Goal: Obtain resource: Download file/media

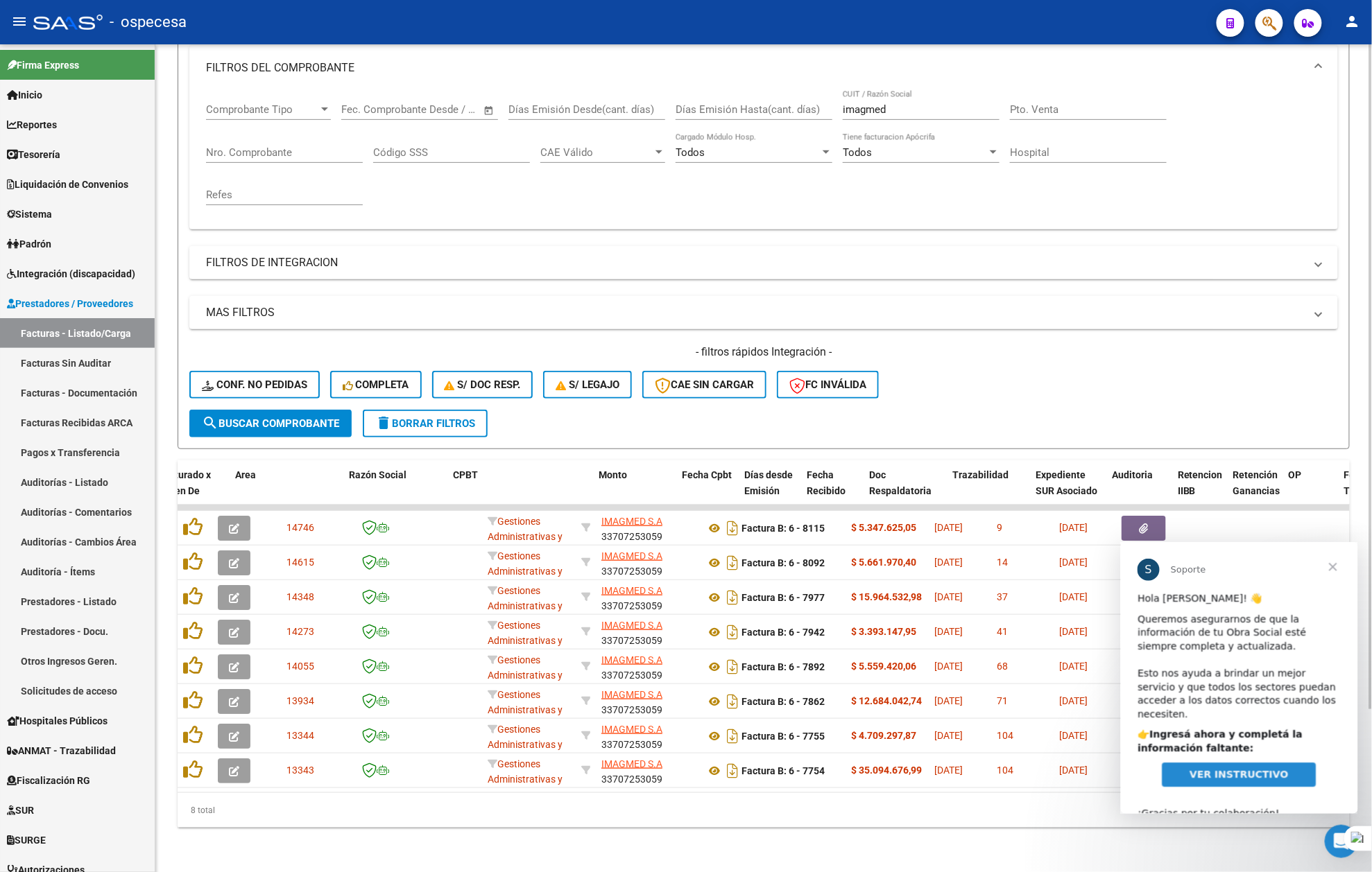
scroll to position [2, 0]
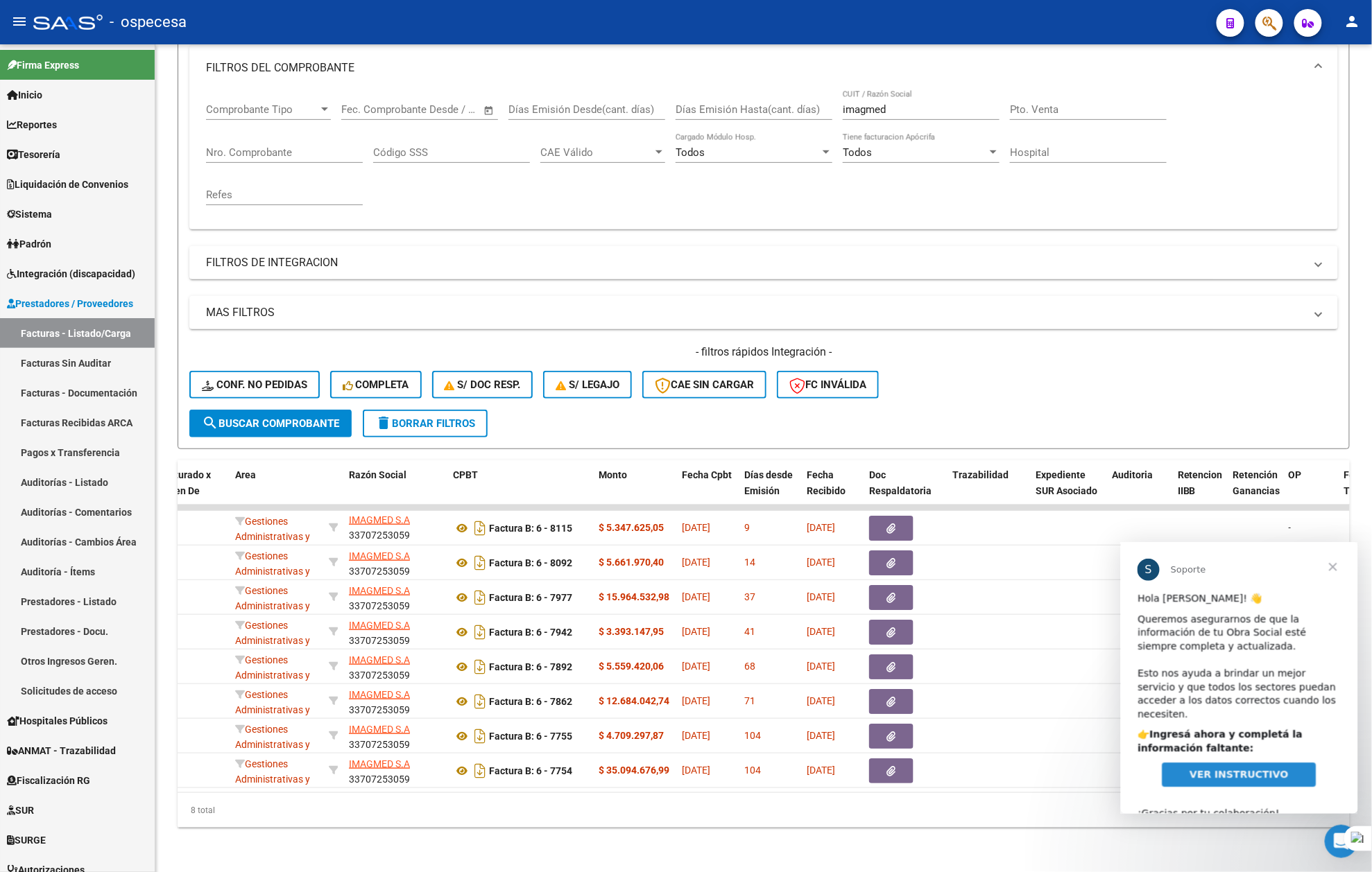
click at [1337, 560] on span "Cerrar" at bounding box center [1333, 567] width 50 height 50
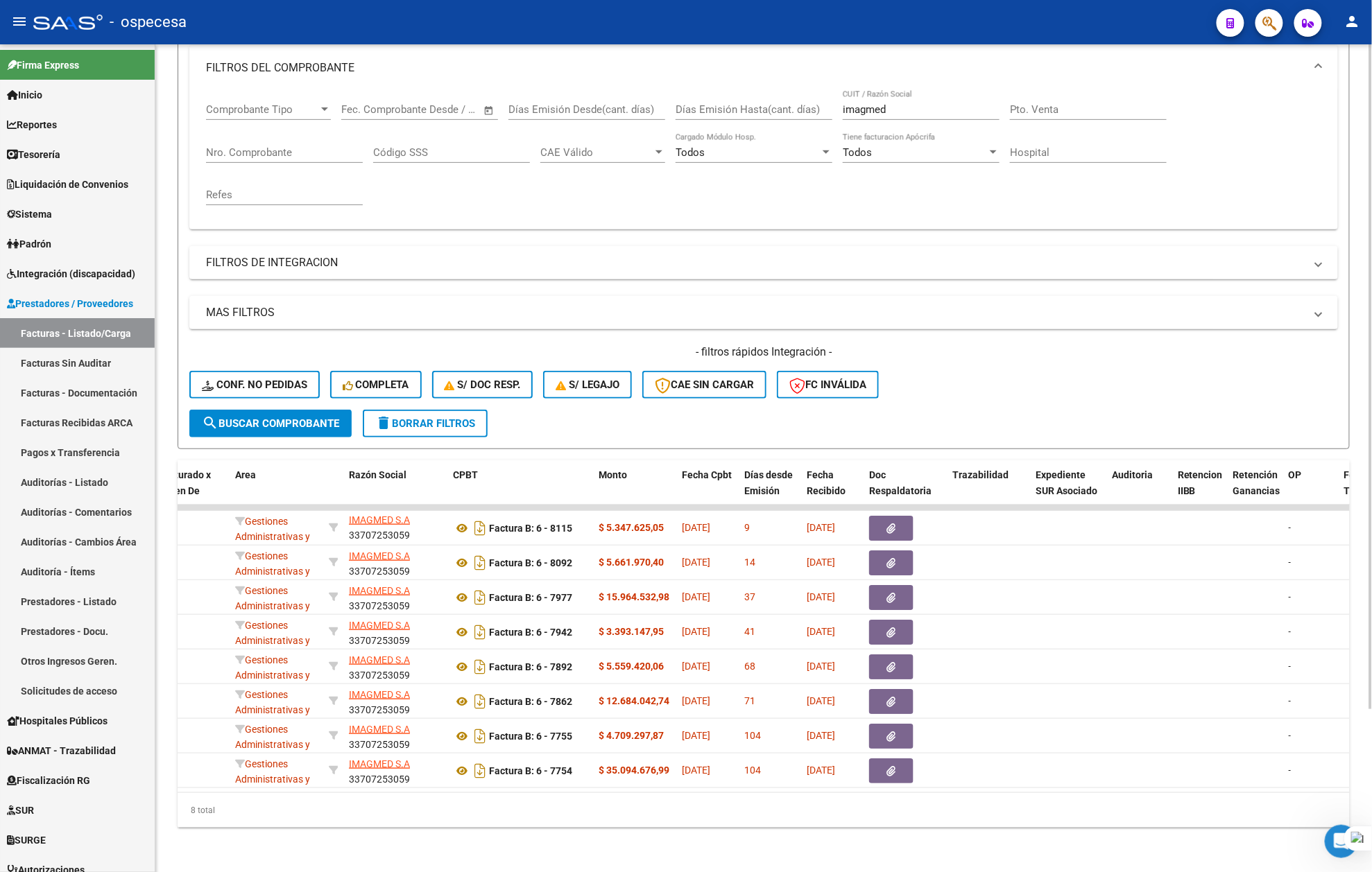
scroll to position [0, 0]
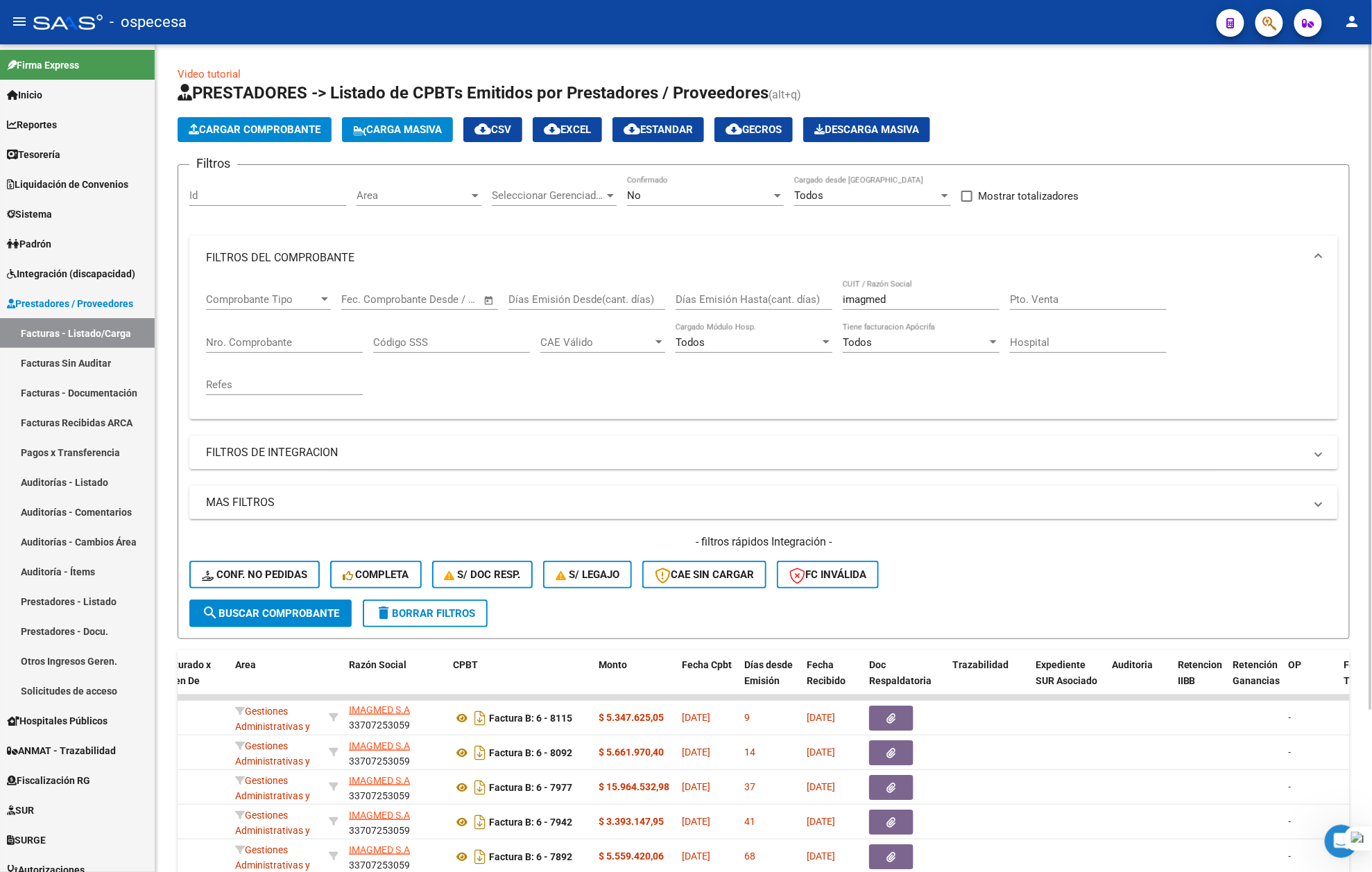
click at [688, 444] on mat-expansion-panel-header "FILTROS DE INTEGRACION" at bounding box center [764, 453] width 1149 height 33
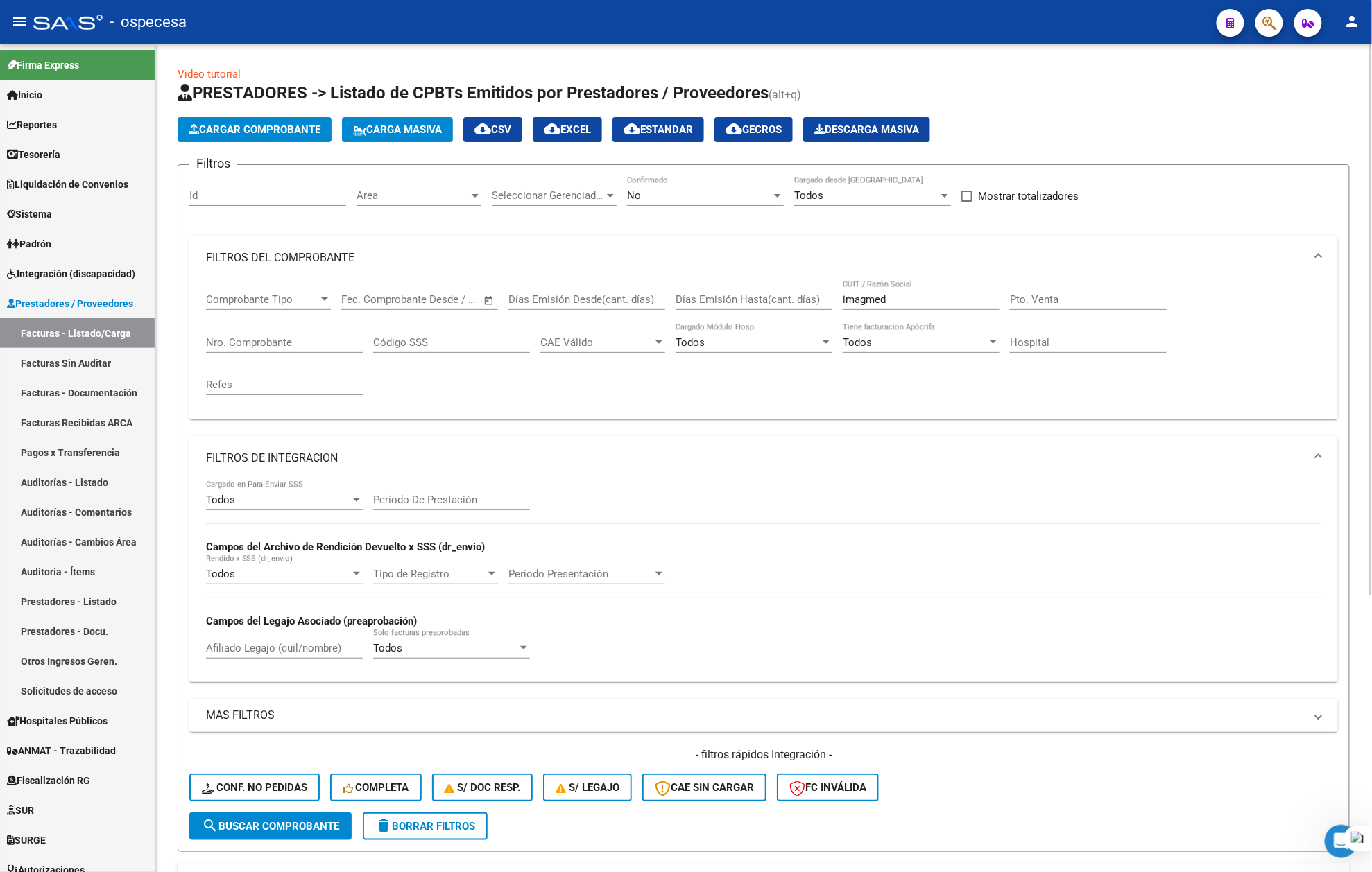
click at [688, 431] on div "Filtros Id Area Area Seleccionar Gerenciador Seleccionar Gerenciador No Confirm…" at bounding box center [764, 494] width 1149 height 636
click at [681, 411] on div "Comprobante Tipo Comprobante Tipo Fecha inicio – Fecha fin Fec. Comprobante Des…" at bounding box center [764, 350] width 1149 height 139
click at [1267, 129] on div "Cargar Comprobante Carga Masiva cloud_download CSV cloud_download EXCEL cloud_d…" at bounding box center [764, 129] width 1173 height 25
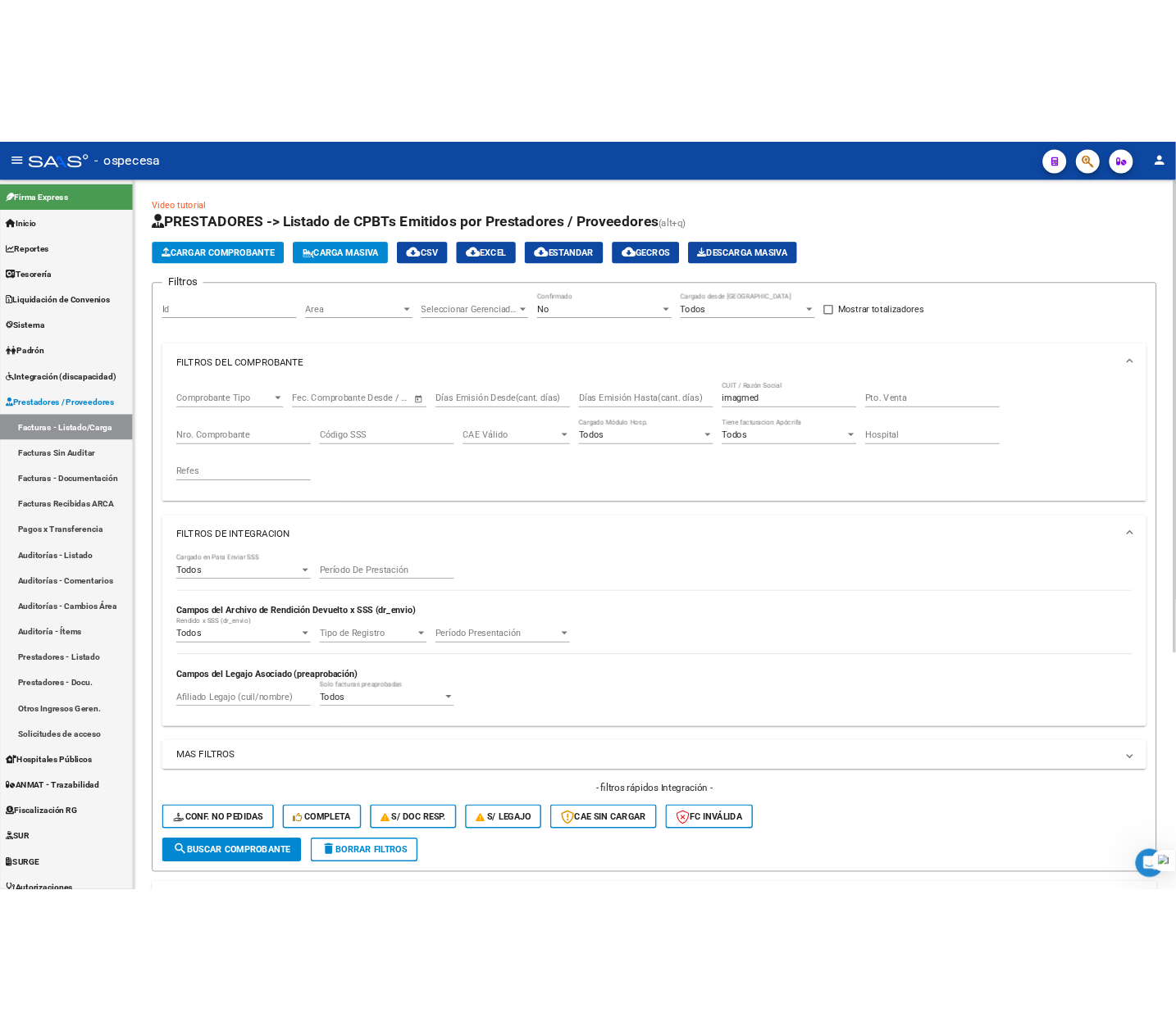
scroll to position [492, 0]
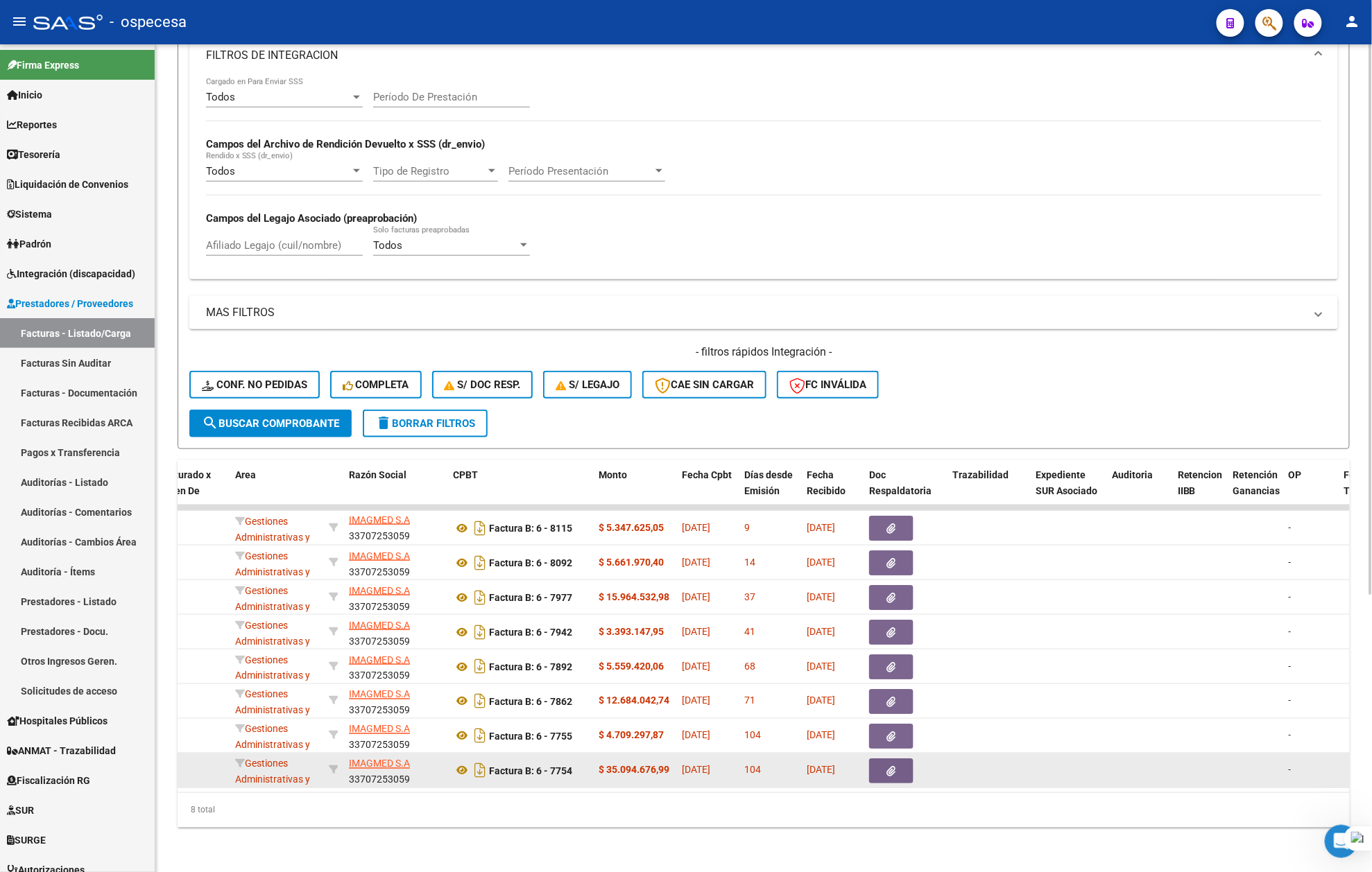
click at [877, 760] on button "button" at bounding box center [891, 771] width 44 height 25
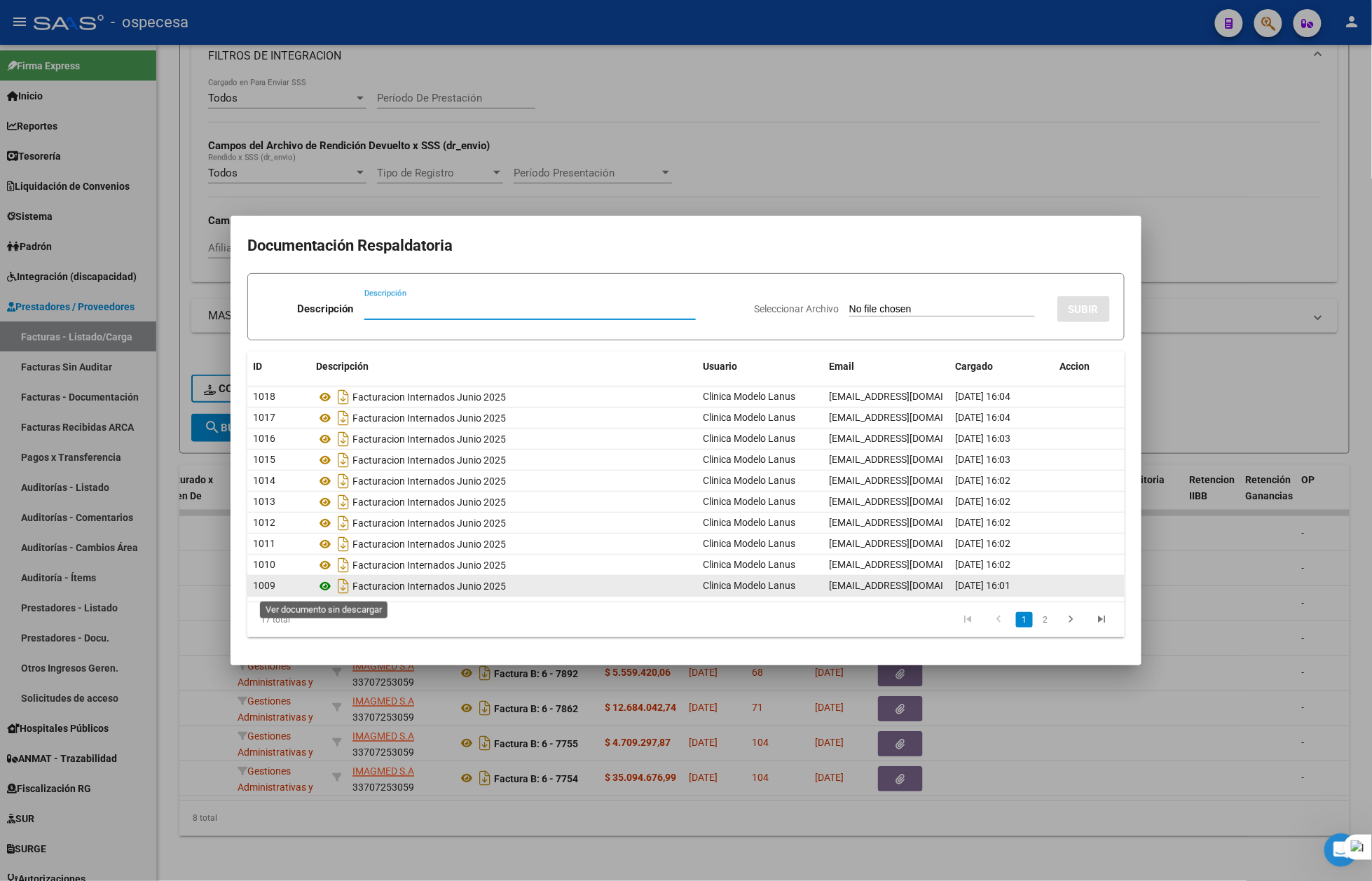
click at [326, 587] on icon at bounding box center [325, 587] width 18 height 17
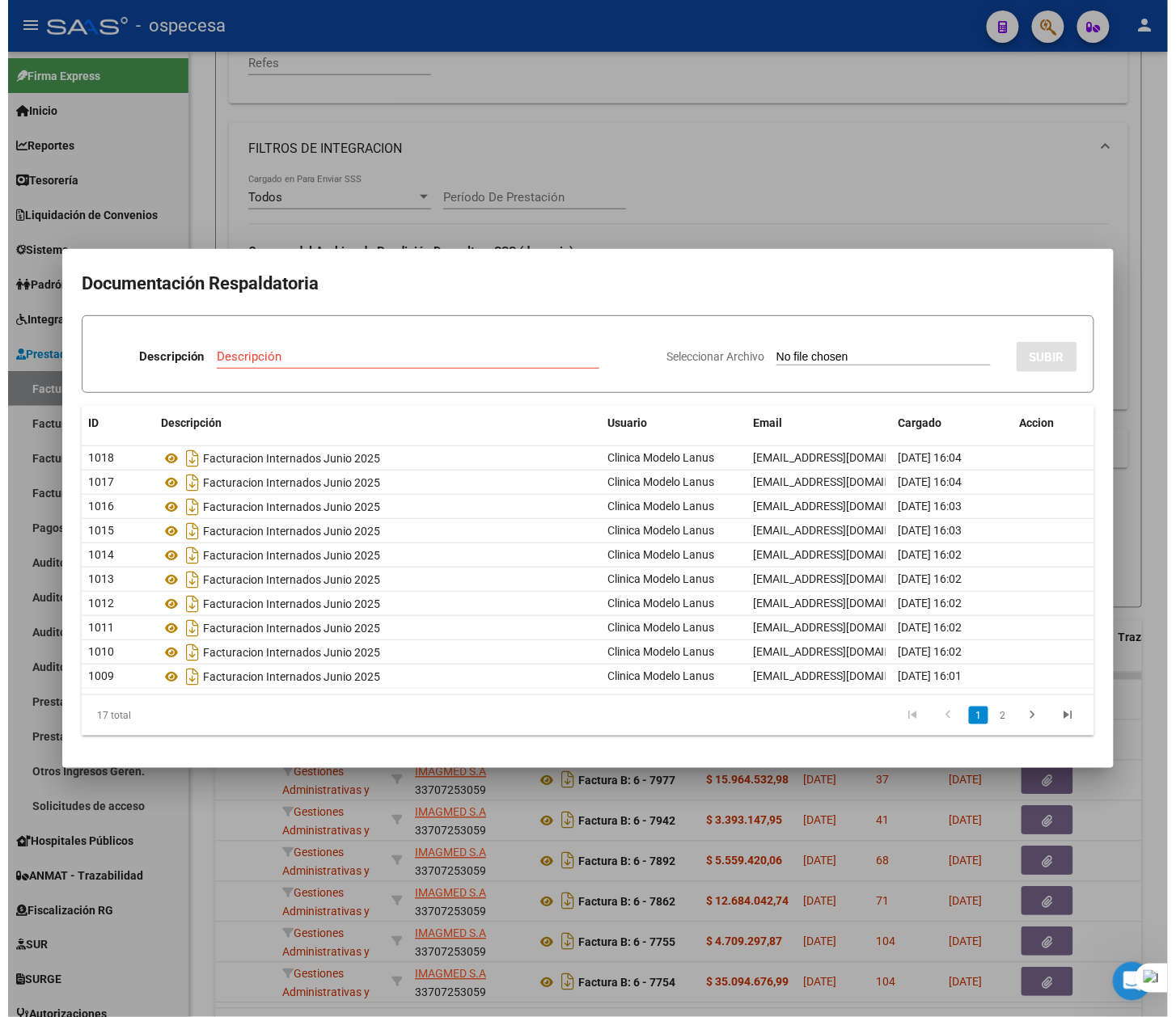
scroll to position [586, 0]
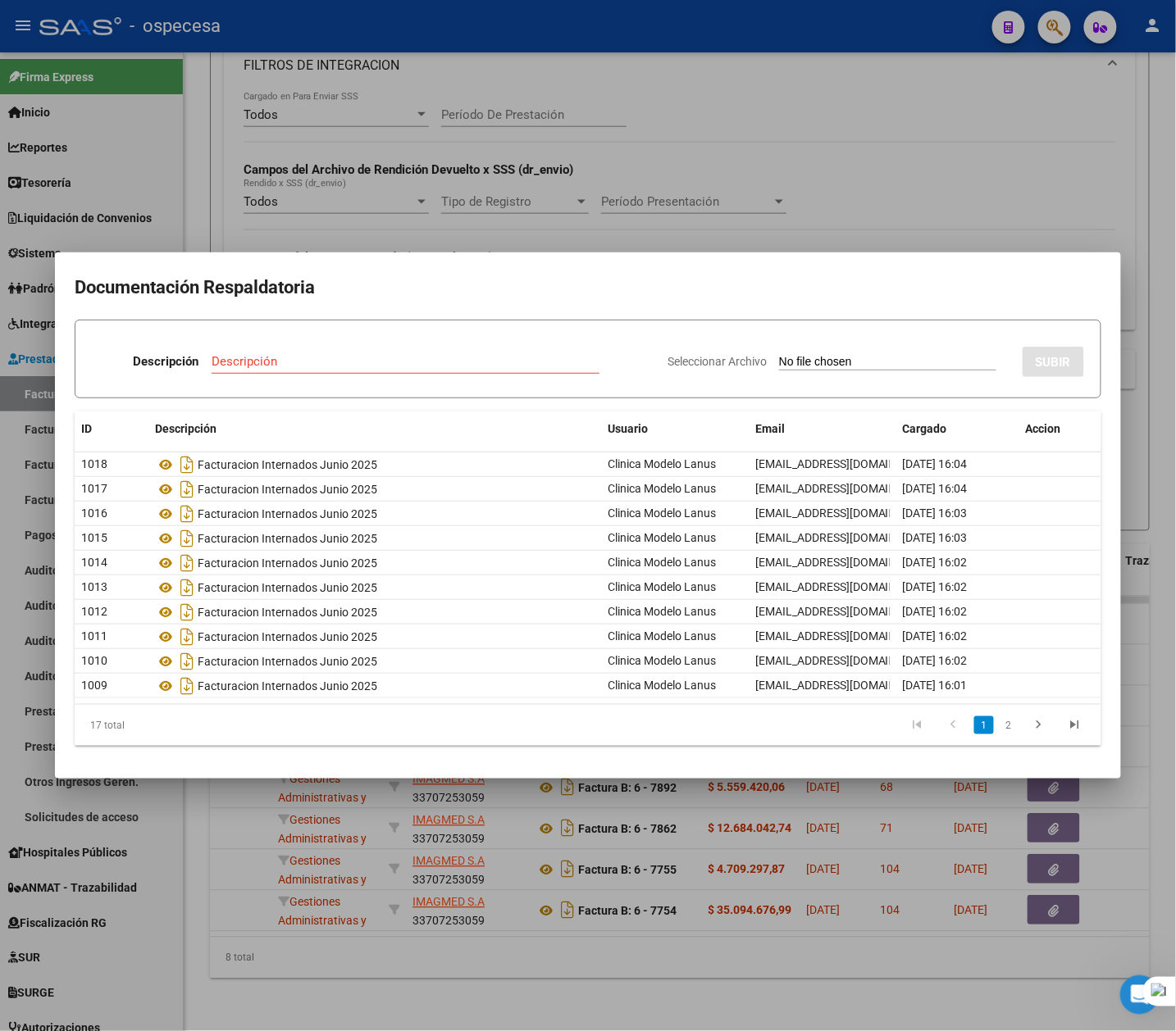
click at [830, 998] on div at bounding box center [588, 515] width 1176 height 1031
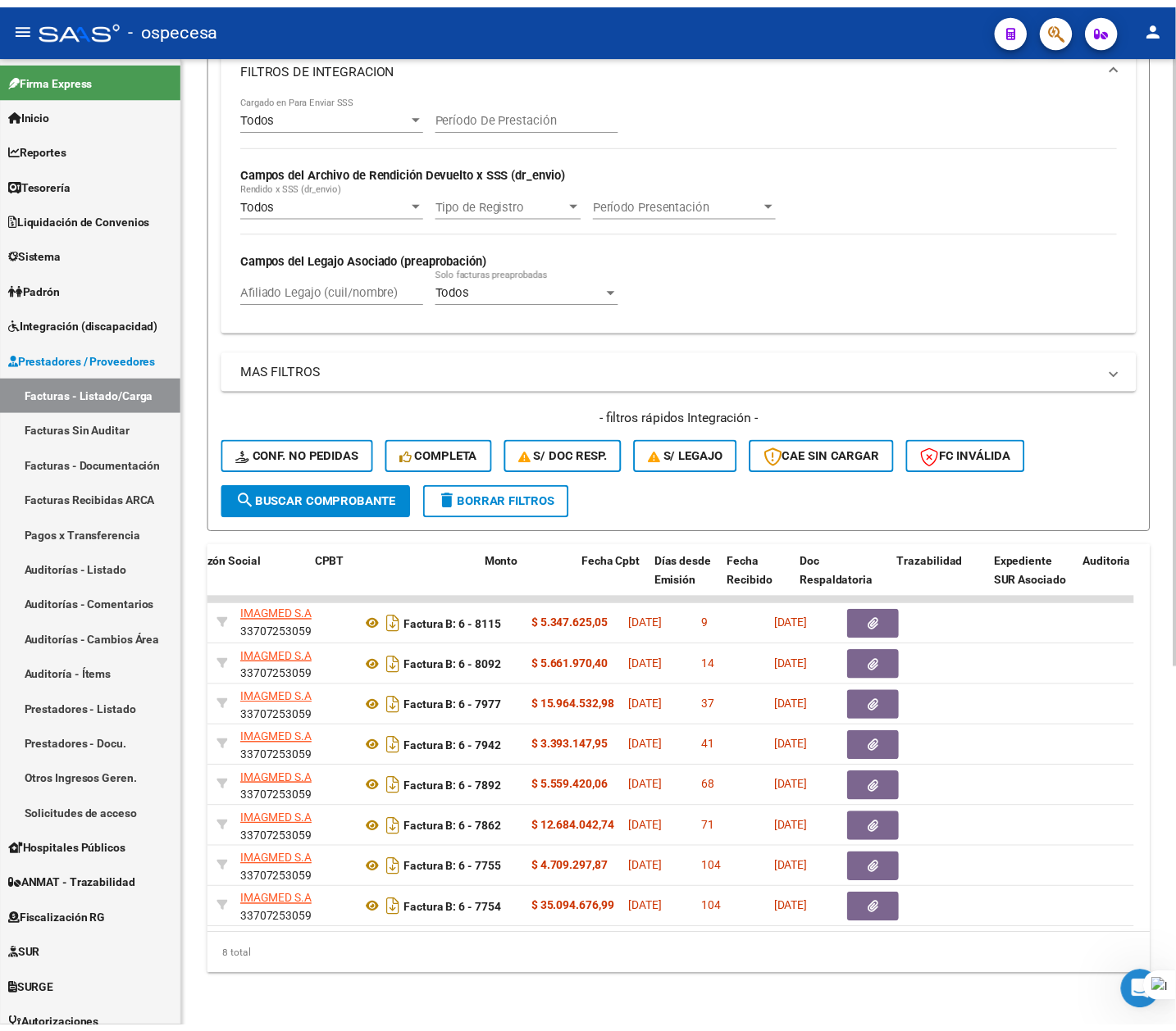
scroll to position [0, 530]
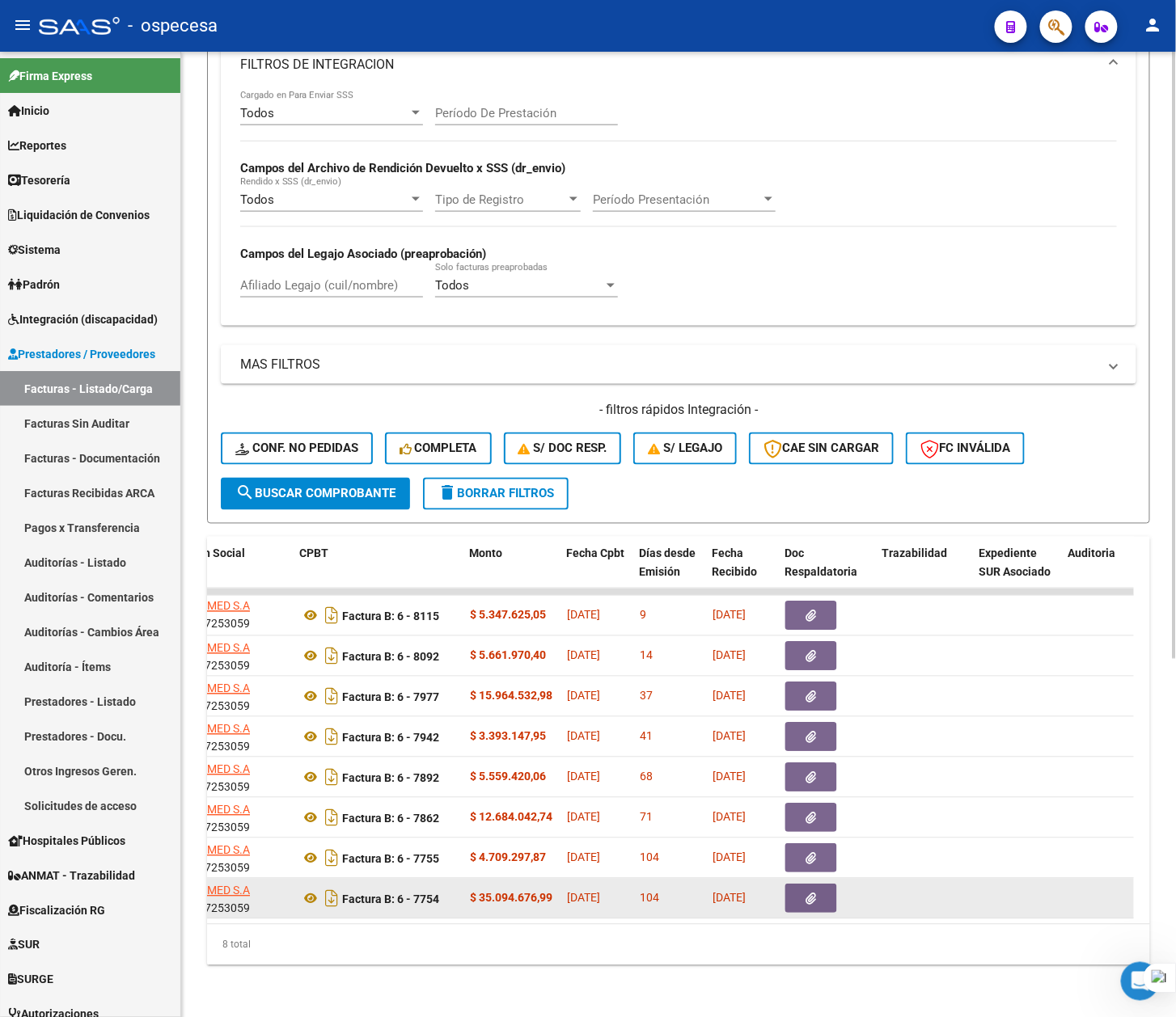
click at [795, 886] on button "button" at bounding box center [811, 899] width 51 height 29
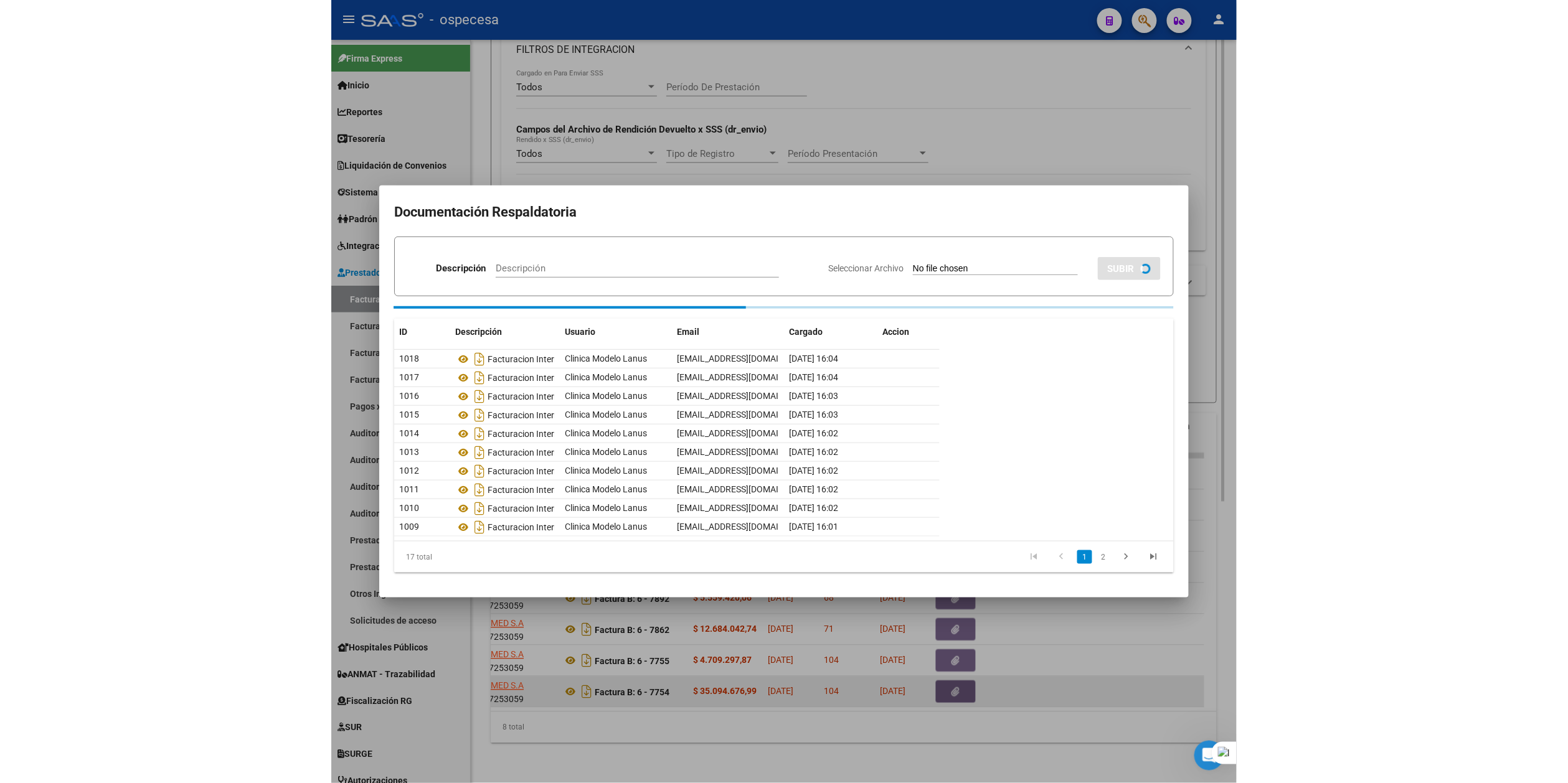
scroll to position [452, 0]
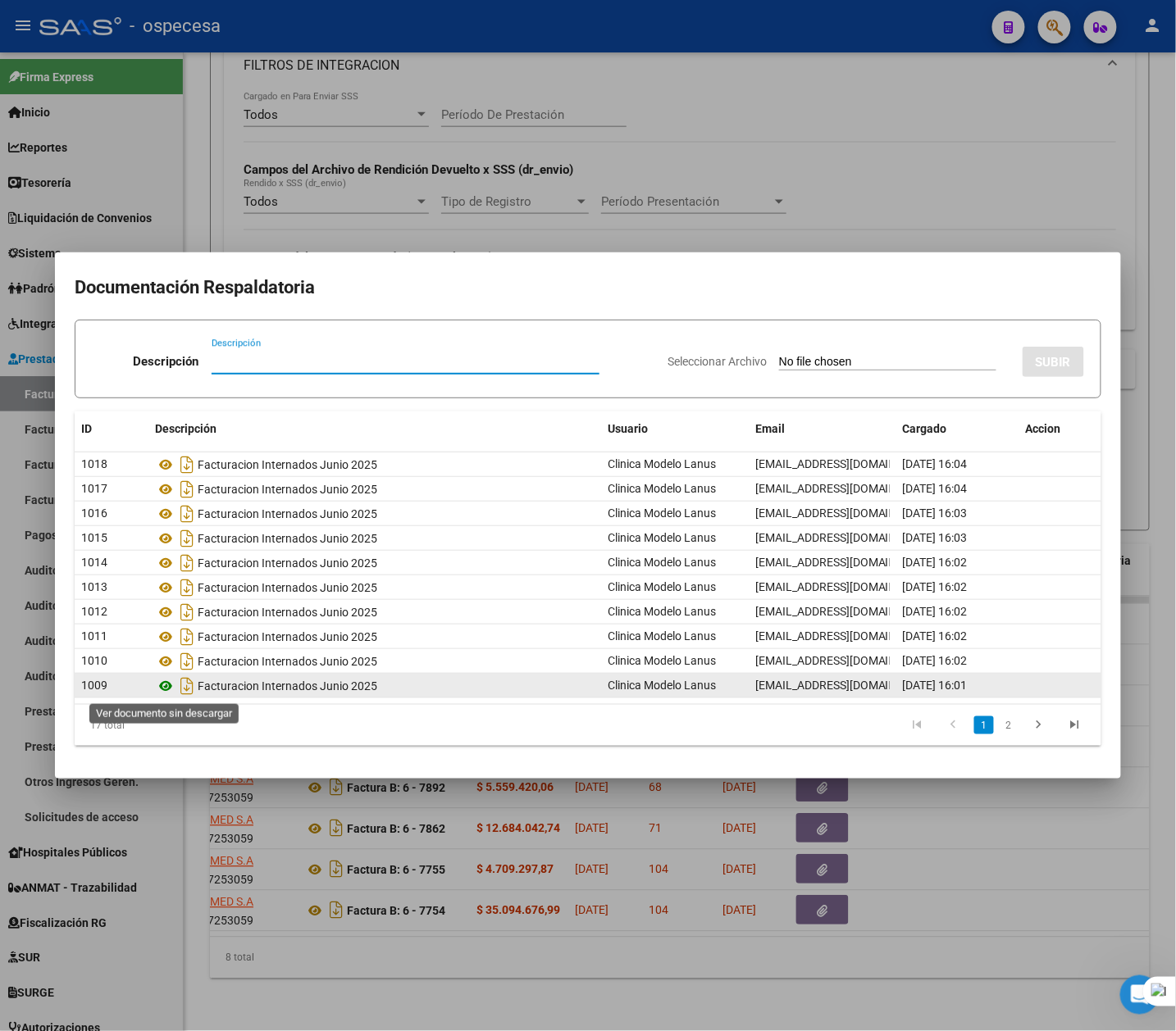
click at [164, 683] on icon at bounding box center [166, 687] width 22 height 20
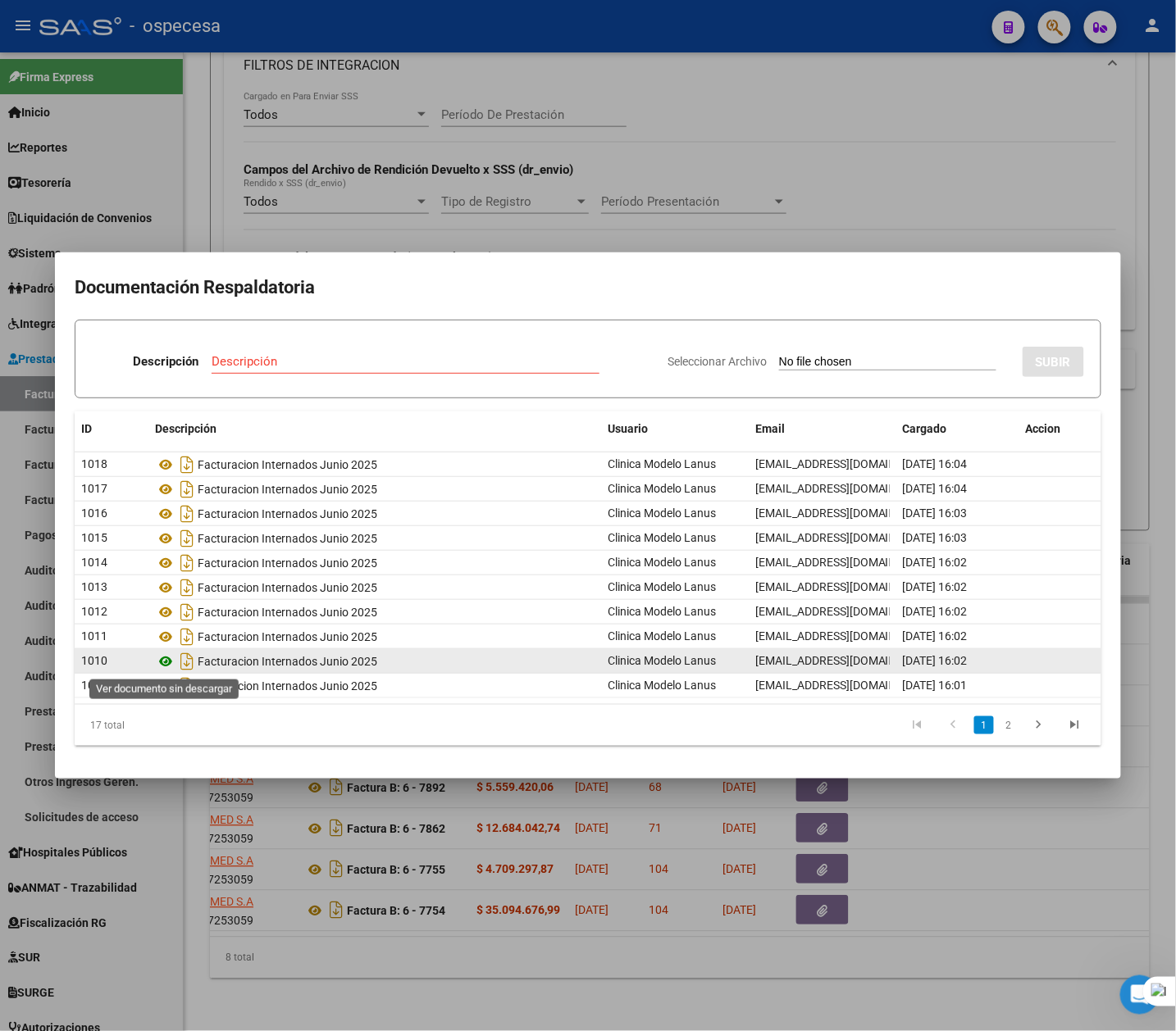
click at [168, 660] on icon at bounding box center [166, 661] width 22 height 20
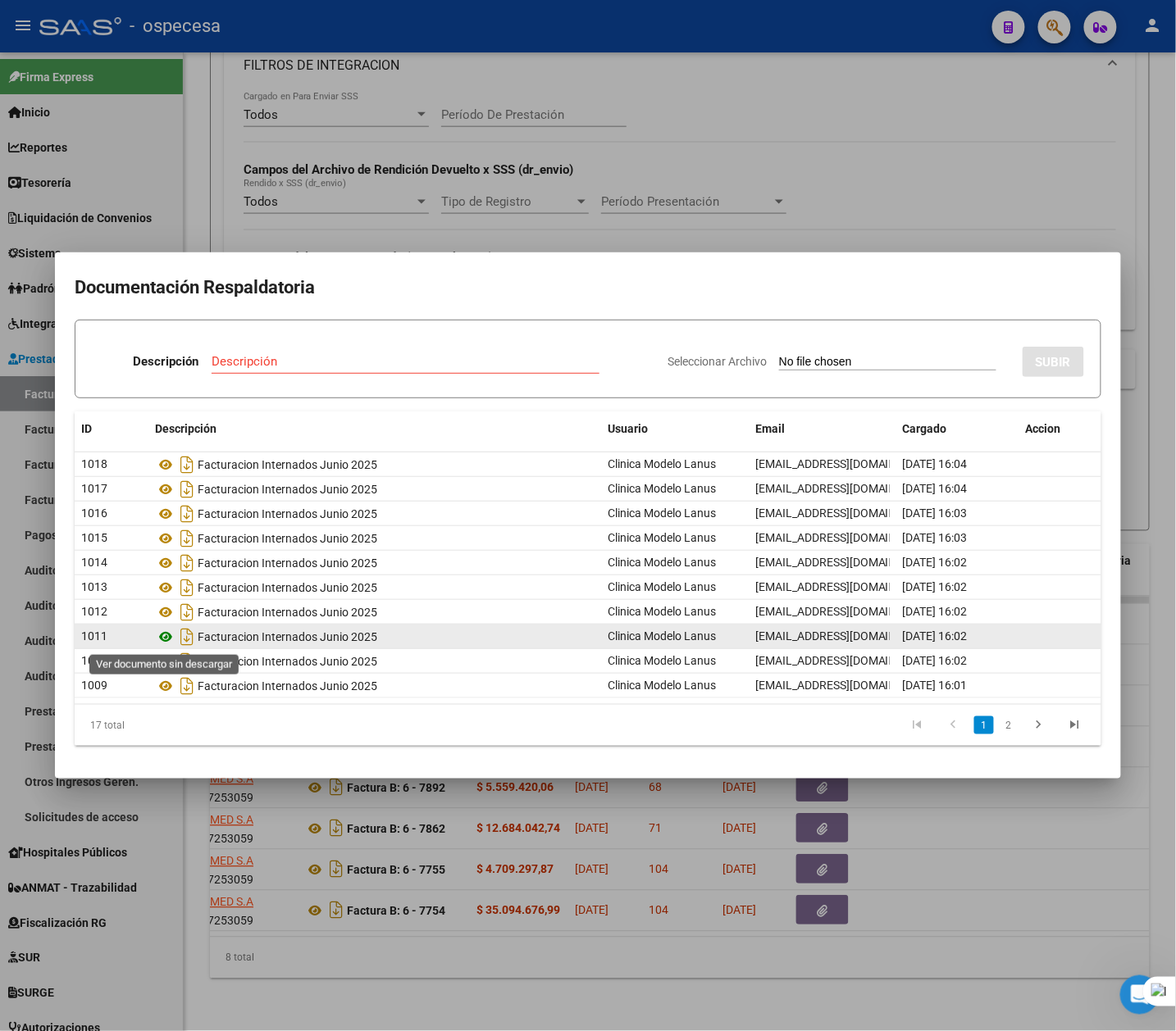
click at [165, 628] on icon at bounding box center [166, 637] width 22 height 20
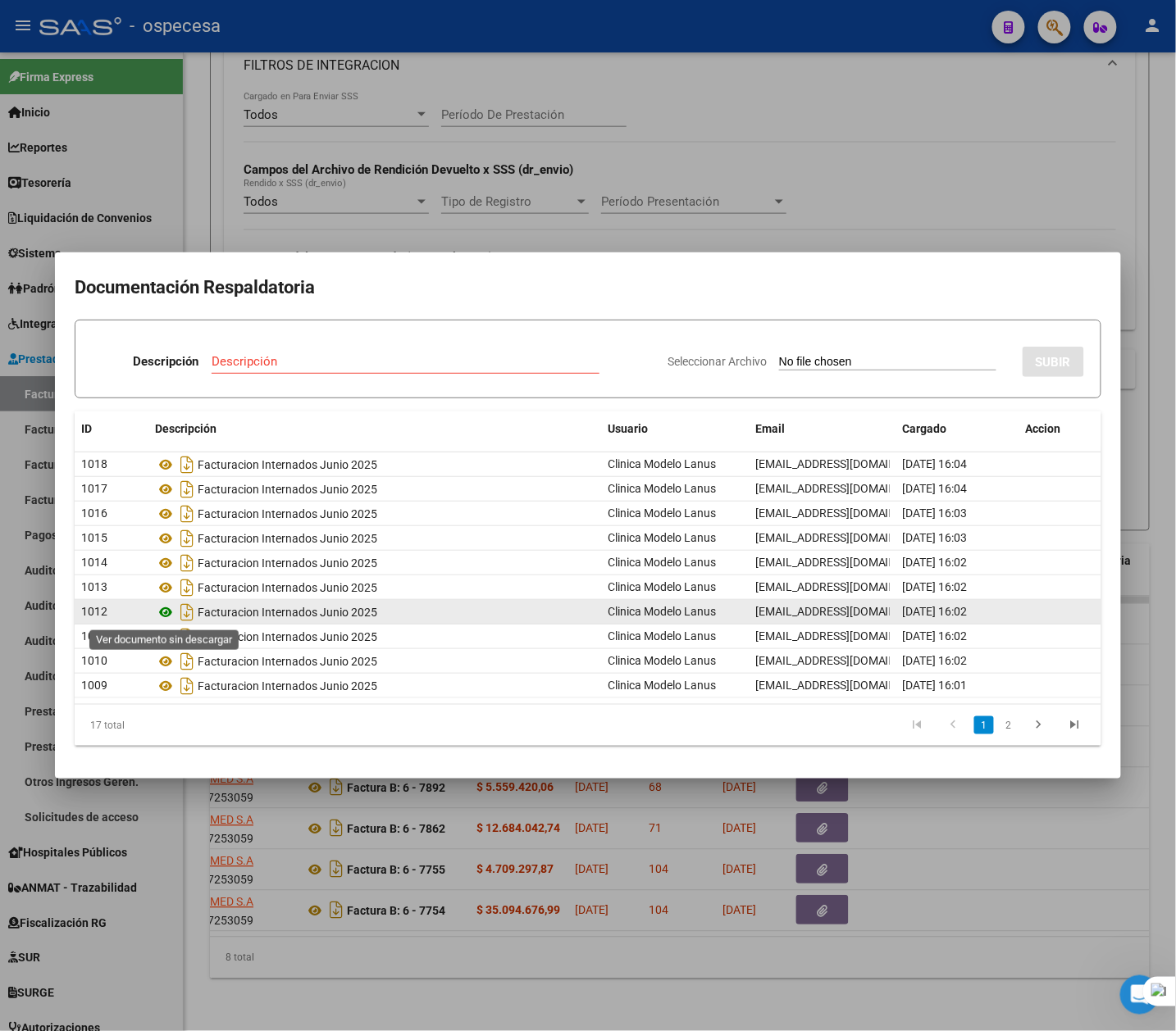
click at [166, 610] on icon at bounding box center [166, 612] width 22 height 20
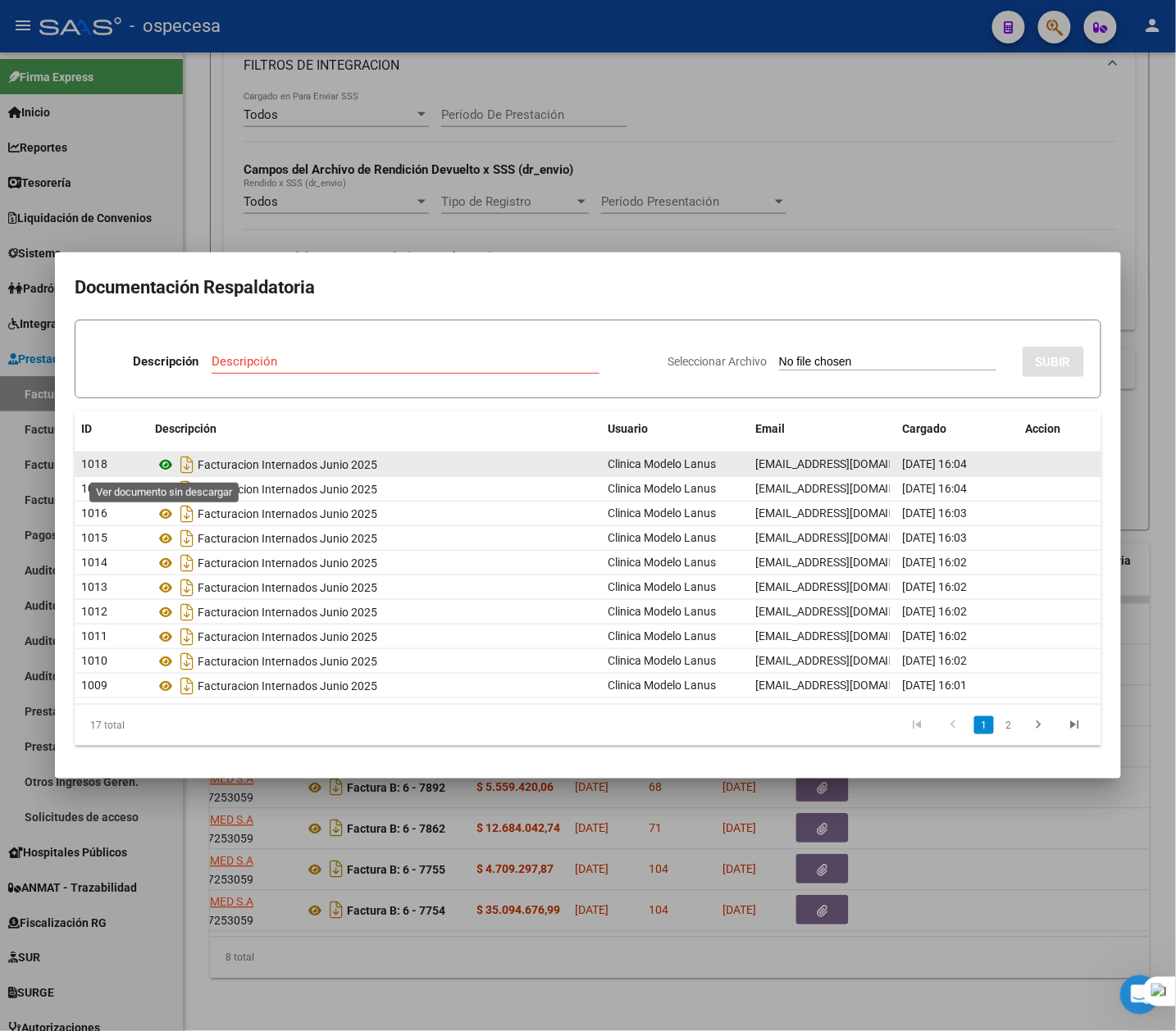
click at [165, 459] on icon at bounding box center [166, 465] width 22 height 20
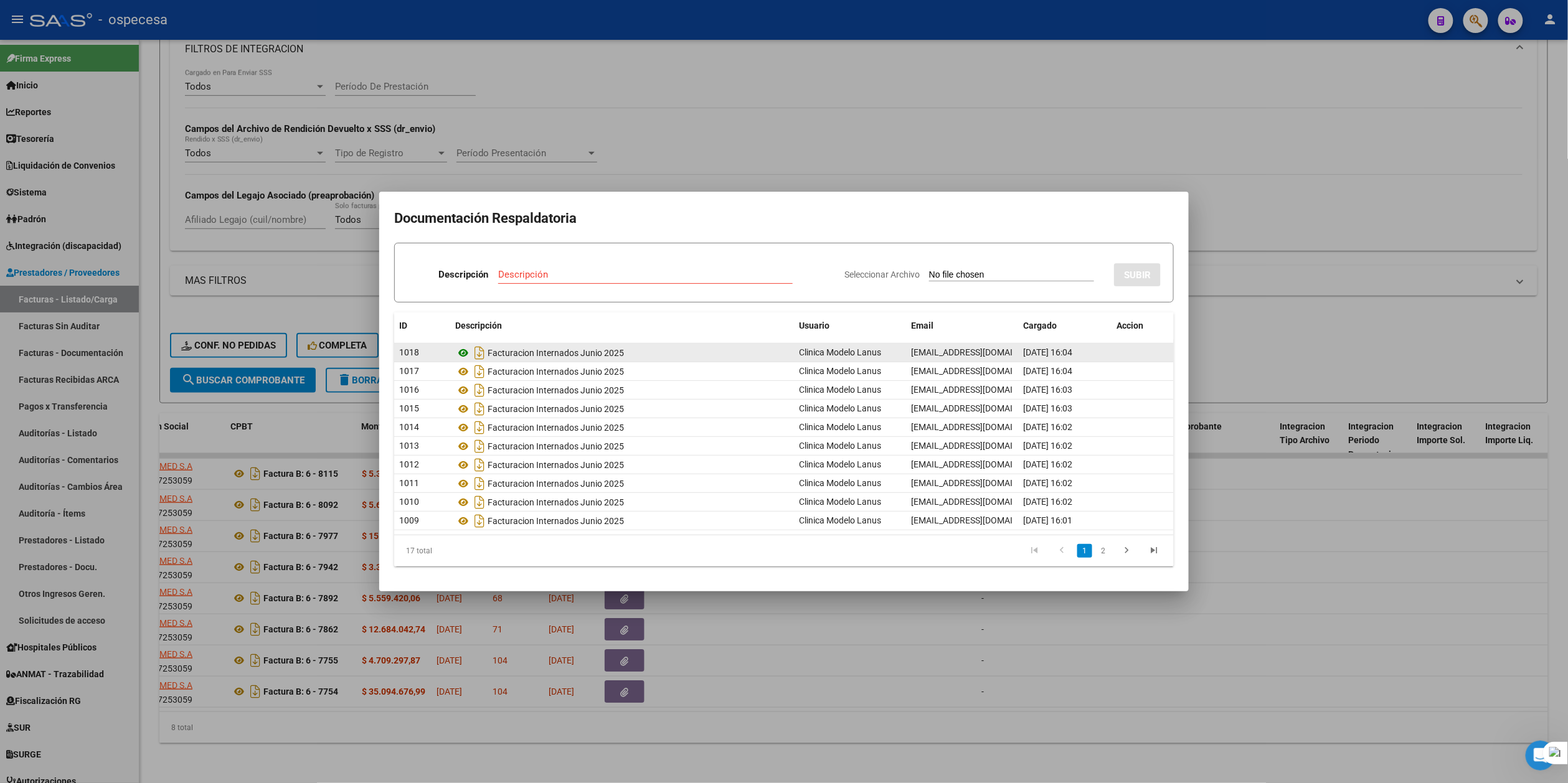
scroll to position [336, 0]
click at [465, 358] on icon at bounding box center [463, 353] width 16 height 15
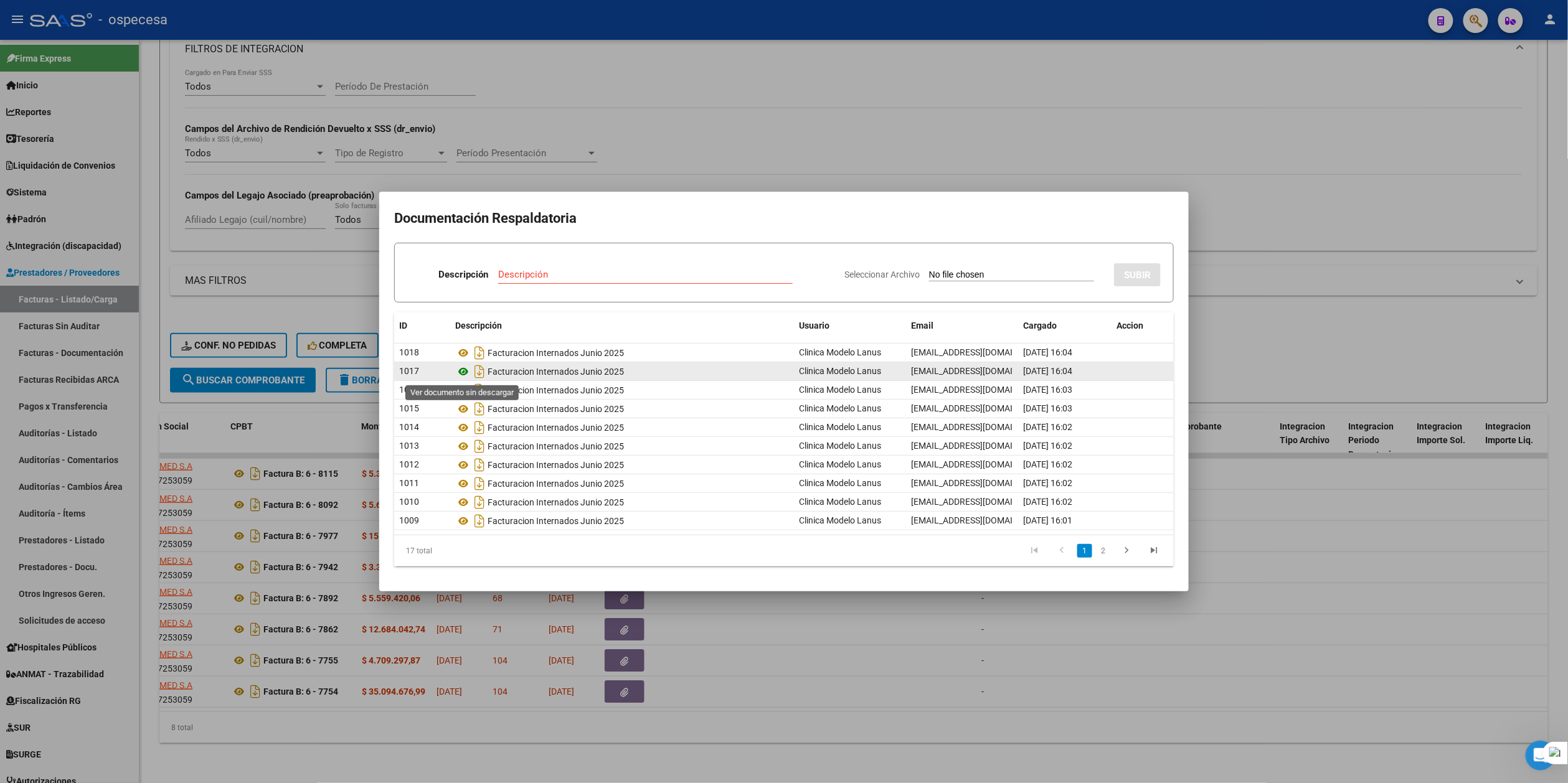
click at [463, 370] on icon at bounding box center [463, 372] width 16 height 15
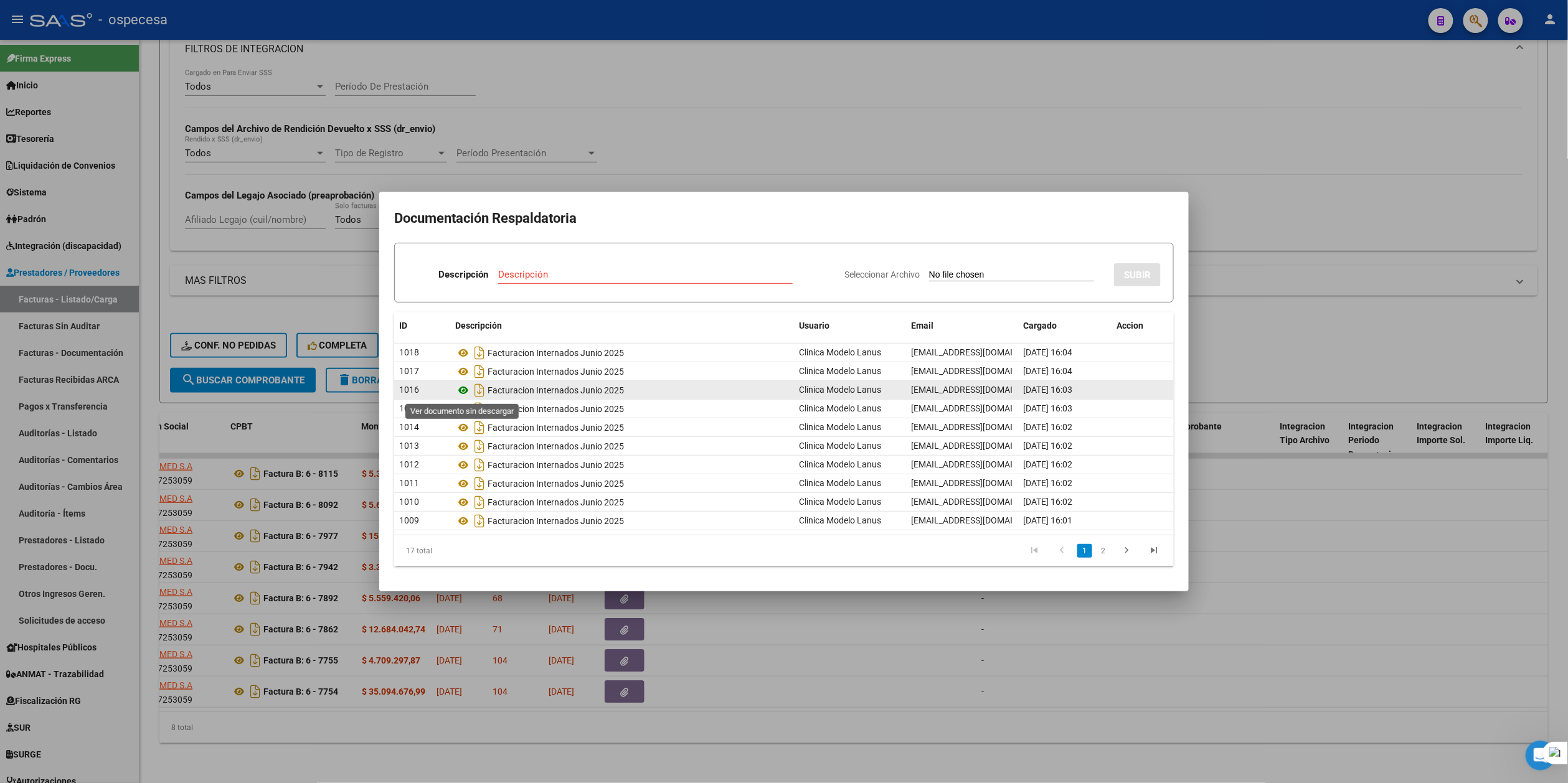
click at [462, 392] on icon at bounding box center [463, 390] width 16 height 15
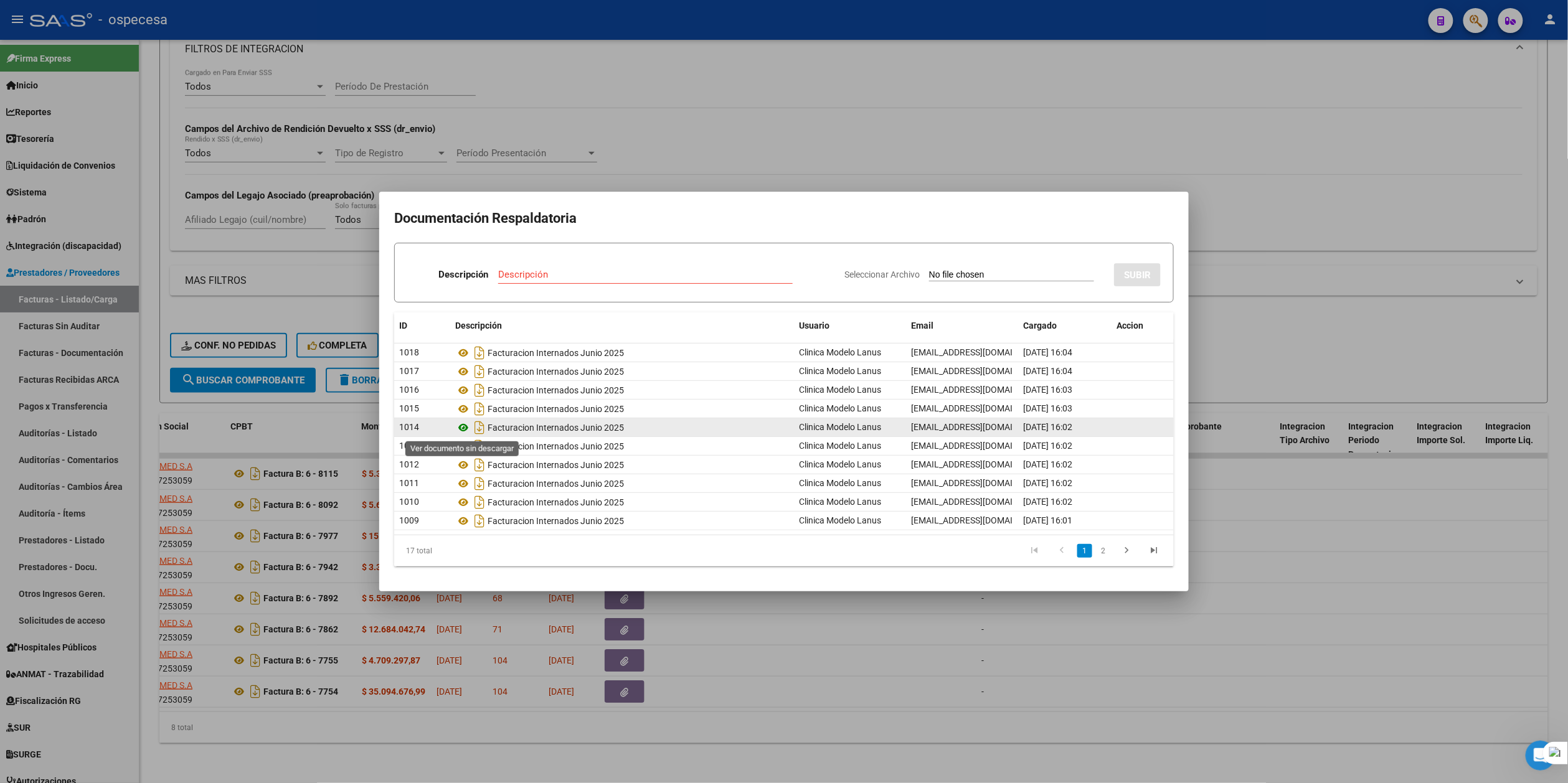
click at [466, 423] on icon at bounding box center [463, 428] width 16 height 15
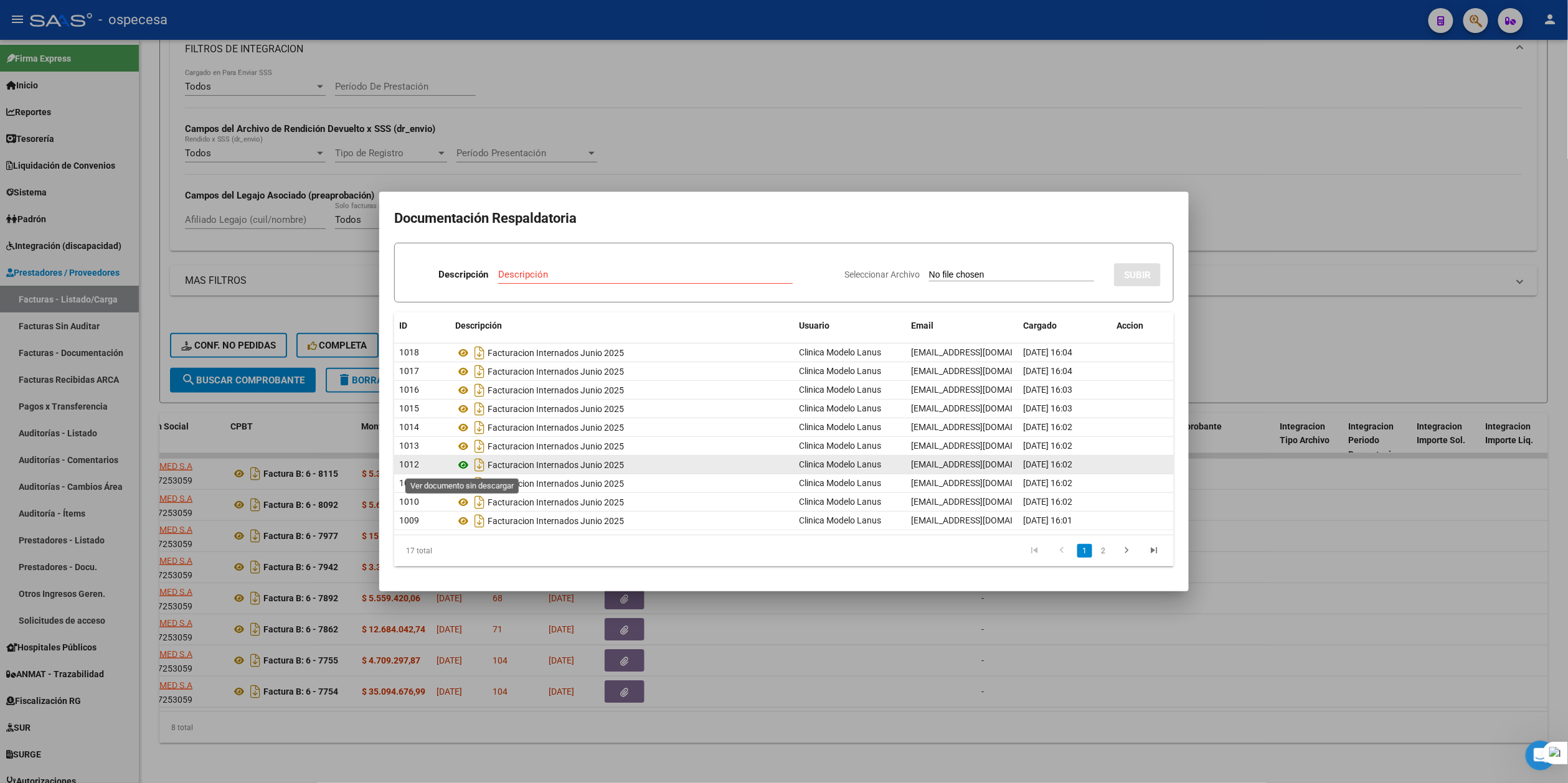
click at [463, 460] on icon at bounding box center [463, 465] width 16 height 15
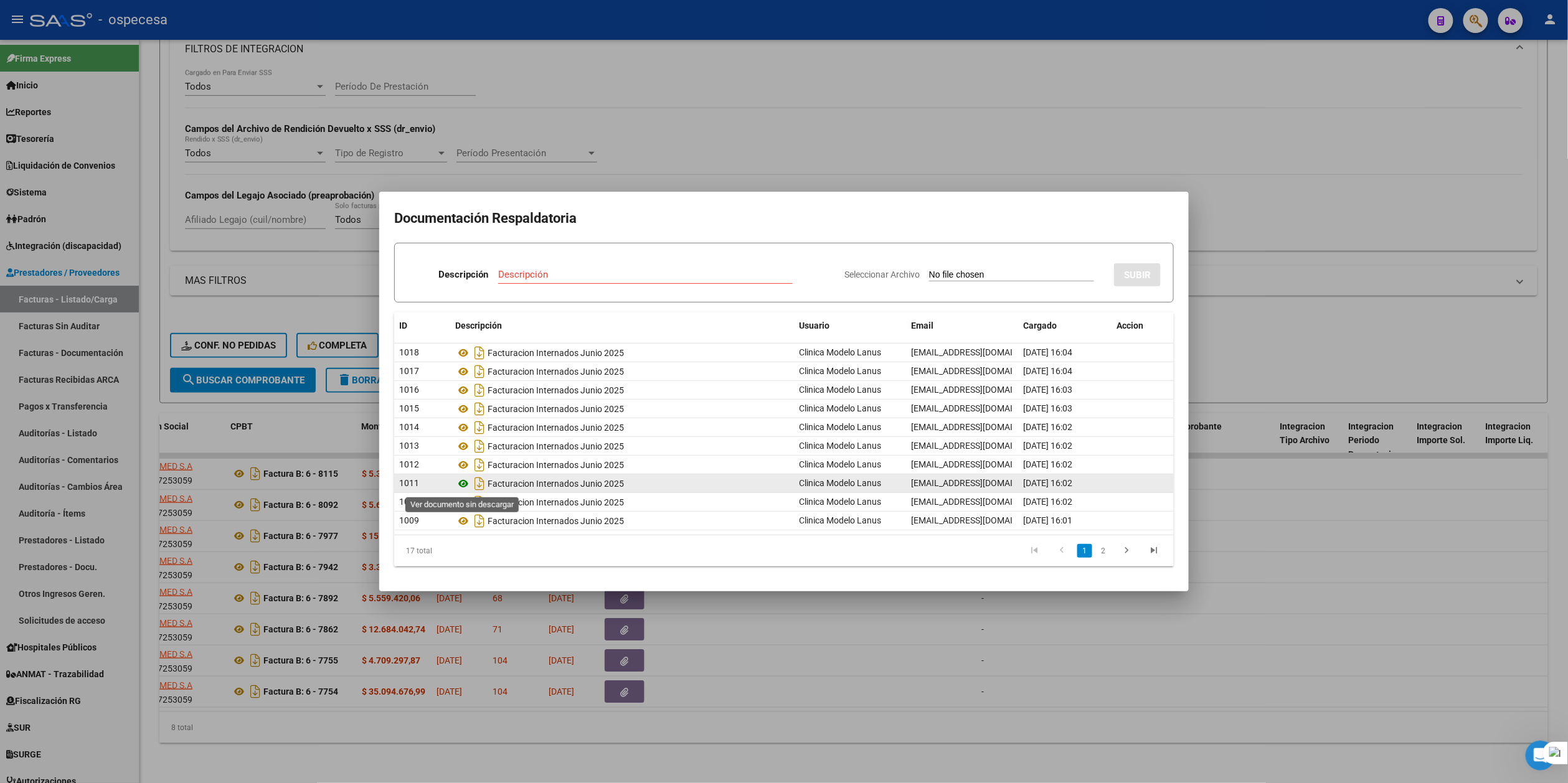
click at [463, 484] on icon at bounding box center [463, 484] width 16 height 15
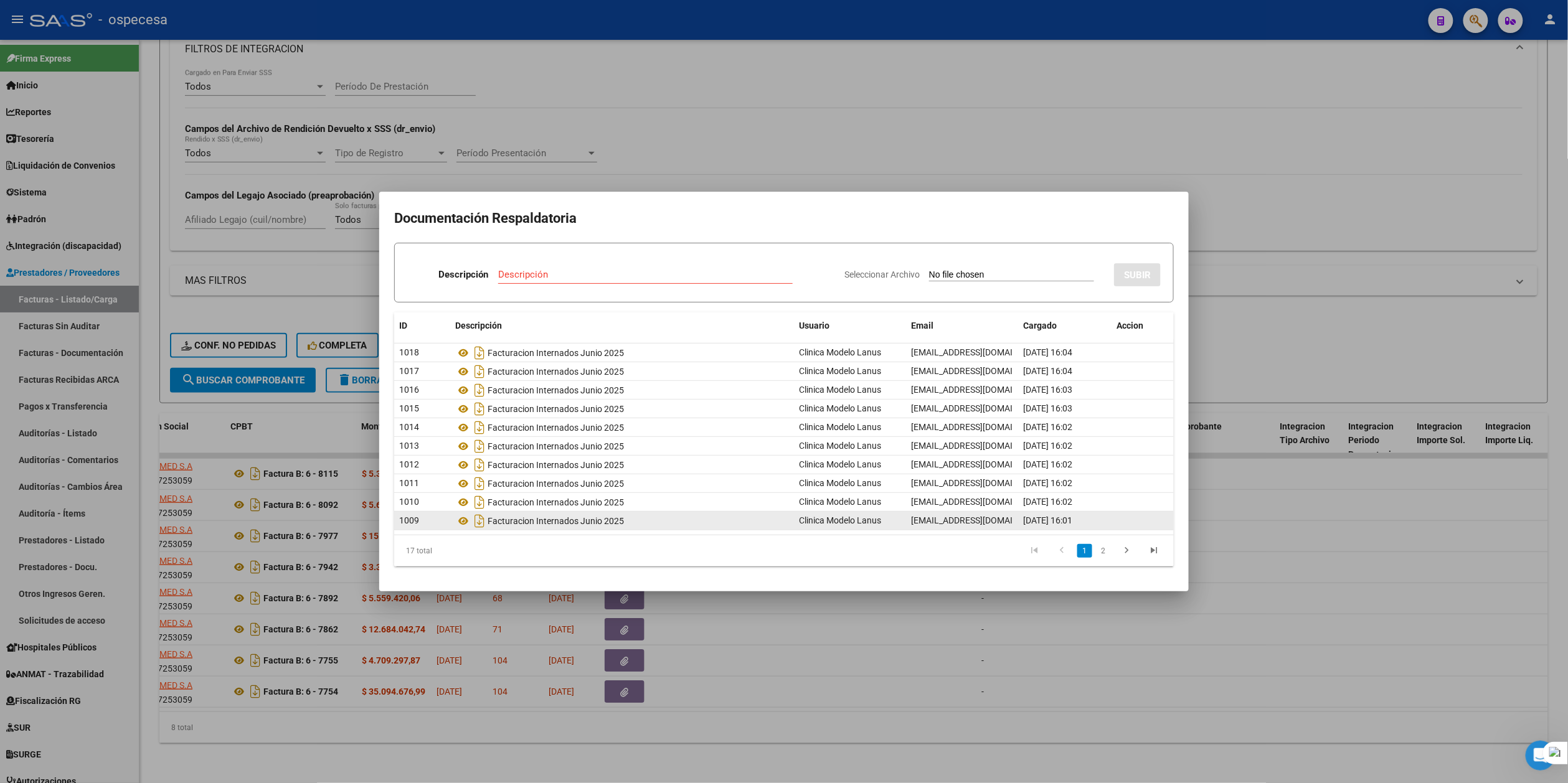
click at [462, 514] on div "Facturacion Internados Junio 2025" at bounding box center [622, 521] width 334 height 20
click at [462, 524] on icon at bounding box center [463, 522] width 16 height 15
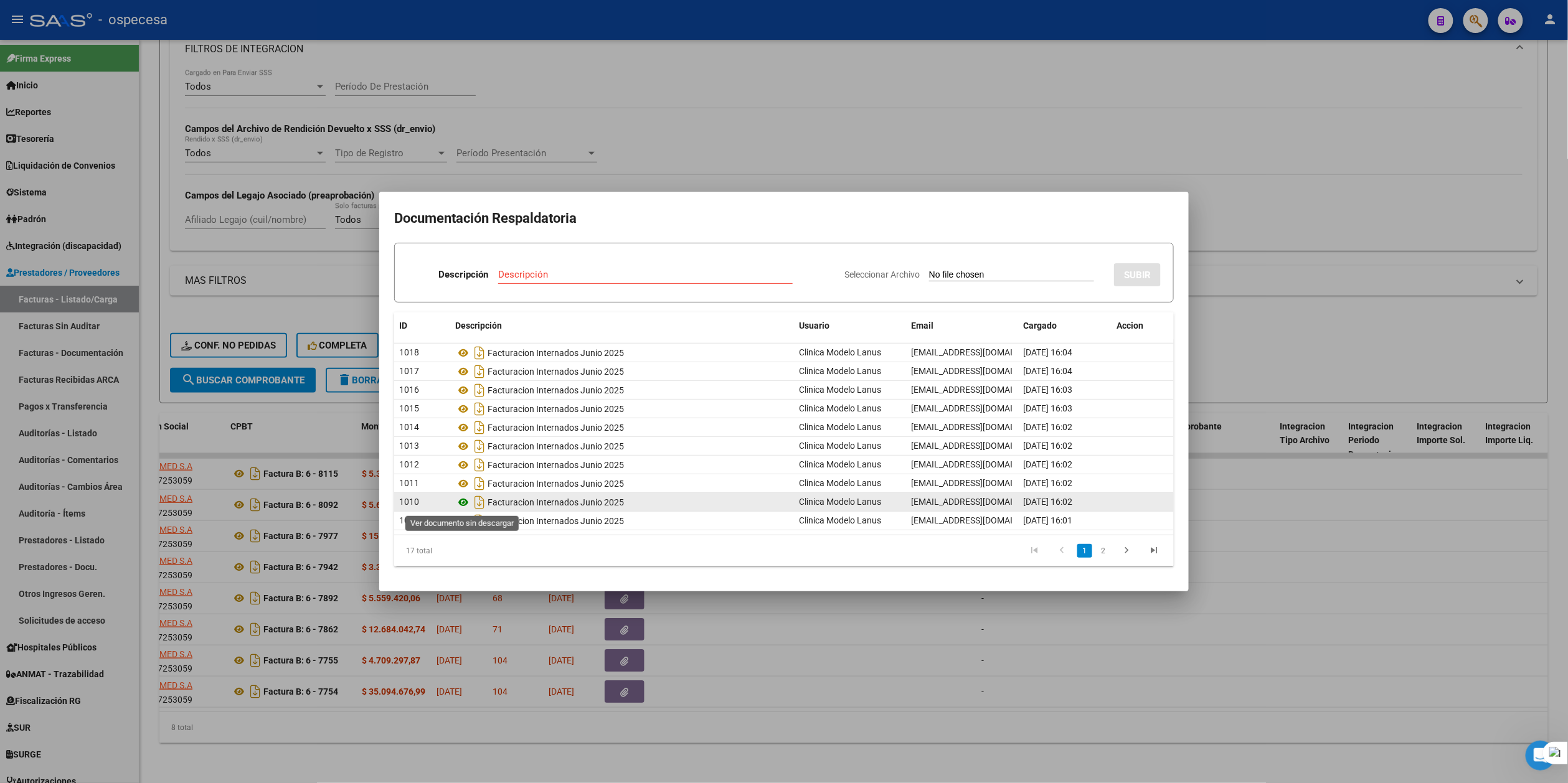
click at [460, 501] on icon at bounding box center [463, 502] width 16 height 15
click at [1126, 553] on icon "go to next page" at bounding box center [1126, 552] width 16 height 15
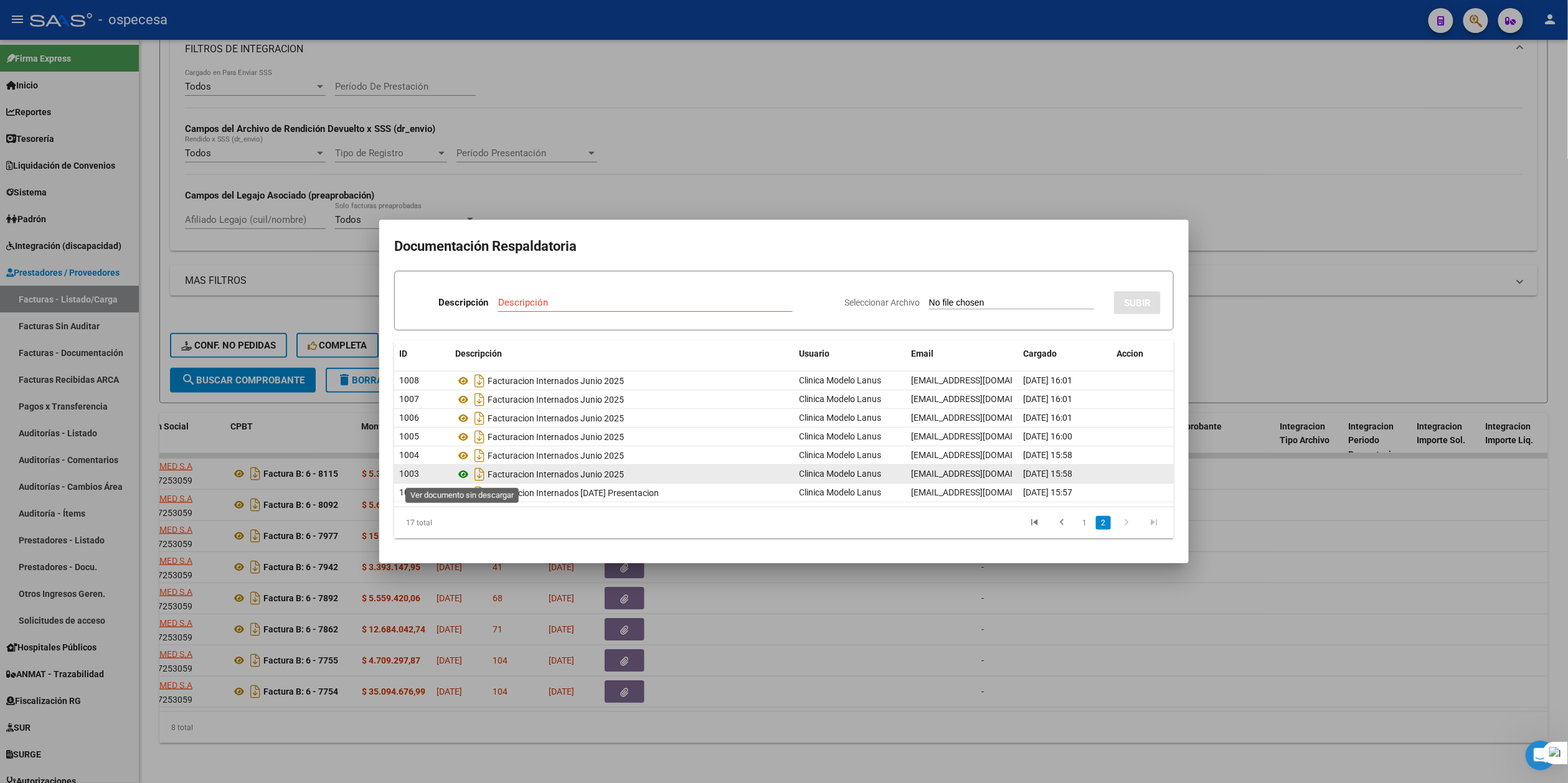
click at [462, 475] on icon at bounding box center [463, 475] width 16 height 15
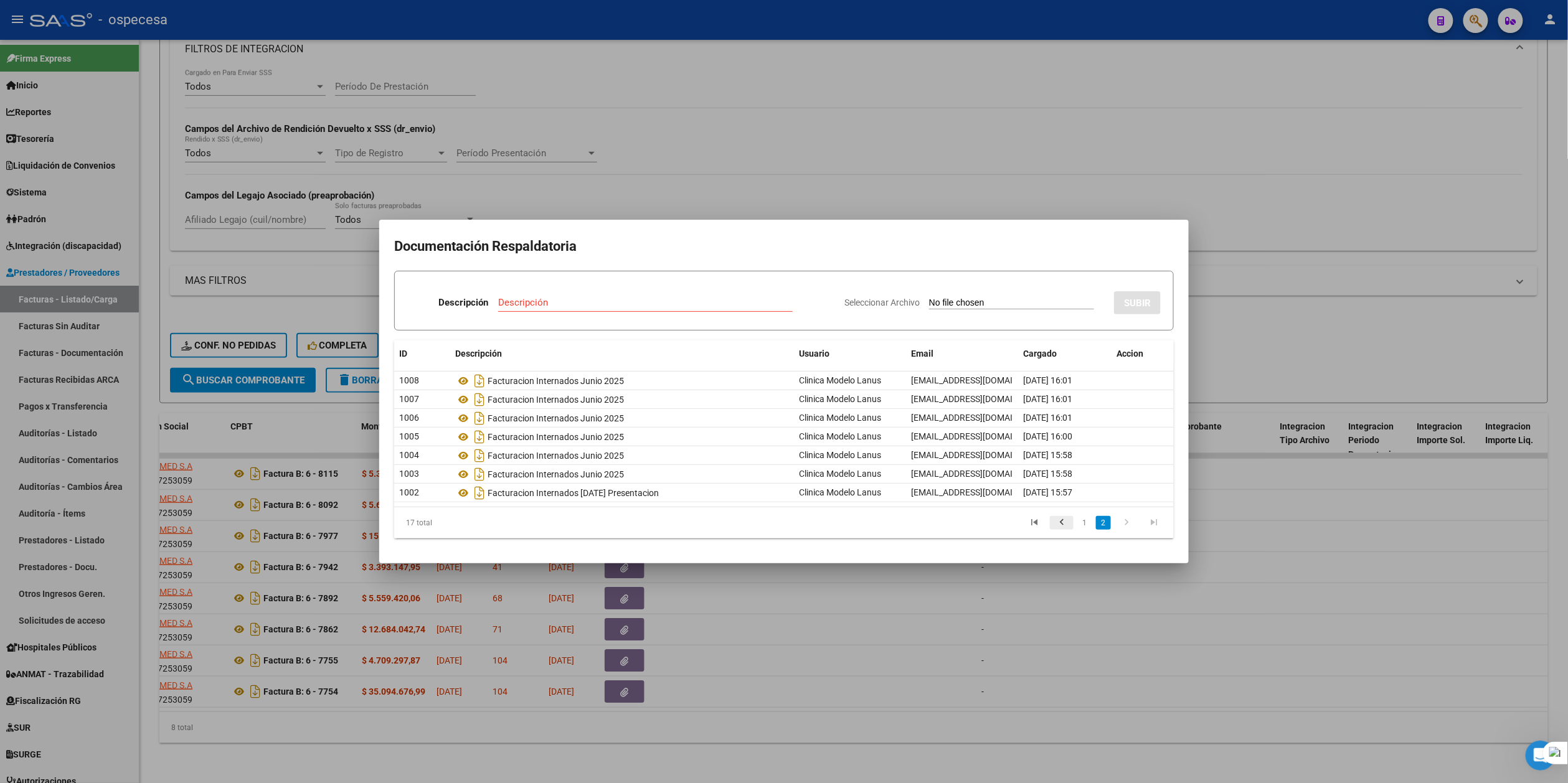
click at [1064, 522] on icon "go to previous page" at bounding box center [1061, 524] width 16 height 15
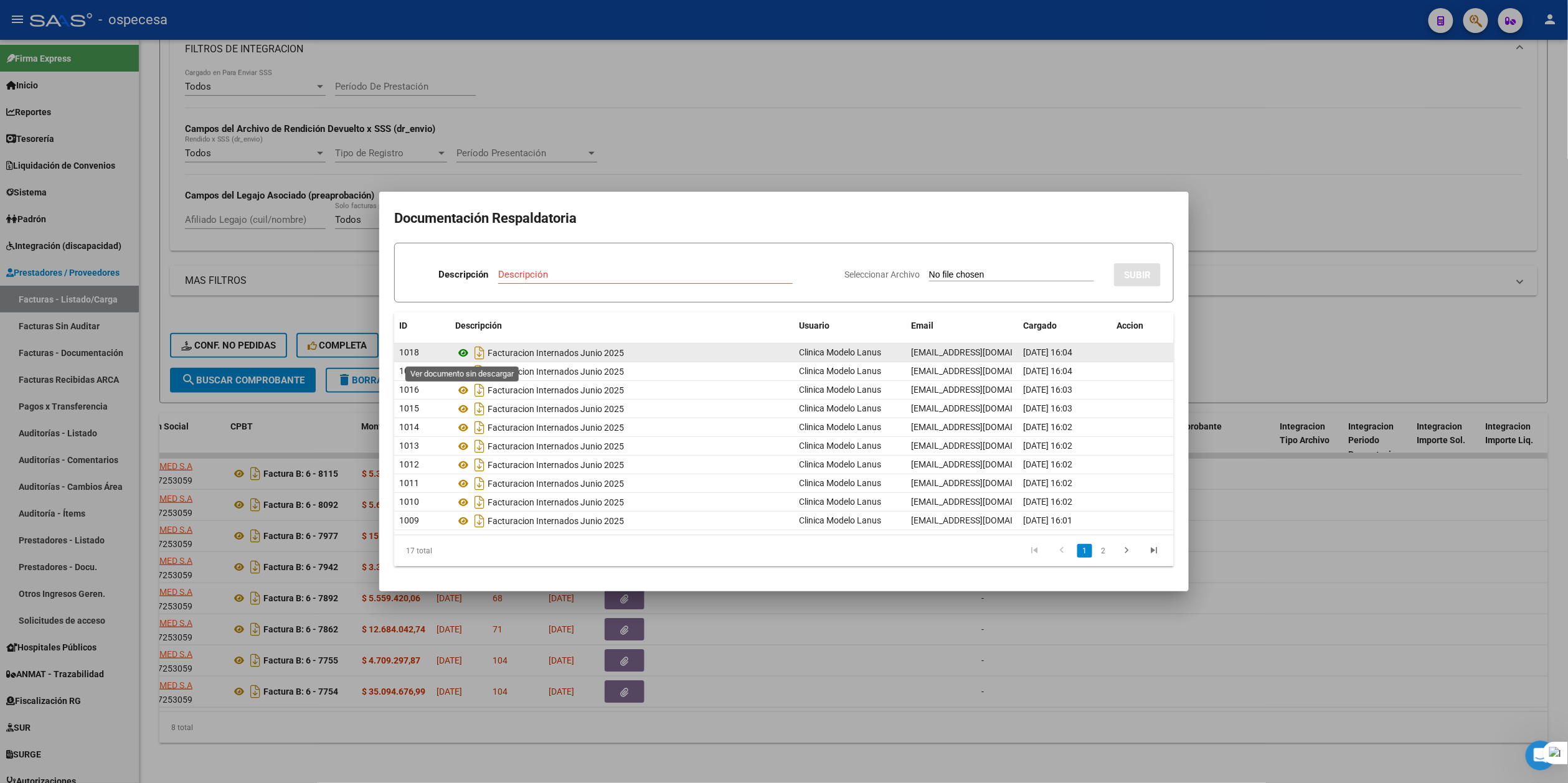
click at [461, 349] on icon at bounding box center [463, 353] width 16 height 15
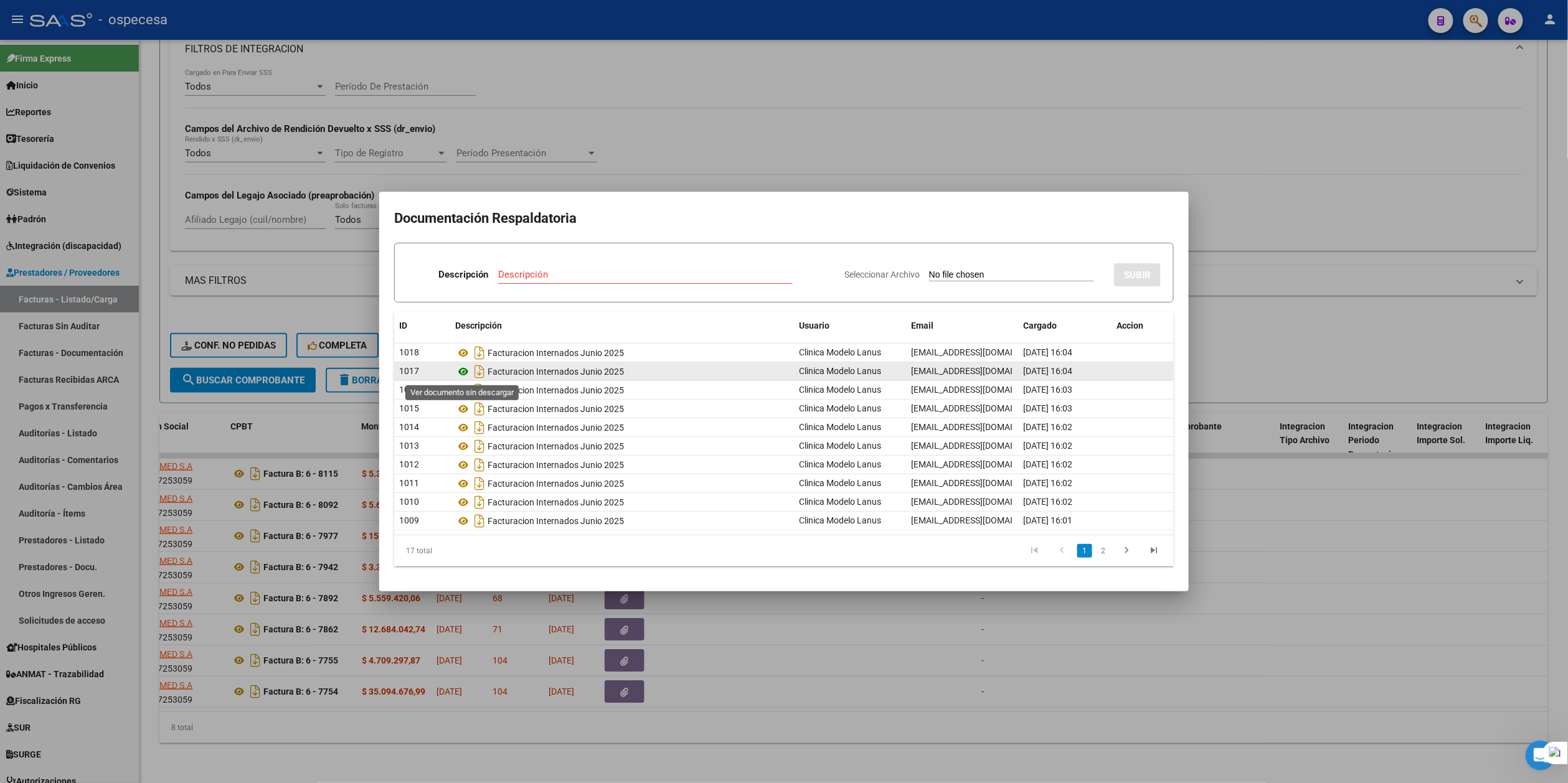
click at [467, 370] on icon at bounding box center [463, 372] width 16 height 15
click at [466, 374] on icon at bounding box center [463, 372] width 16 height 15
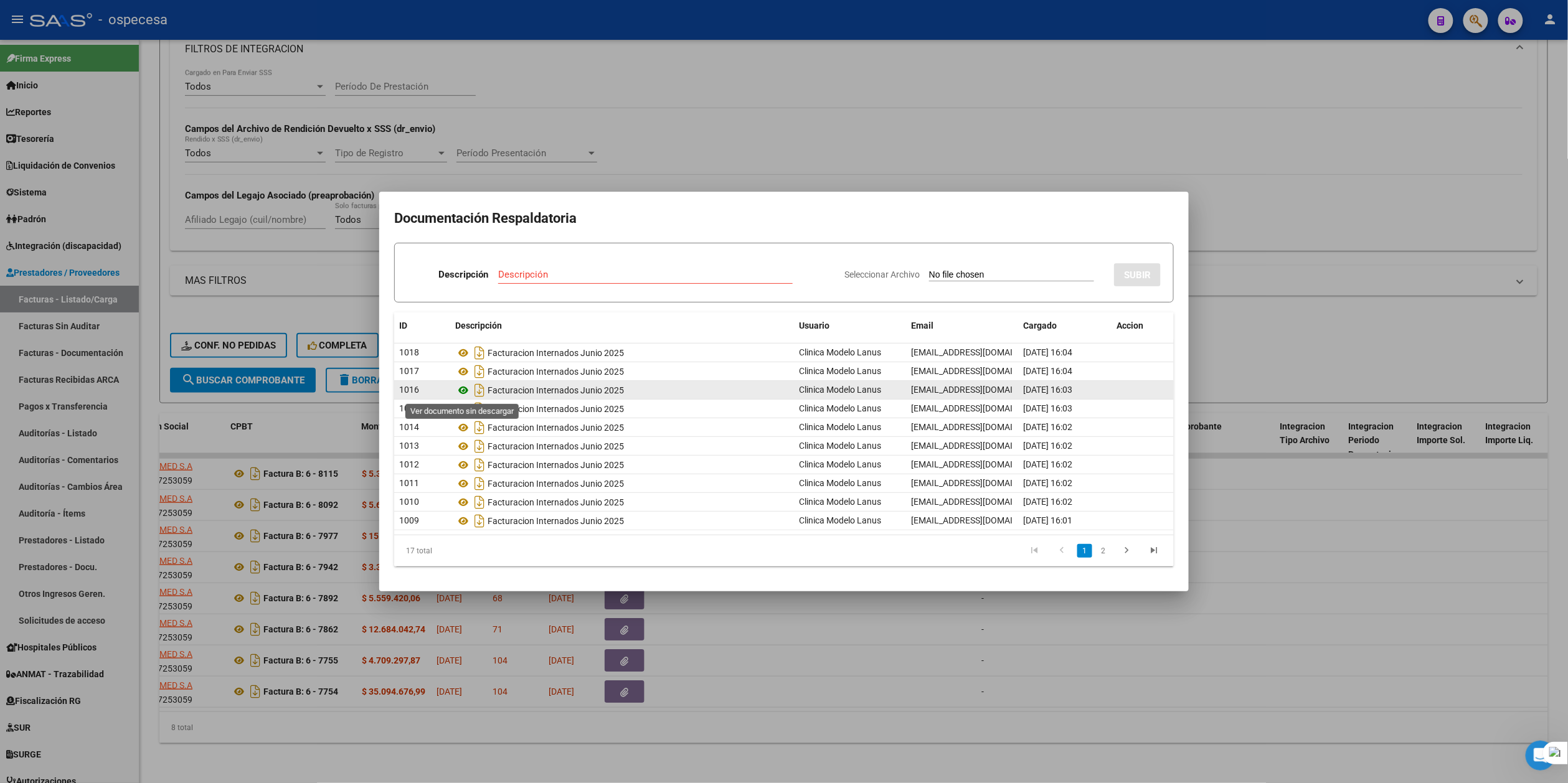
click at [462, 390] on icon at bounding box center [463, 390] width 16 height 15
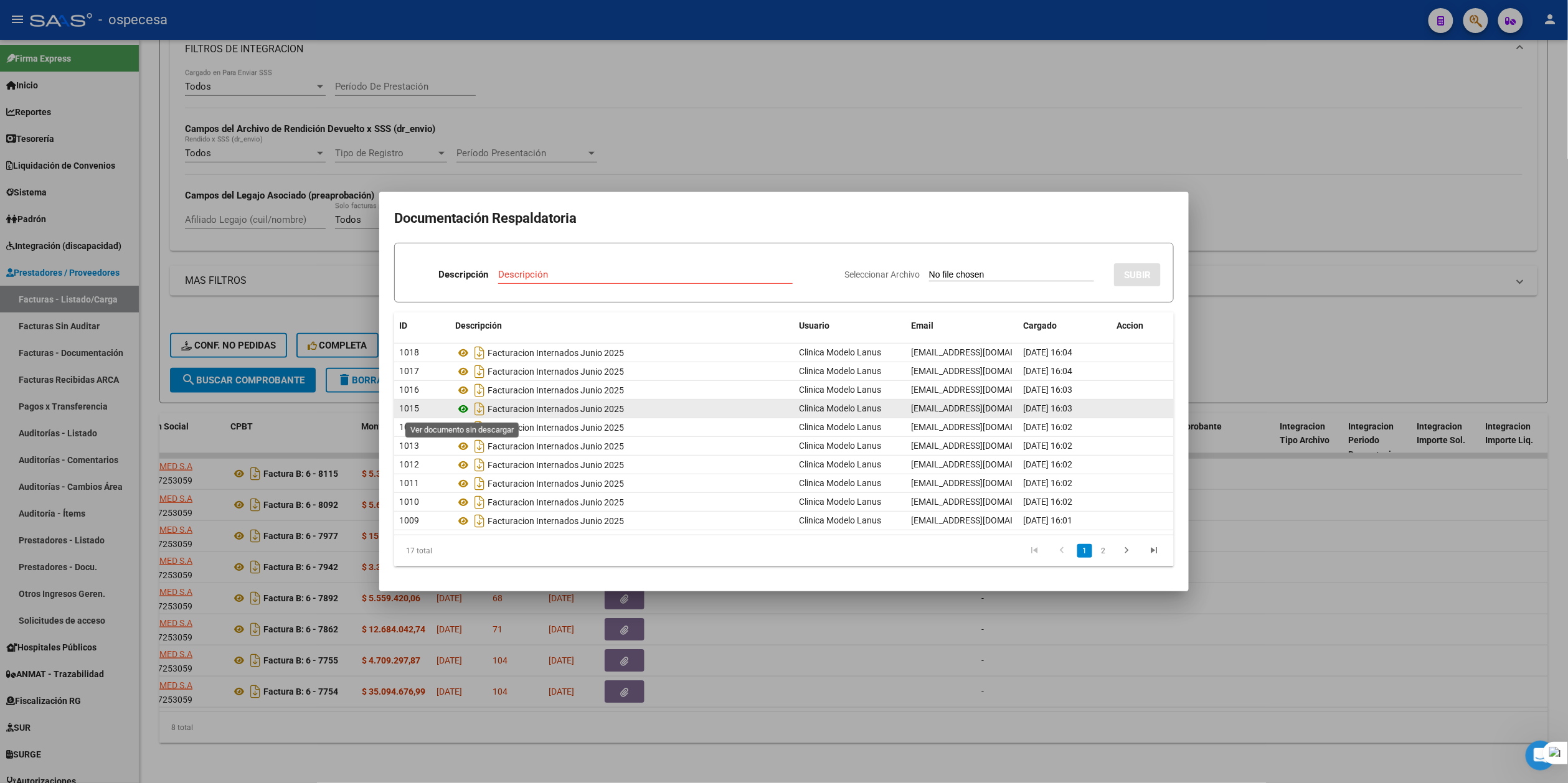
click at [463, 404] on icon at bounding box center [463, 409] width 16 height 15
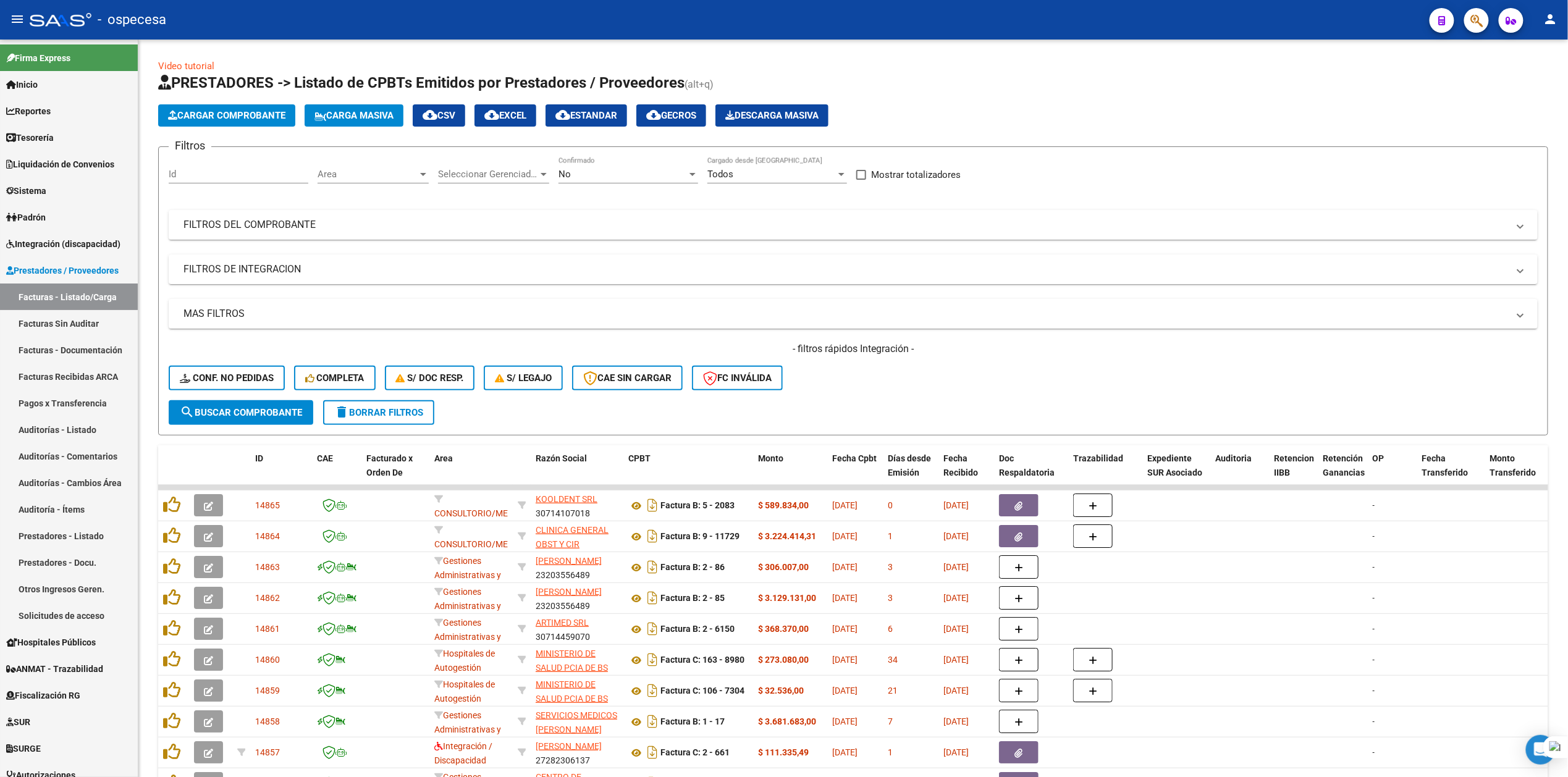
click at [897, 21] on button "button" at bounding box center [1476, 20] width 24 height 24
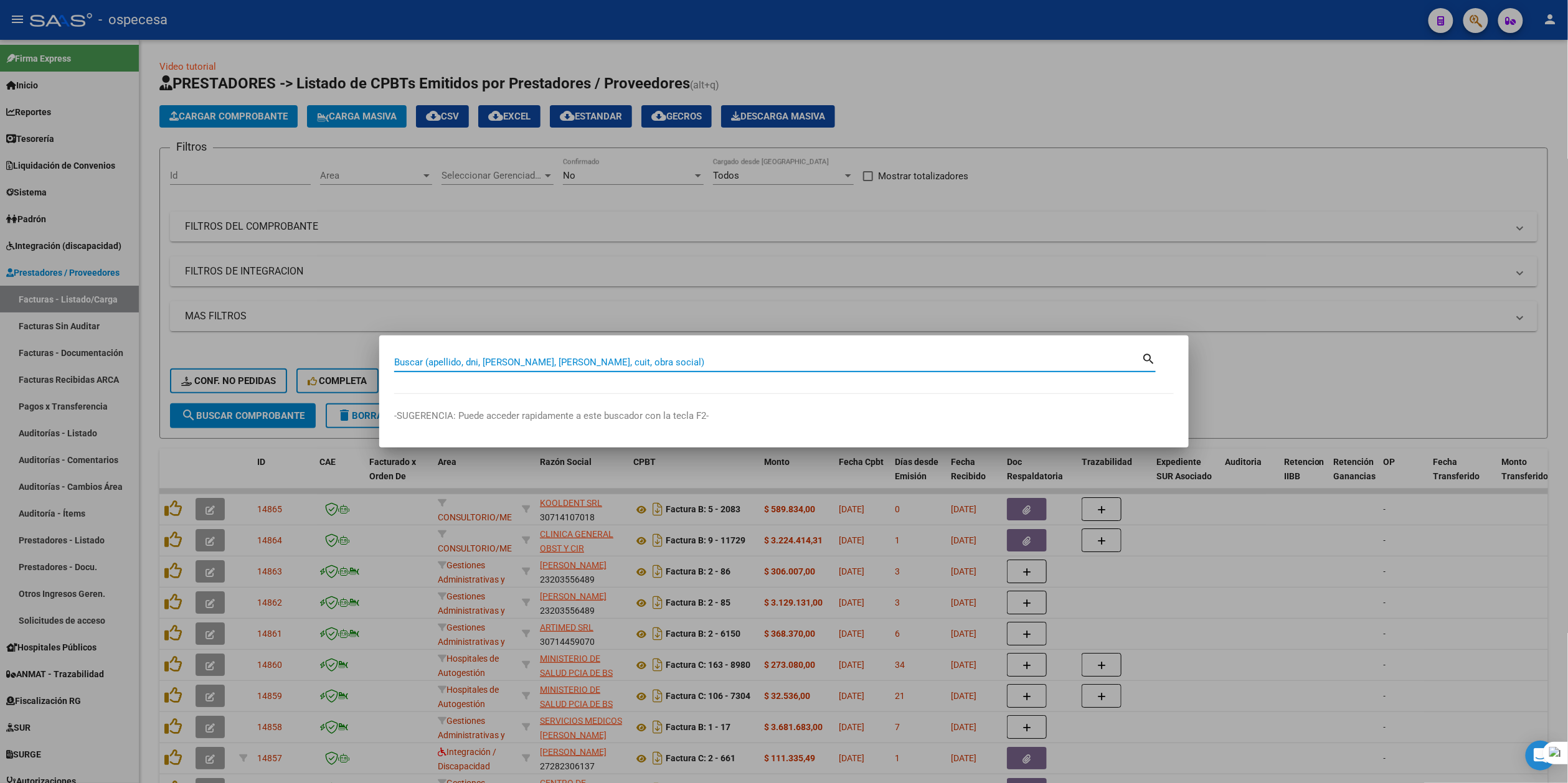
click at [621, 360] on input "Buscar (apellido, dni, cuil, nro traspaso, cuit, obra social)" at bounding box center [767, 362] width 747 height 11
type input "J"
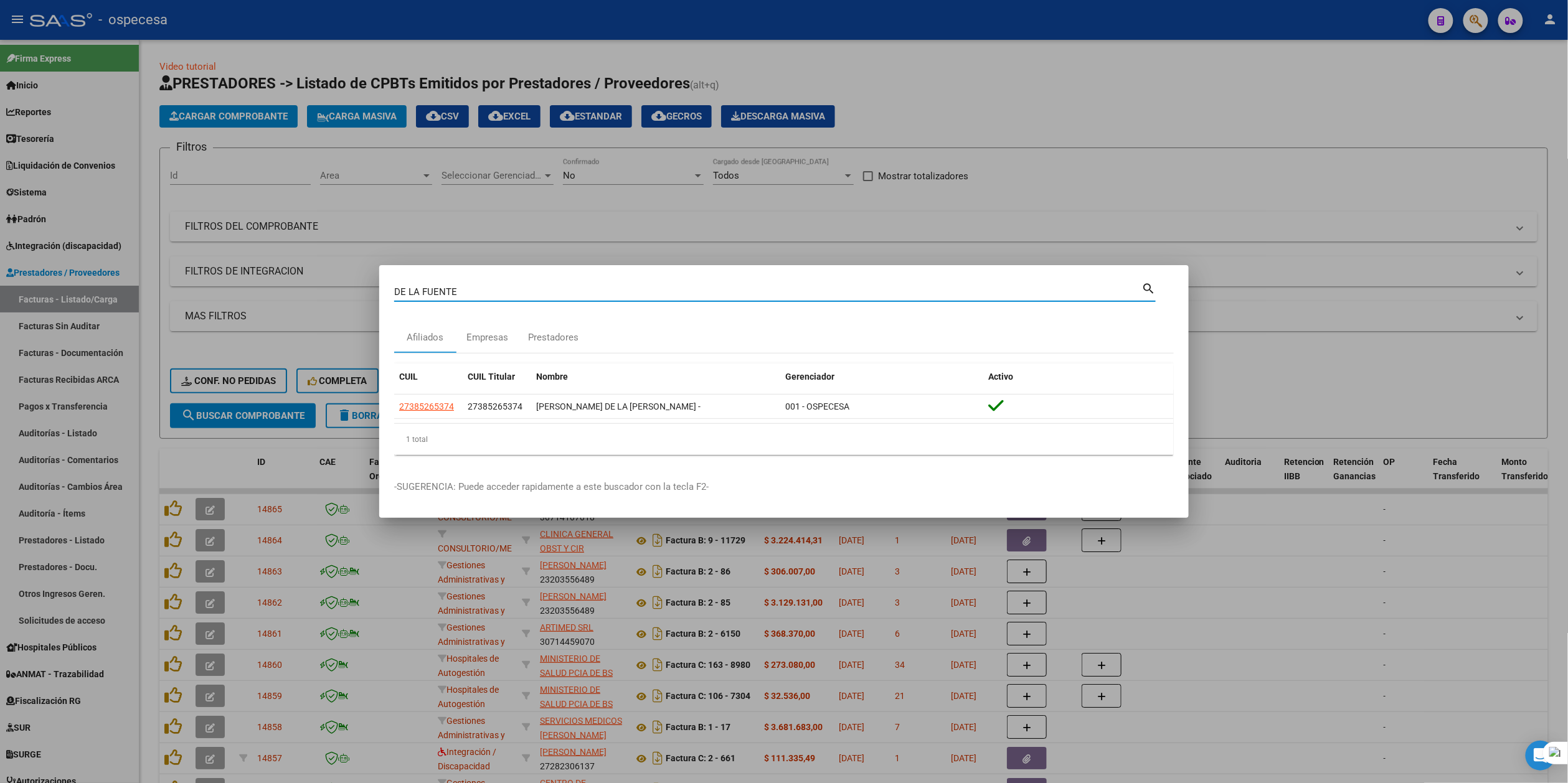
drag, startPoint x: 422, startPoint y: 292, endPoint x: 372, endPoint y: 287, distance: 50.2
click at [372, 287] on div "DE LA FUENTE Buscar (apellido, dni, cuil, nro traspaso, cuit, obra social) sear…" at bounding box center [784, 391] width 1568 height 783
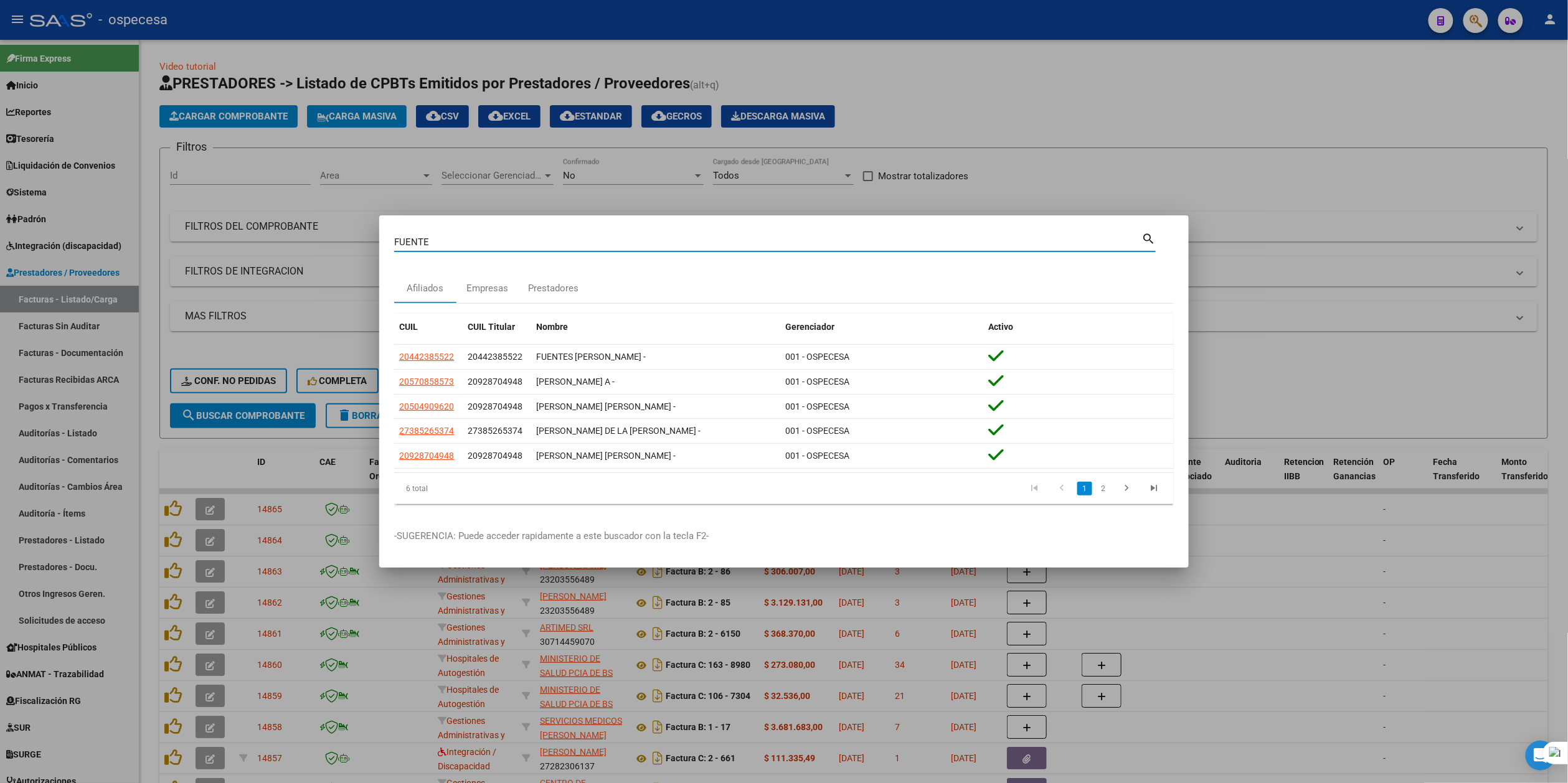
click at [447, 244] on input "FUENTE" at bounding box center [767, 242] width 747 height 11
click at [904, 484] on link "2" at bounding box center [1103, 489] width 15 height 13
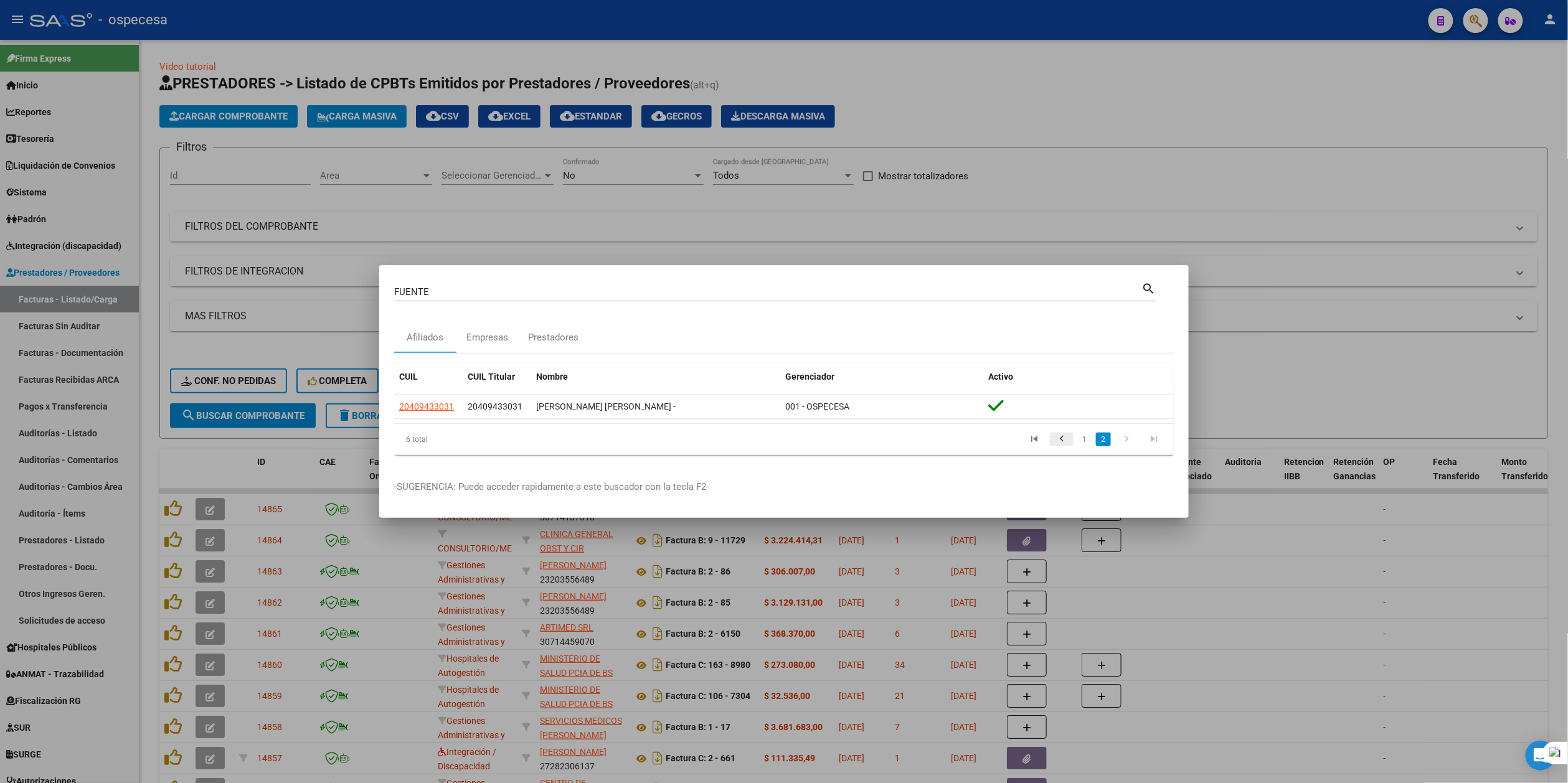
click at [904, 442] on icon "go to previous page" at bounding box center [1061, 441] width 16 height 15
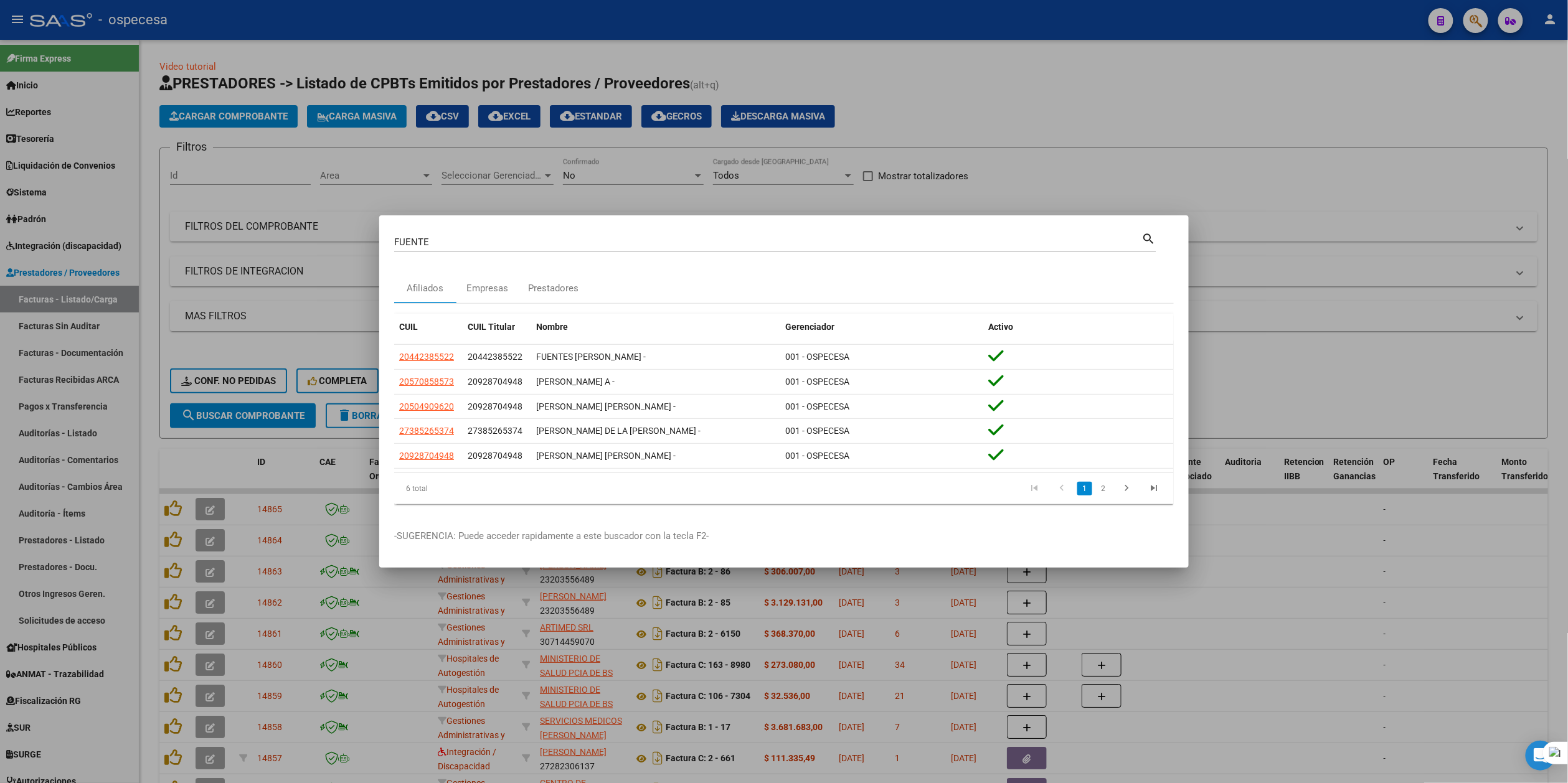
click at [488, 247] on input "FUENTE" at bounding box center [767, 242] width 747 height 11
type input "MARIA"
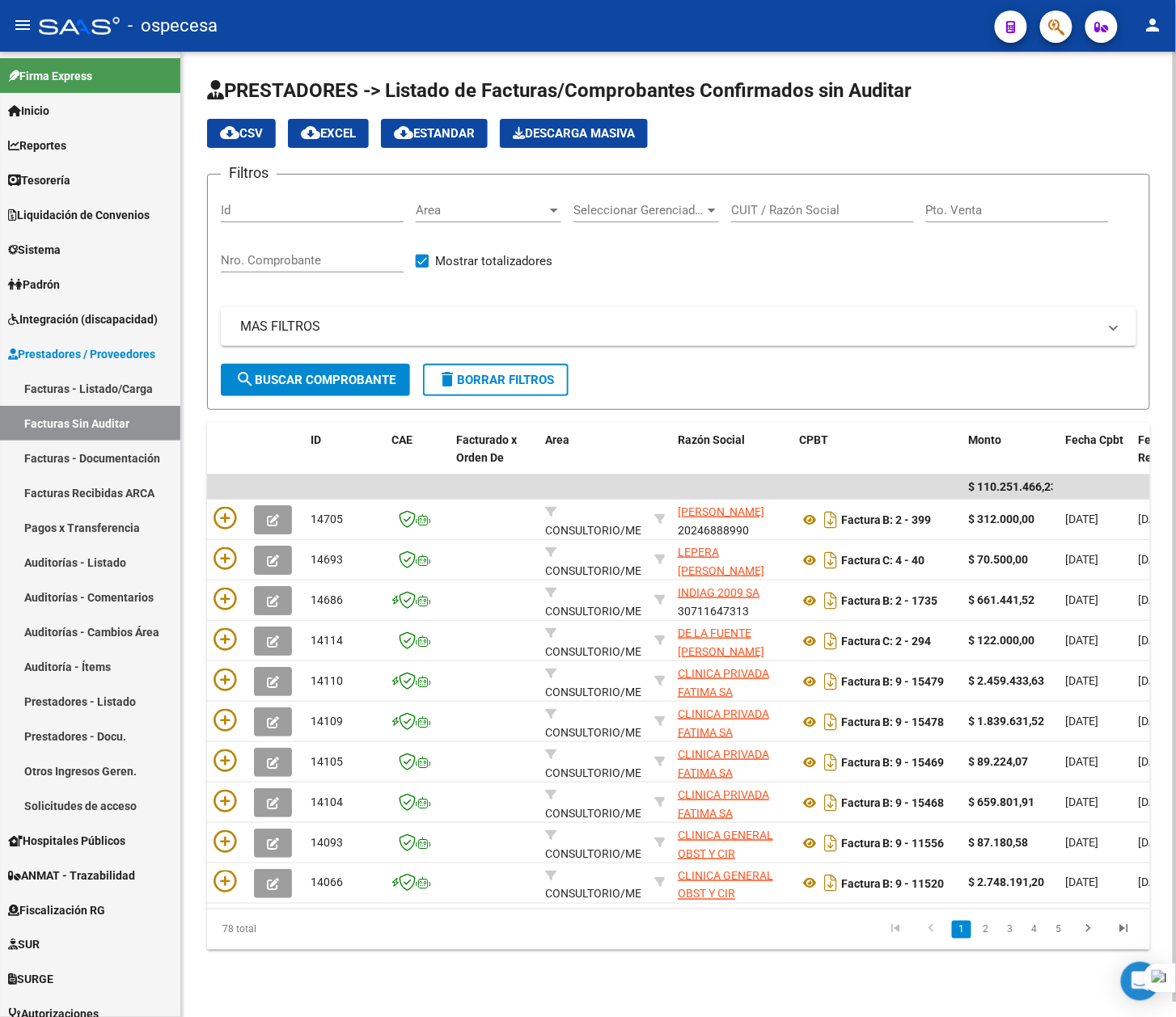
click at [781, 218] on div "CUIT / Razón Social" at bounding box center [823, 205] width 183 height 35
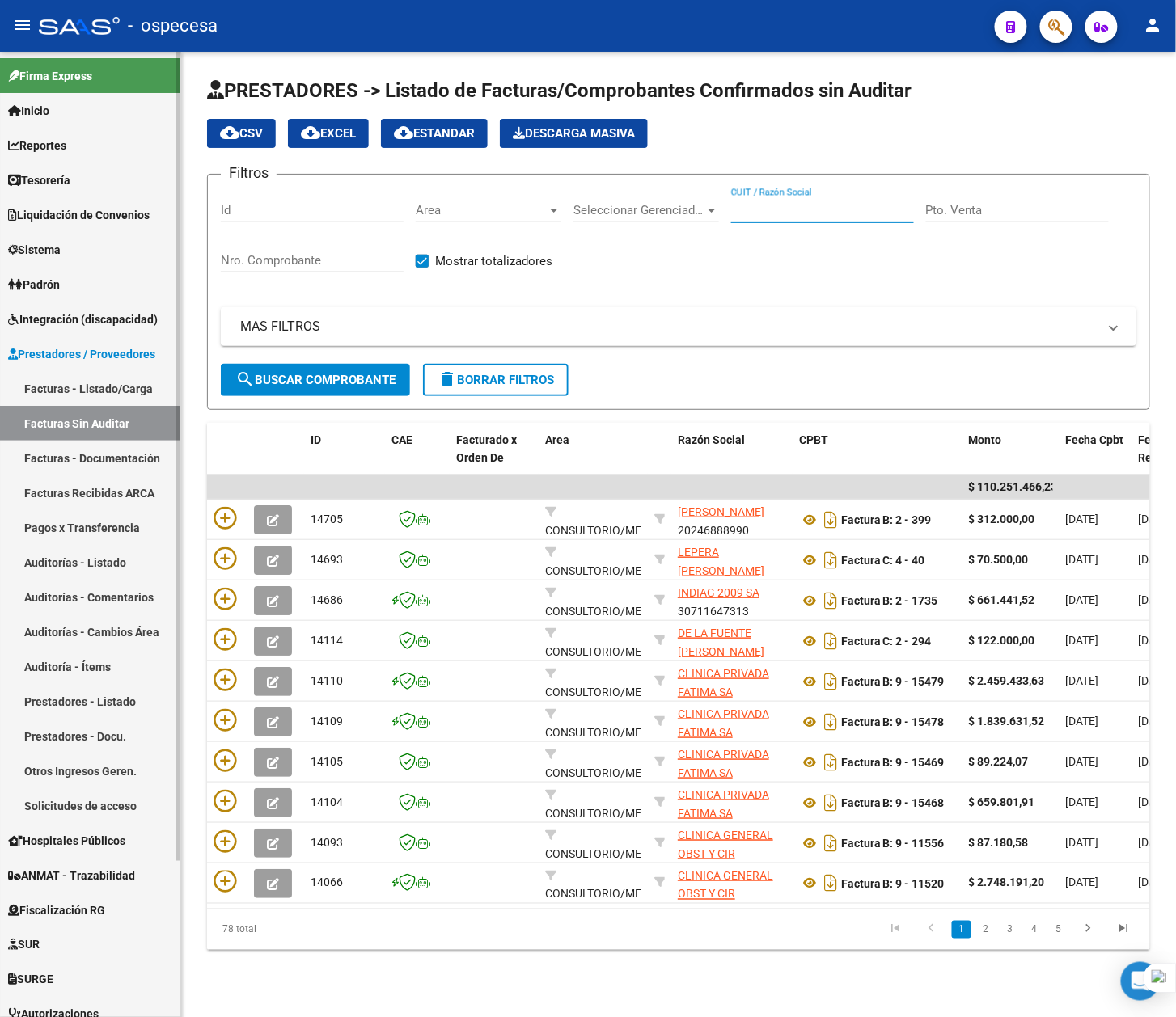
click at [66, 374] on link "Facturas - Listado/Carga" at bounding box center [90, 389] width 180 height 35
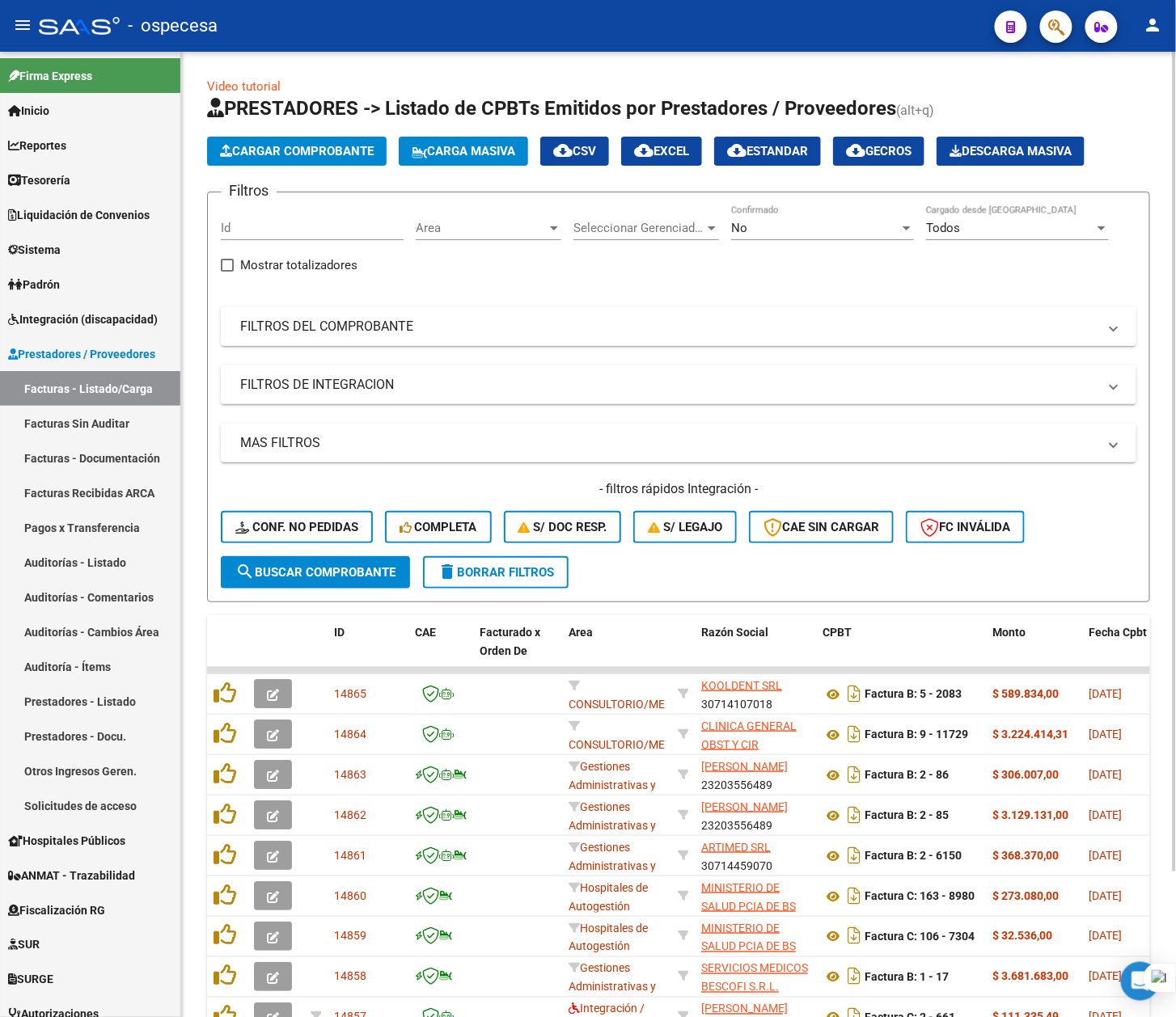
click at [684, 332] on mat-panel-title "FILTROS DEL COMPROBANTE" at bounding box center [669, 326] width 858 height 17
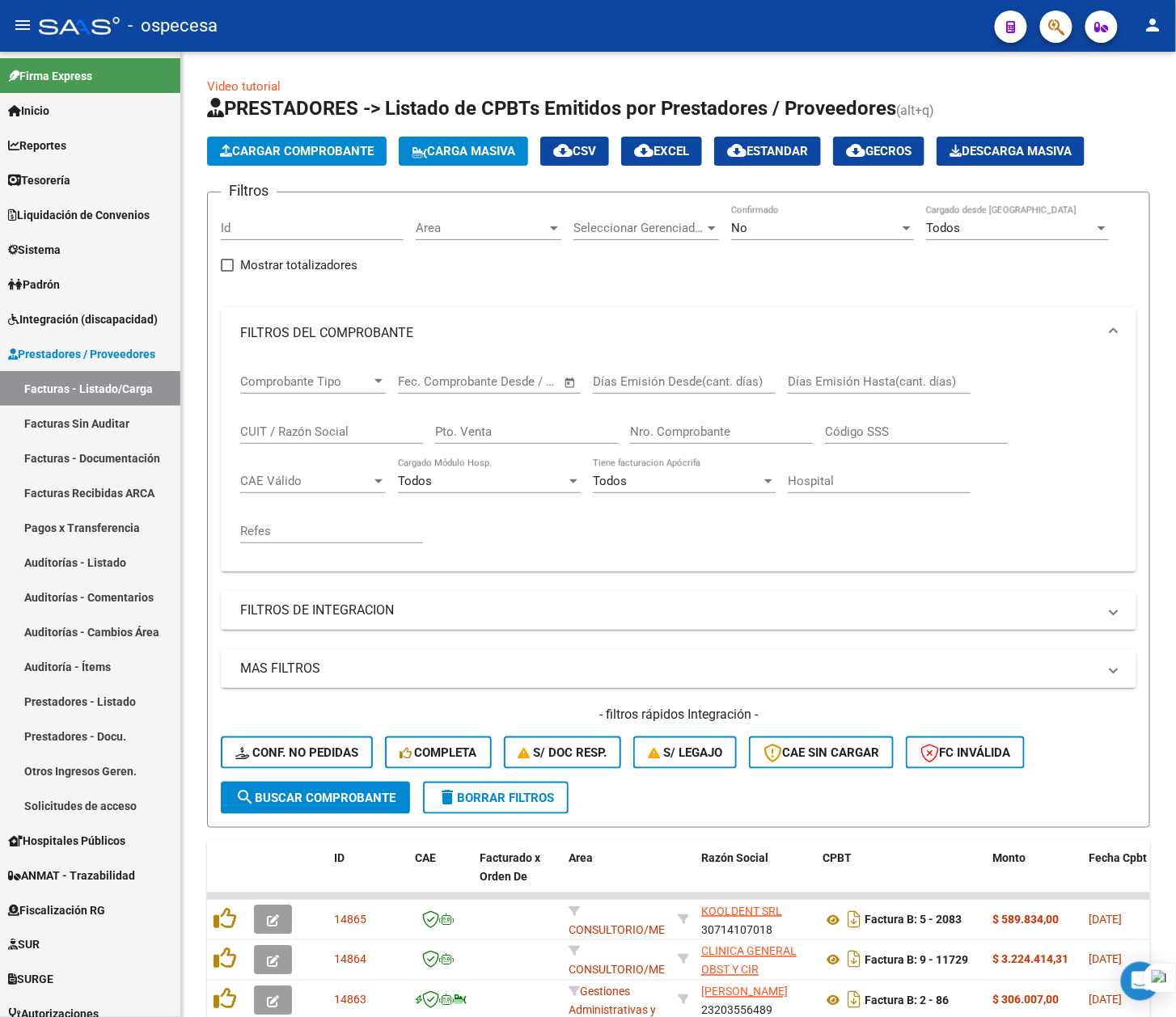
click at [1059, 27] on icon "button" at bounding box center [1056, 26] width 16 height 18
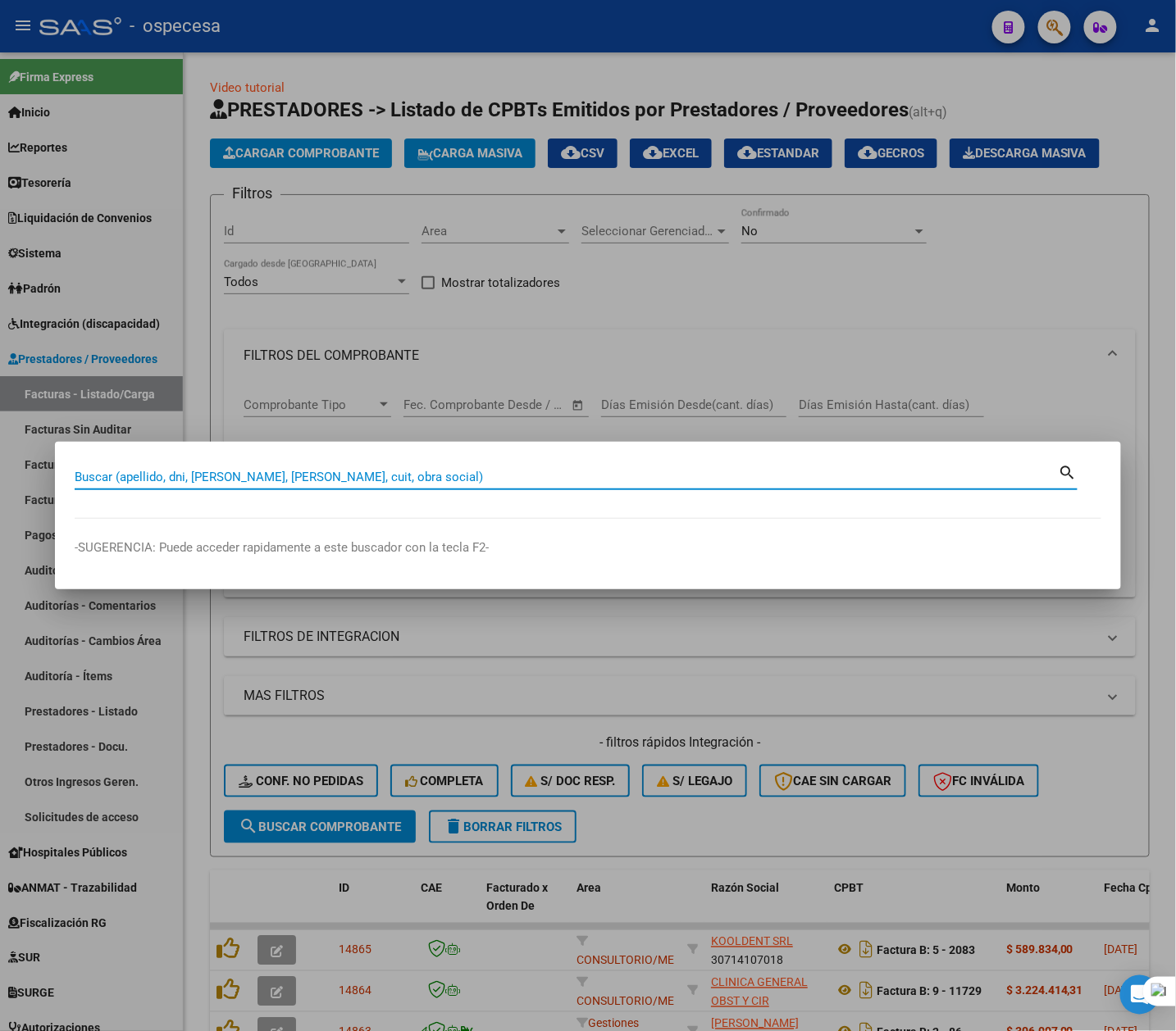
click at [317, 472] on input "Buscar (apellido, dni, cuil, nro traspaso, cuit, obra social)" at bounding box center [566, 477] width 984 height 15
type input "MOLINARO"
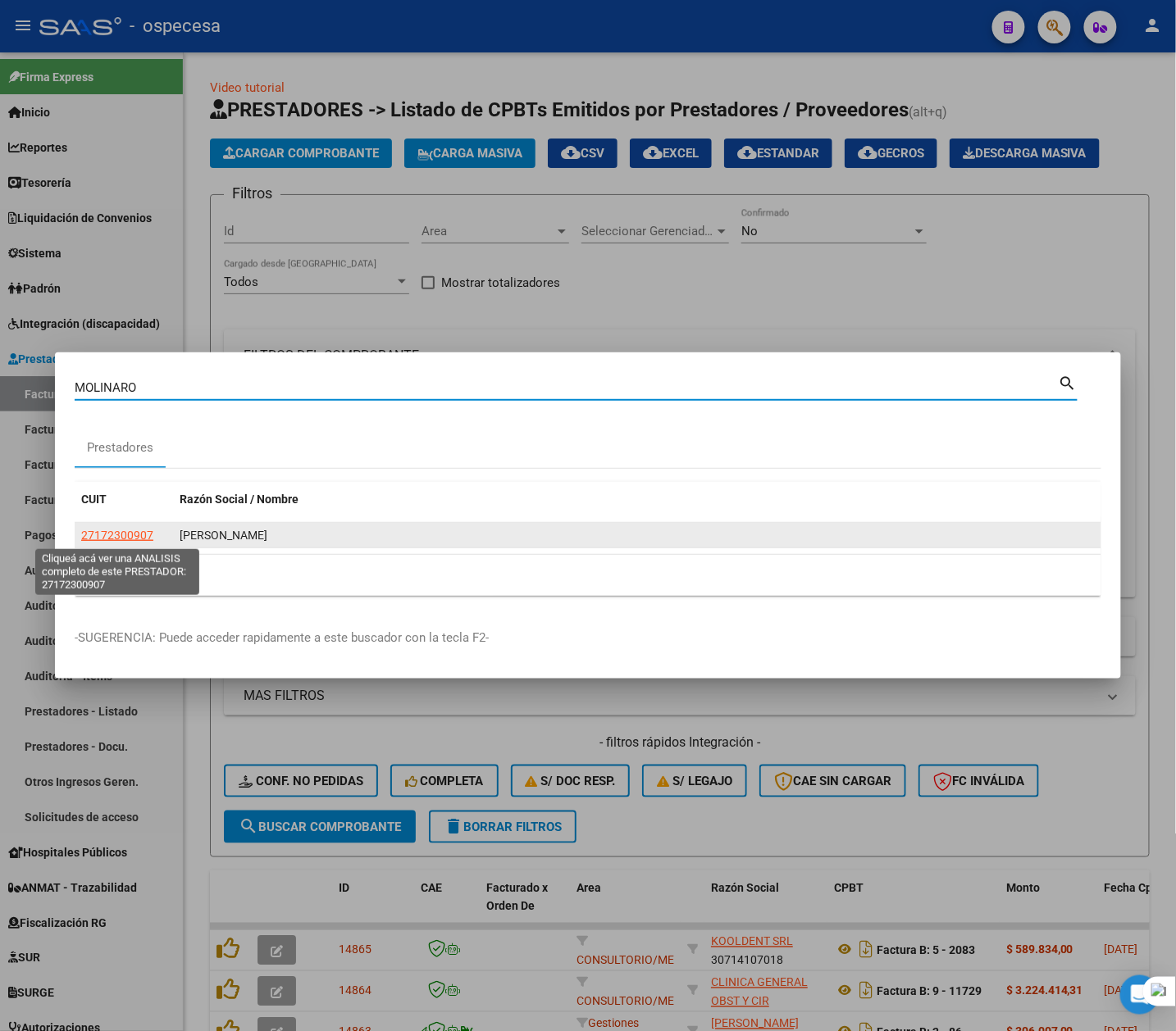
click at [128, 532] on span "27172300907" at bounding box center [118, 535] width 73 height 13
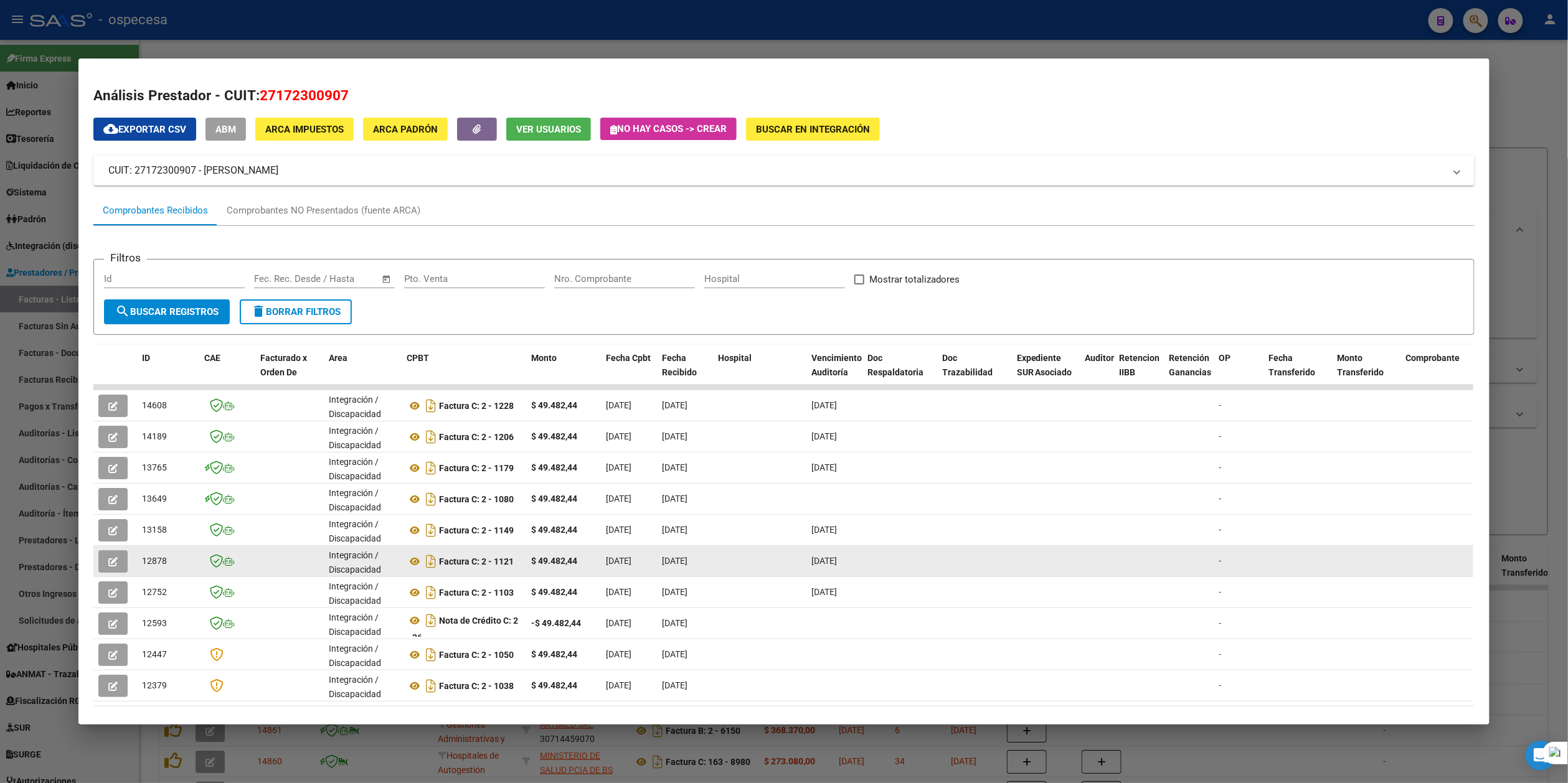
click at [112, 563] on button "button" at bounding box center [112, 562] width 29 height 22
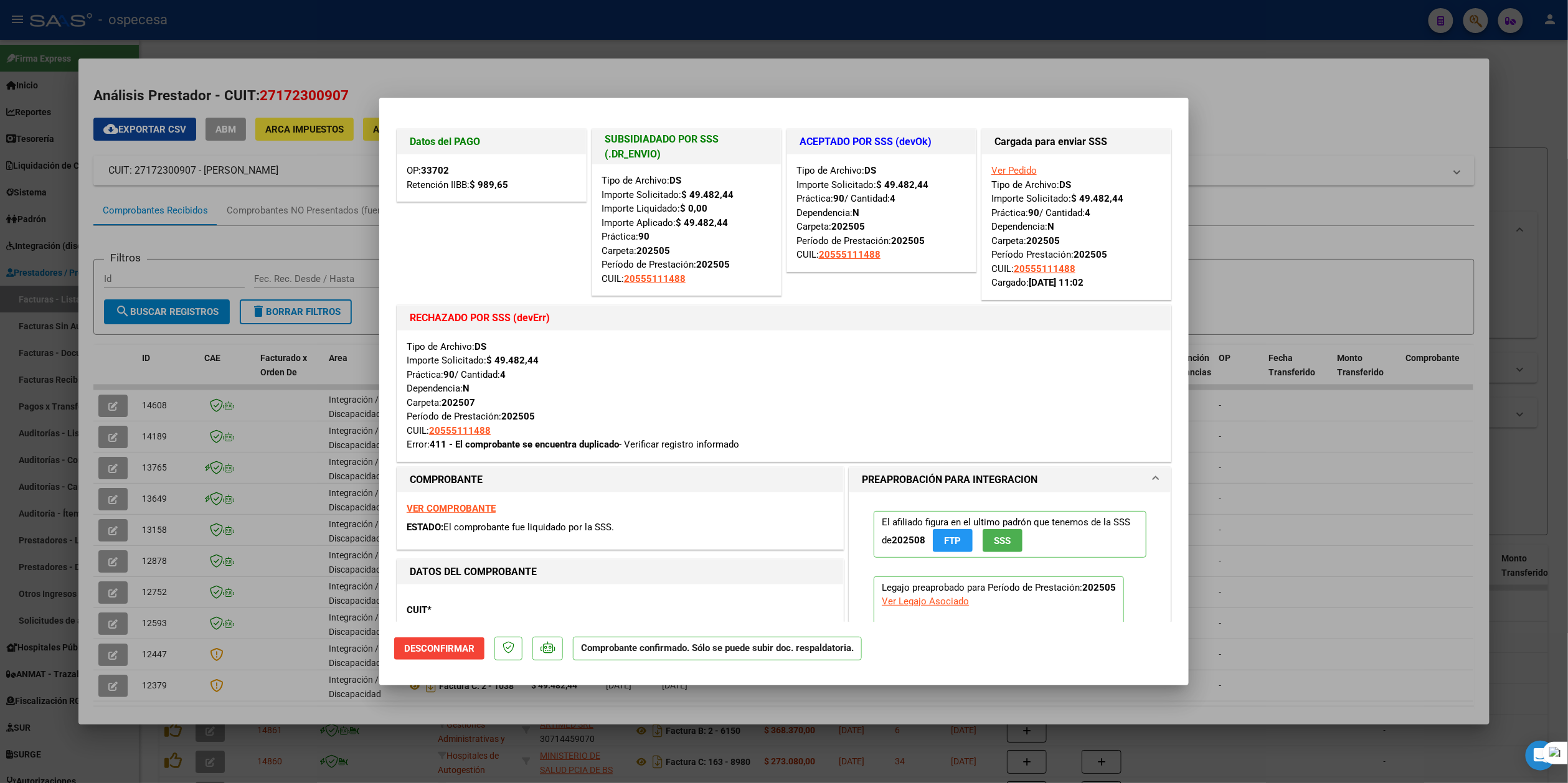
drag, startPoint x: 1208, startPoint y: 89, endPoint x: 840, endPoint y: 74, distance: 368.3
click at [904, 89] on div at bounding box center [784, 391] width 1568 height 783
type input "$ 0,00"
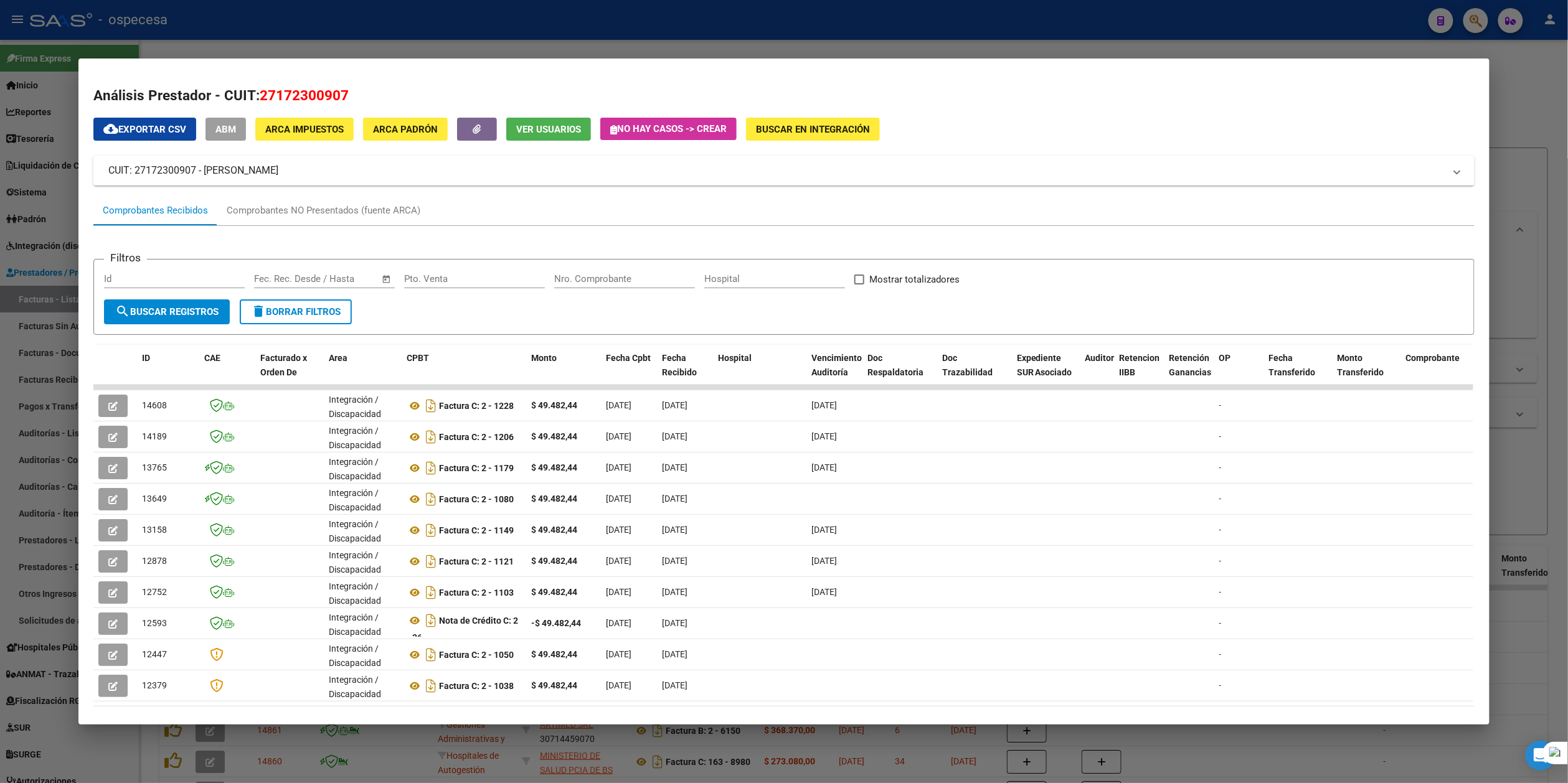
click at [788, 43] on div at bounding box center [784, 391] width 1568 height 783
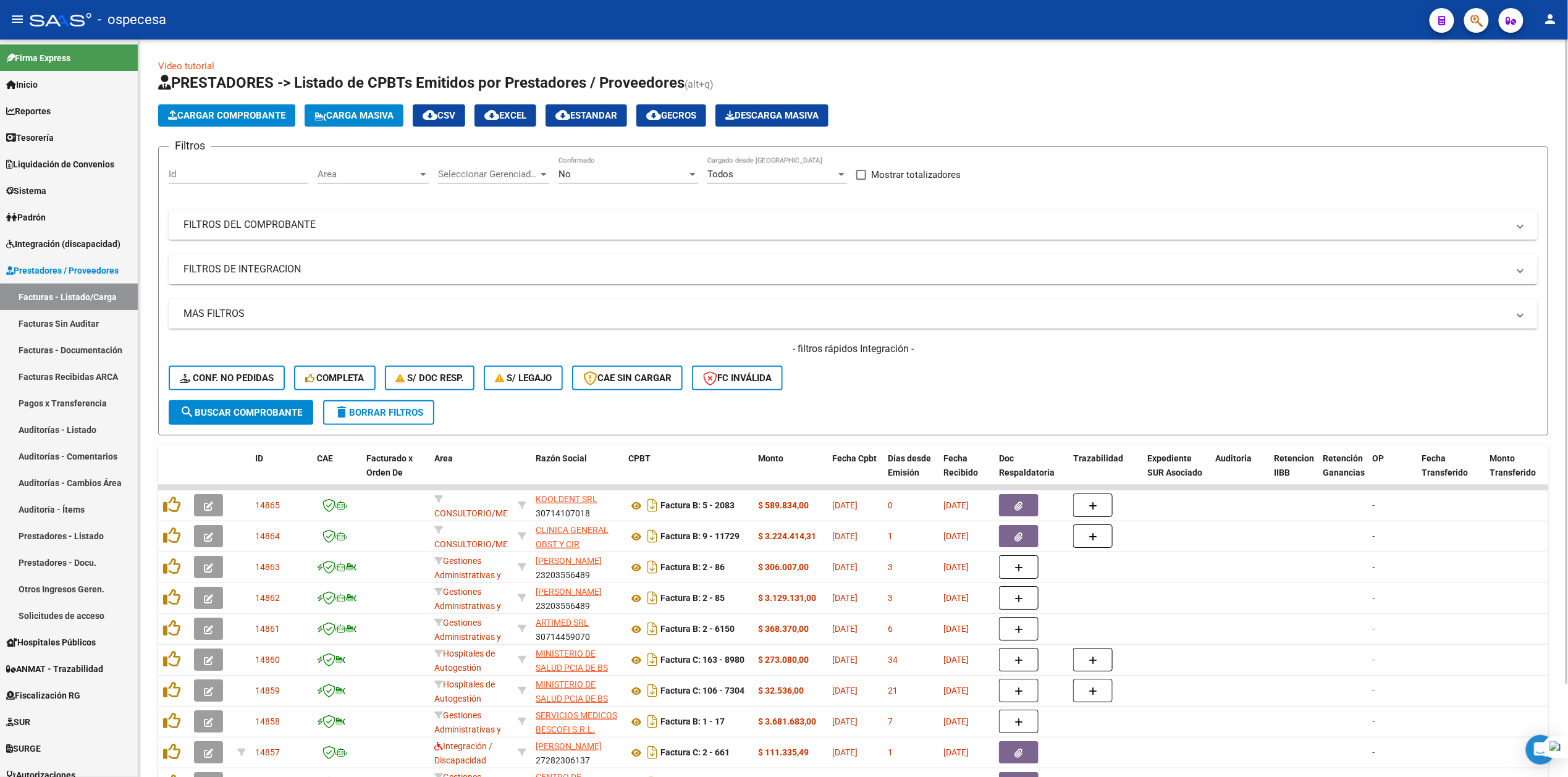
click at [499, 223] on mat-panel-title "FILTROS DEL COMPROBANTE" at bounding box center [846, 225] width 1325 height 13
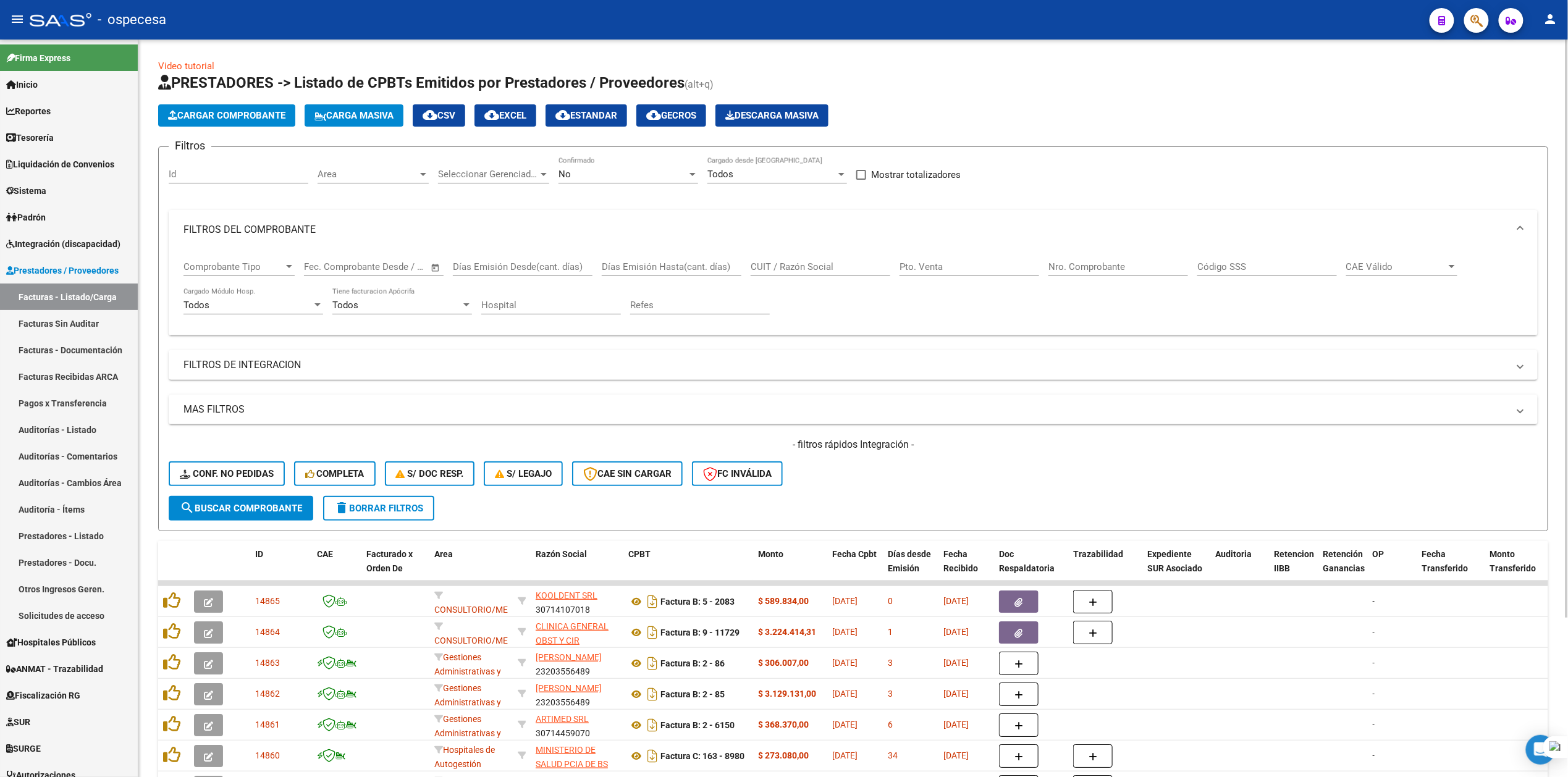
click at [828, 268] on input "CUIT / Razón Social" at bounding box center [821, 267] width 140 height 11
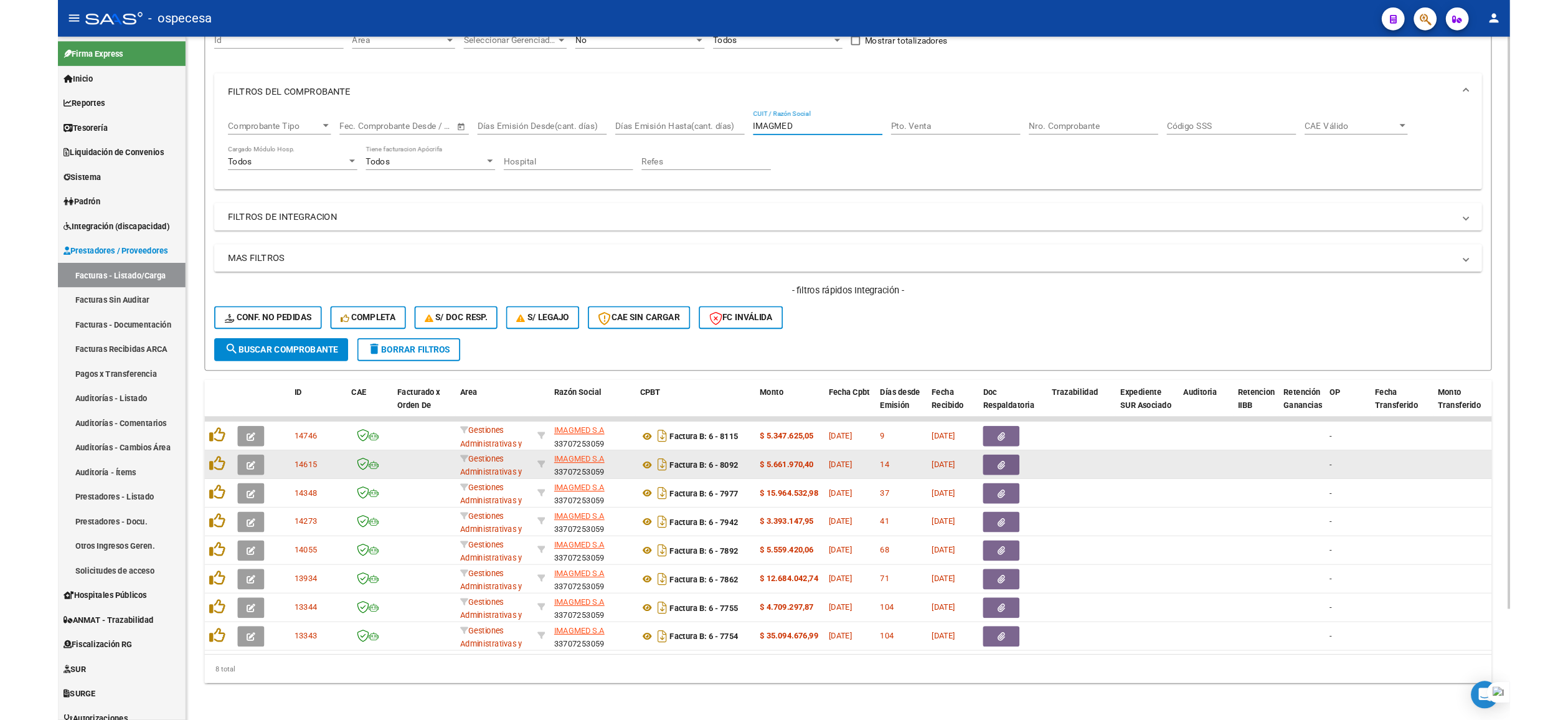
scroll to position [143, 0]
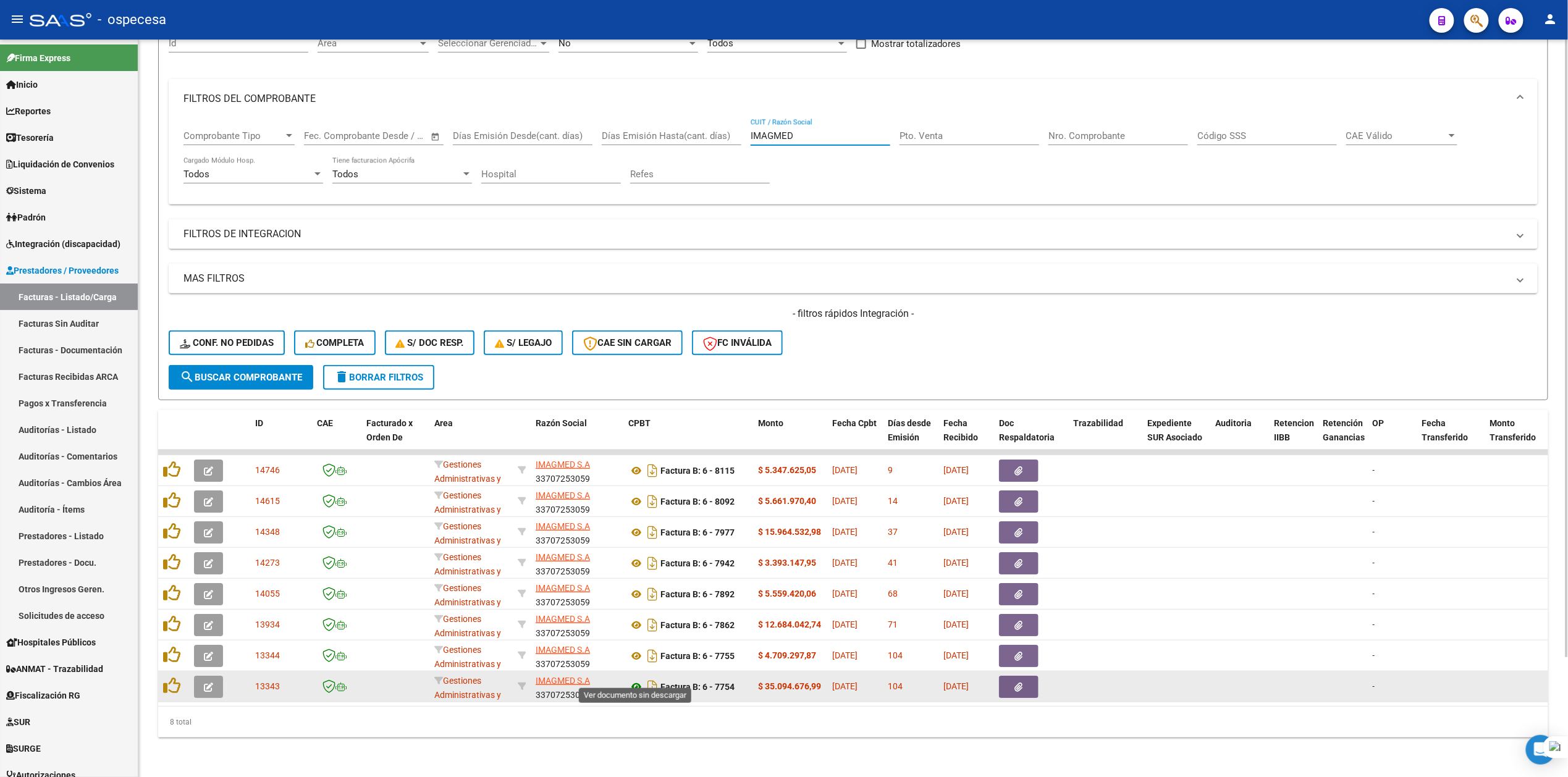
type input "IMAGMED"
click at [631, 679] on icon at bounding box center [637, 687] width 16 height 15
click at [1005, 678] on button "button" at bounding box center [1019, 687] width 39 height 22
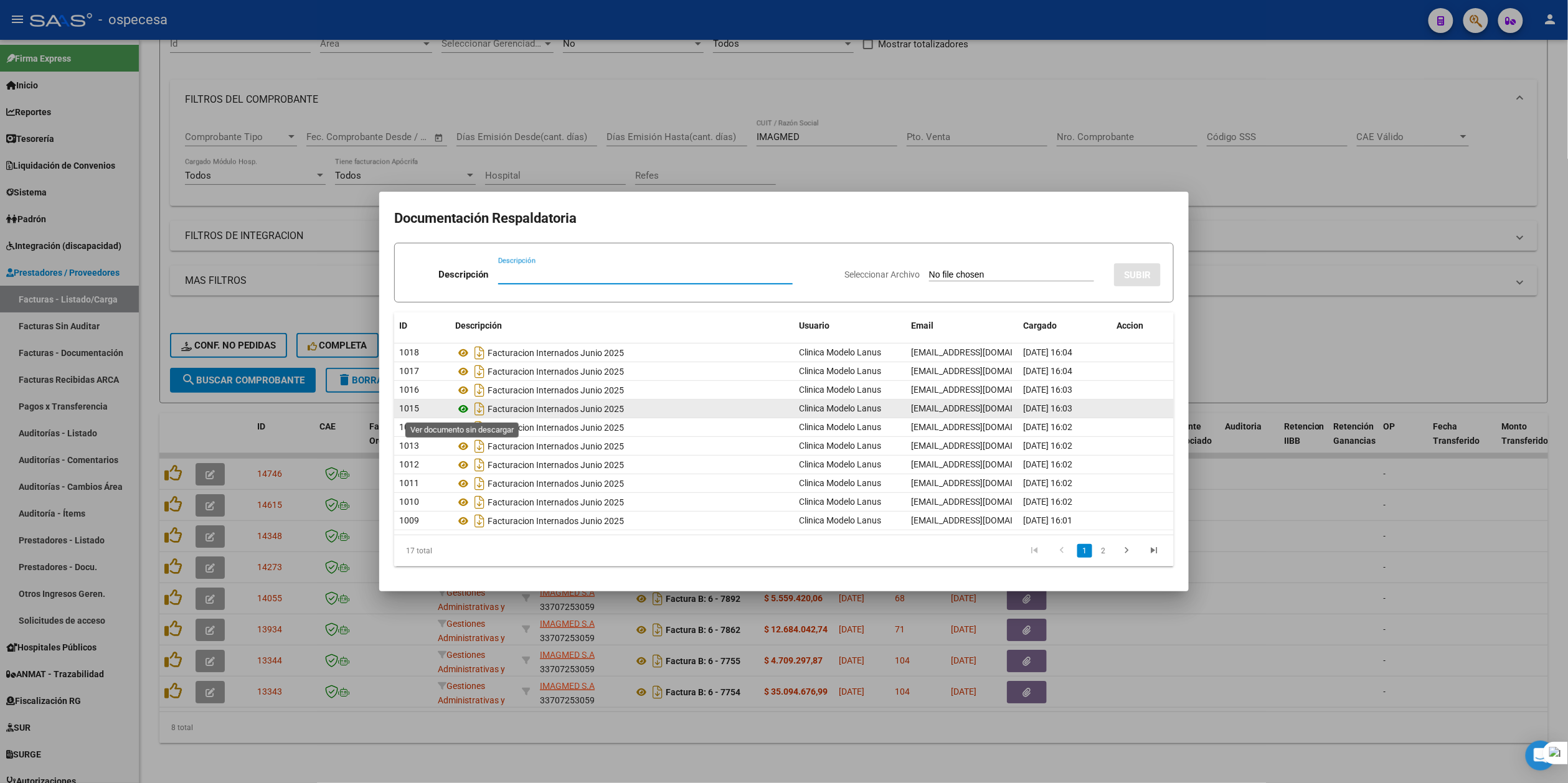
click at [464, 408] on icon at bounding box center [463, 409] width 16 height 15
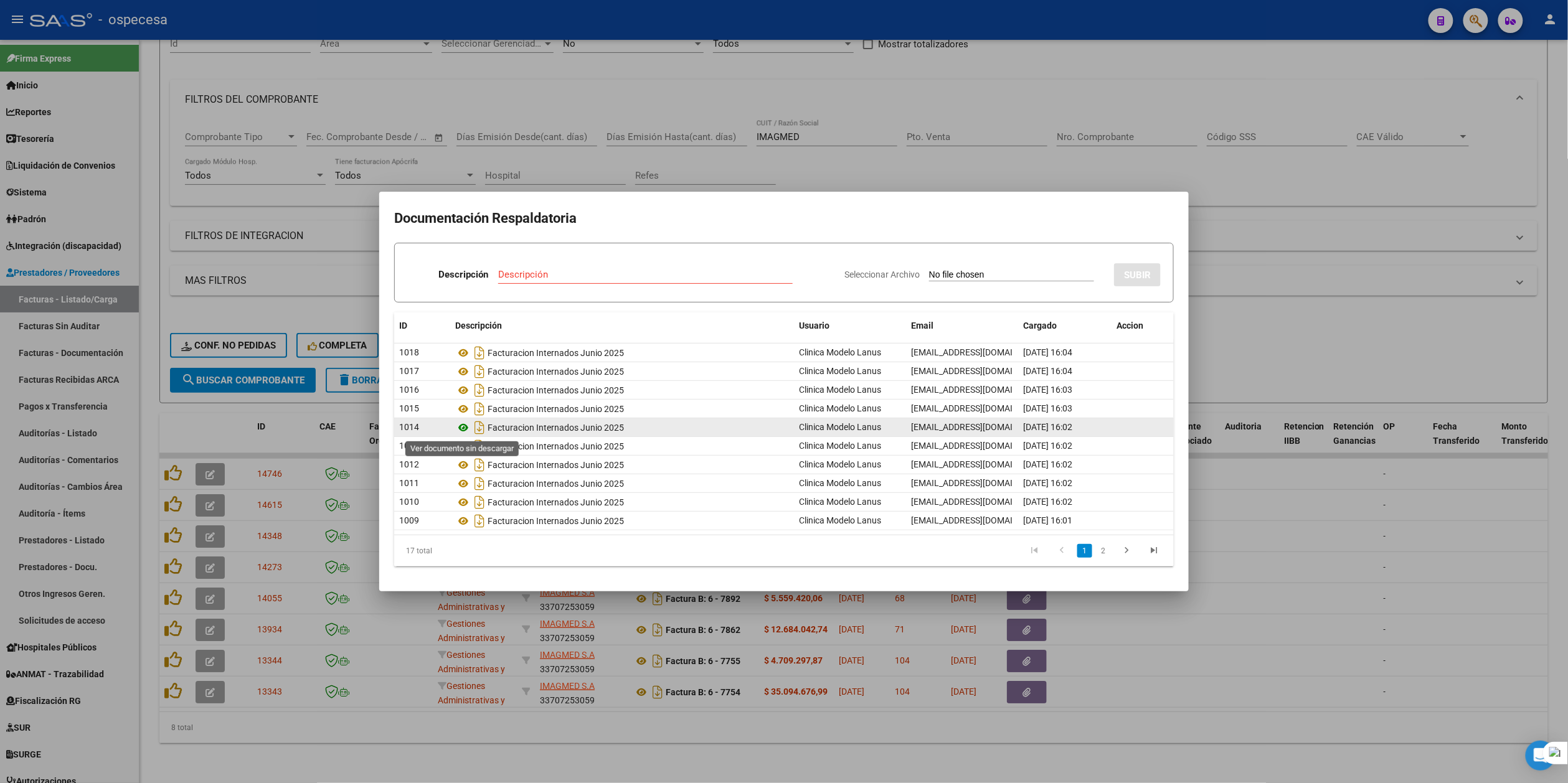
click at [463, 427] on icon at bounding box center [463, 428] width 16 height 15
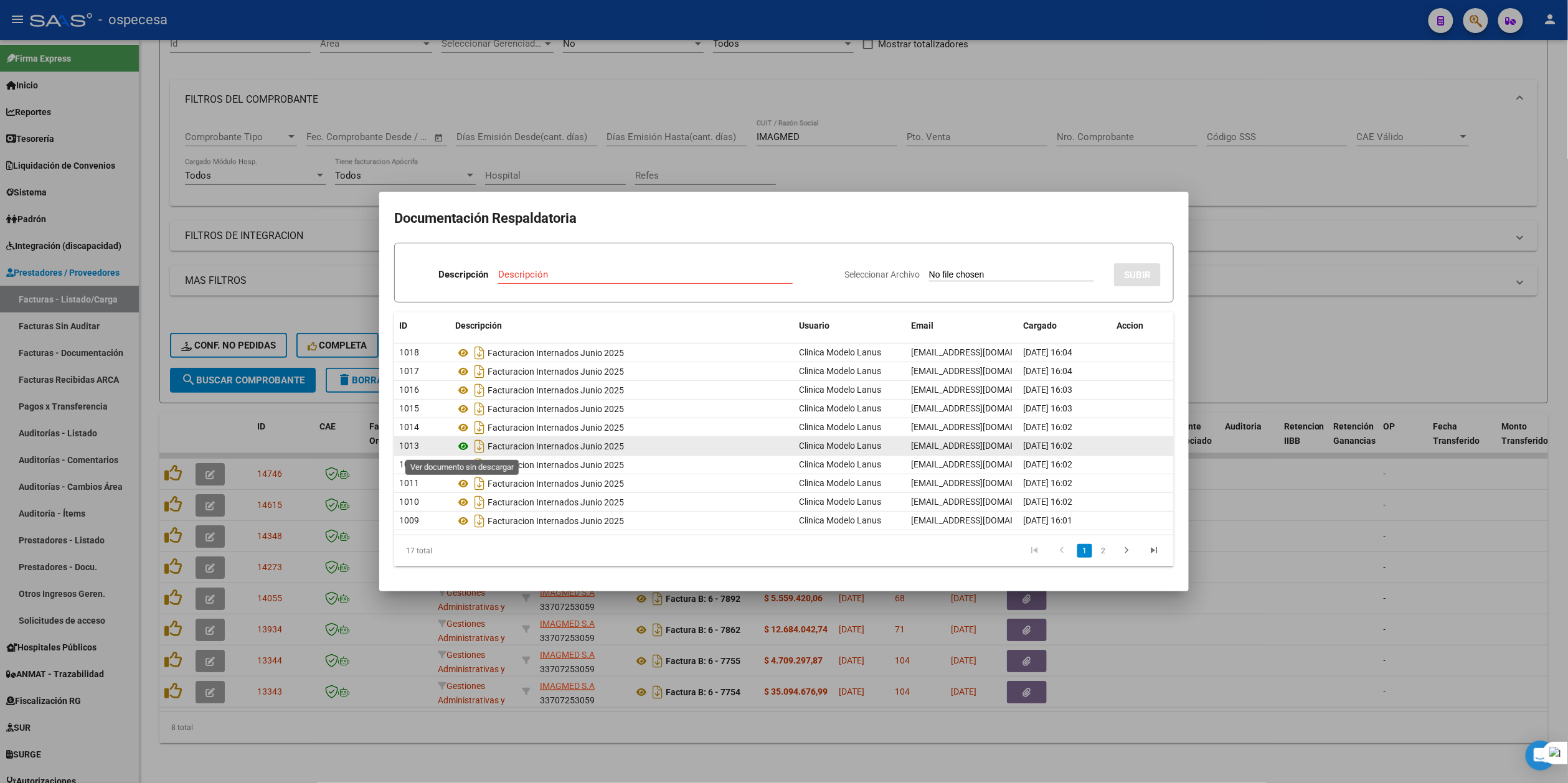
click at [465, 443] on icon at bounding box center [463, 446] width 16 height 15
click at [466, 446] on icon at bounding box center [463, 446] width 16 height 15
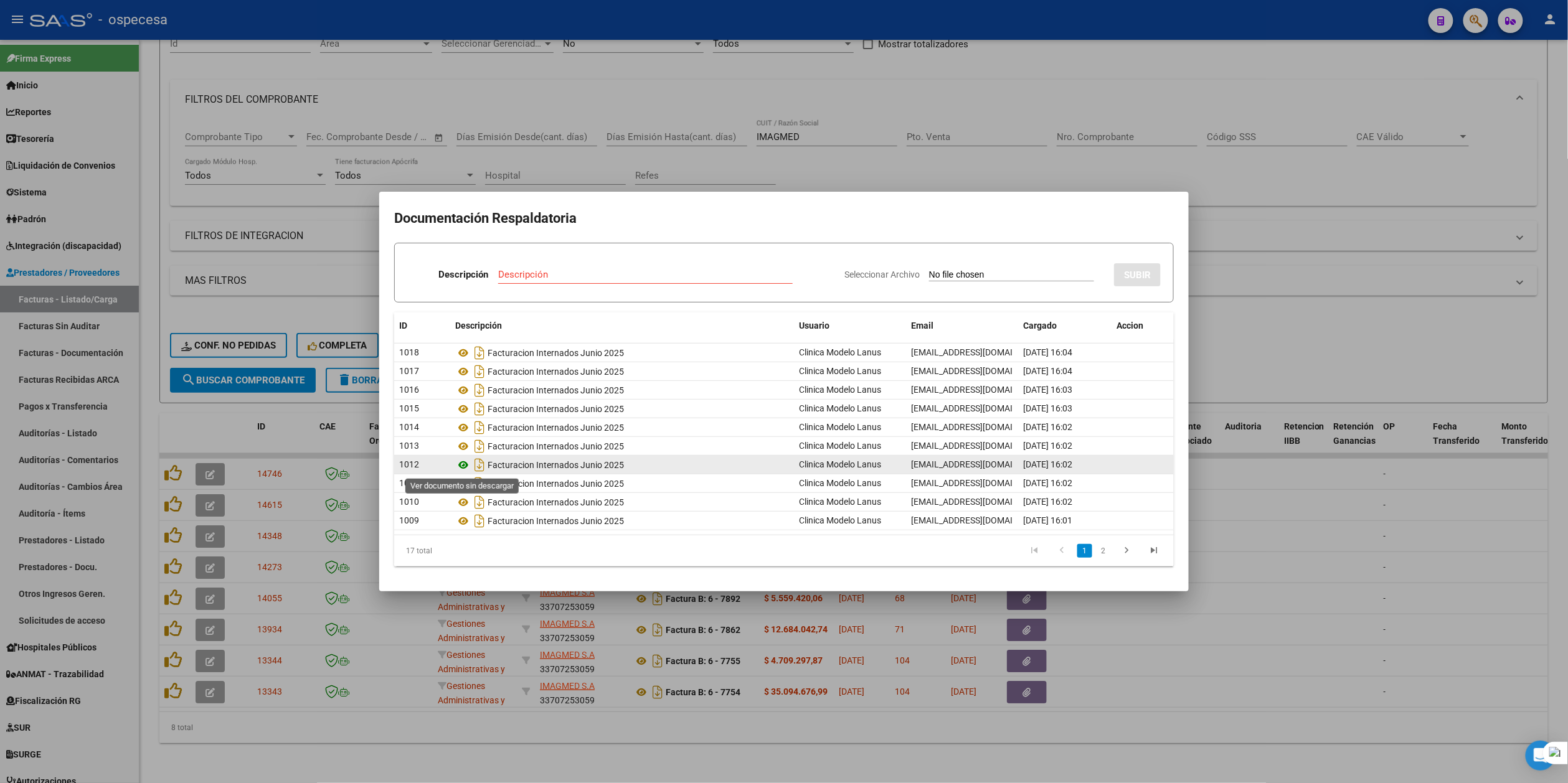
click at [466, 469] on icon at bounding box center [463, 465] width 16 height 15
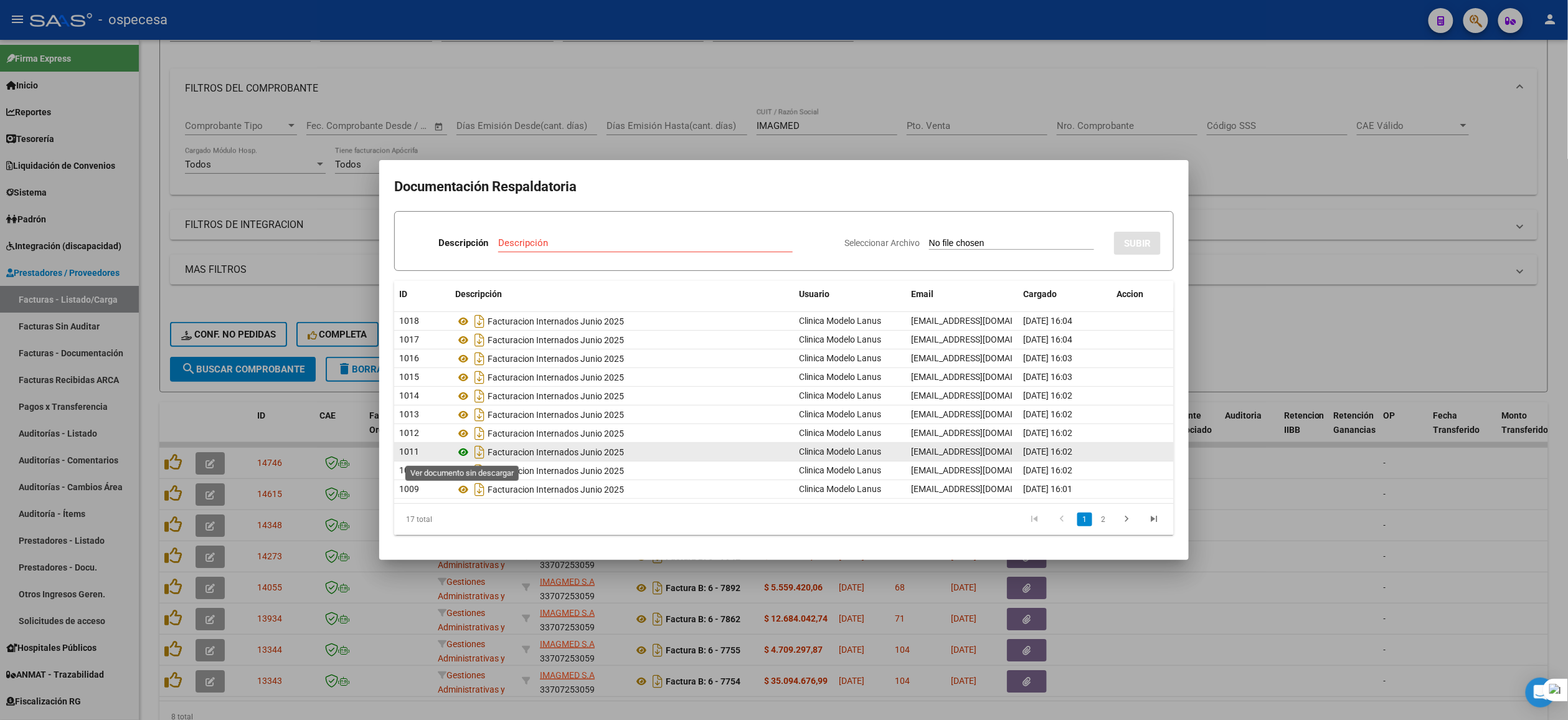
click at [461, 456] on icon at bounding box center [463, 452] width 16 height 15
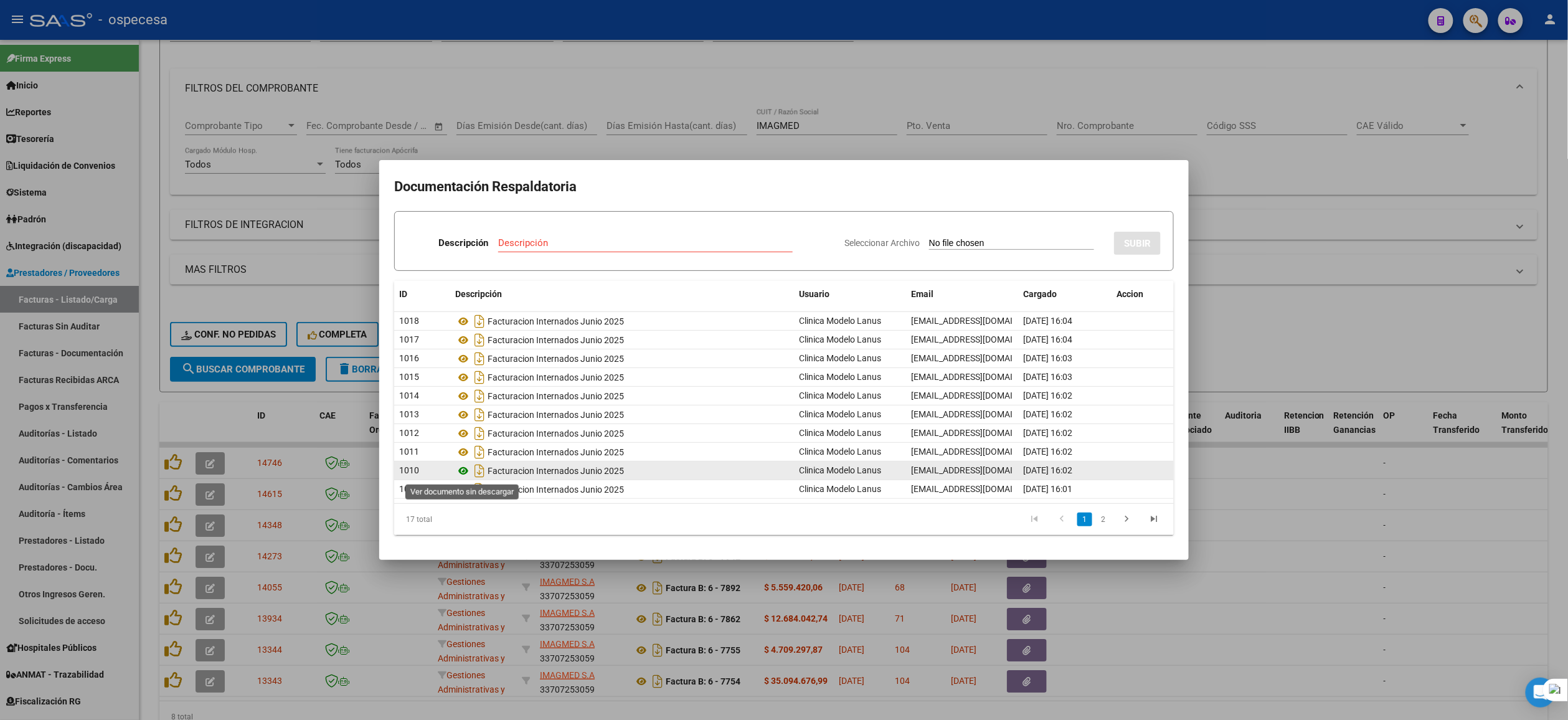
click at [466, 469] on icon at bounding box center [463, 471] width 16 height 15
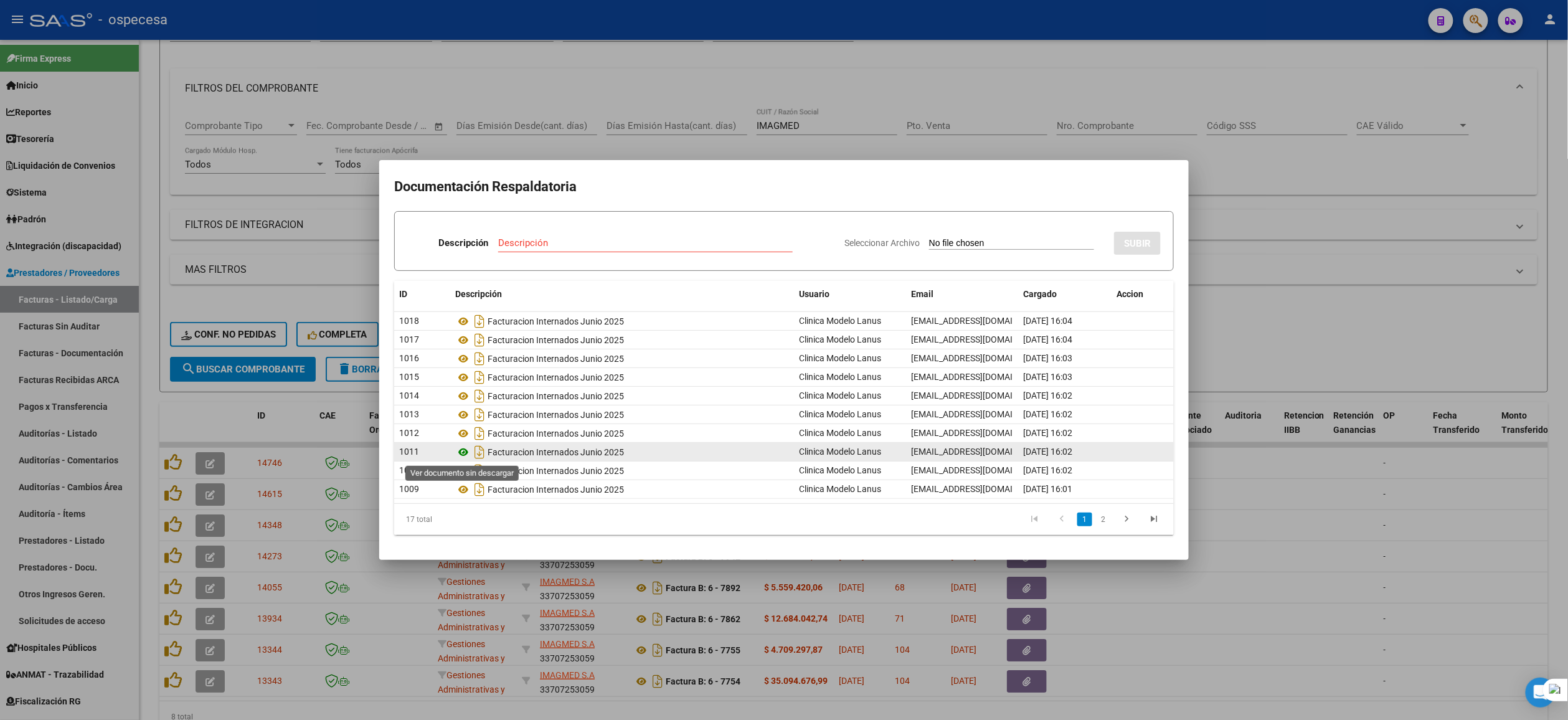
click at [462, 455] on icon at bounding box center [463, 452] width 16 height 15
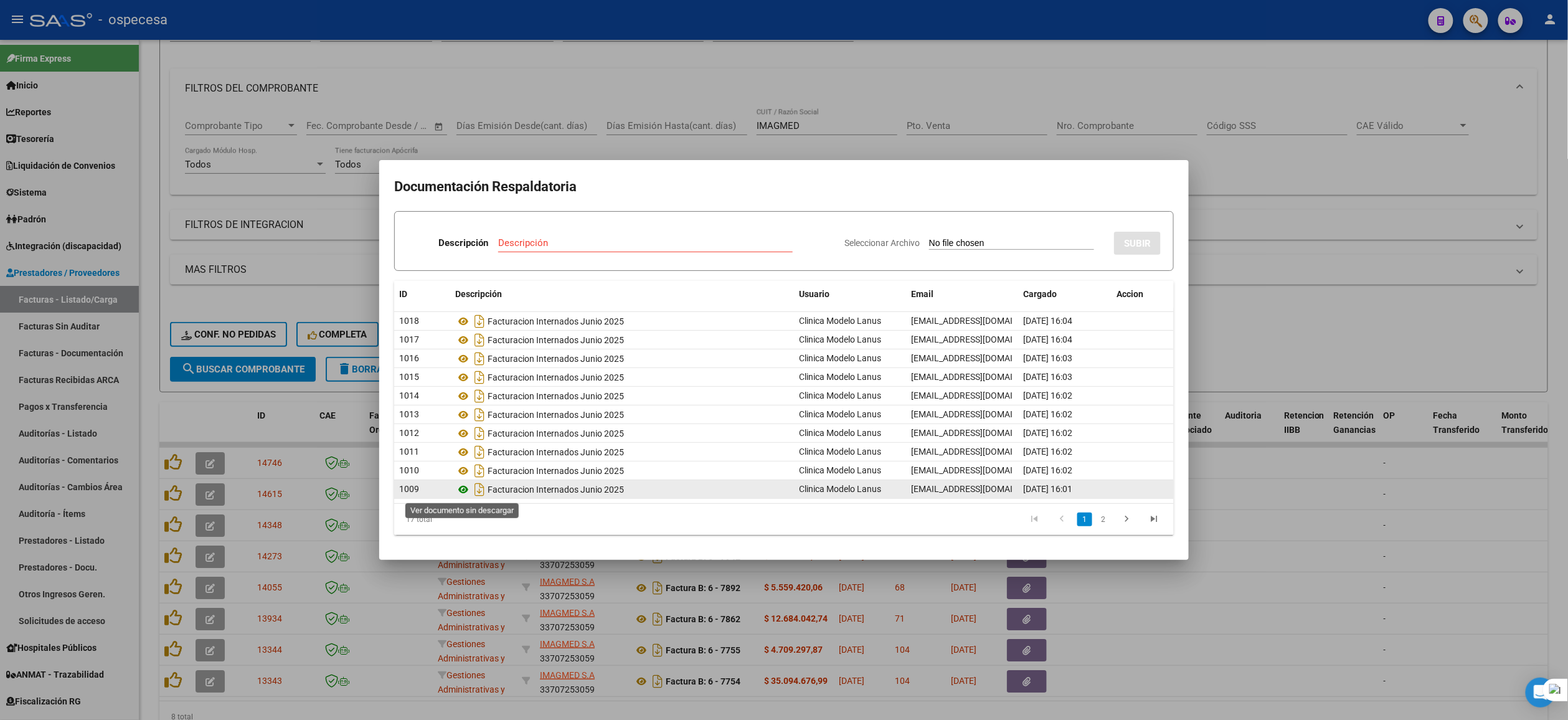
click at [469, 484] on icon at bounding box center [463, 490] width 16 height 15
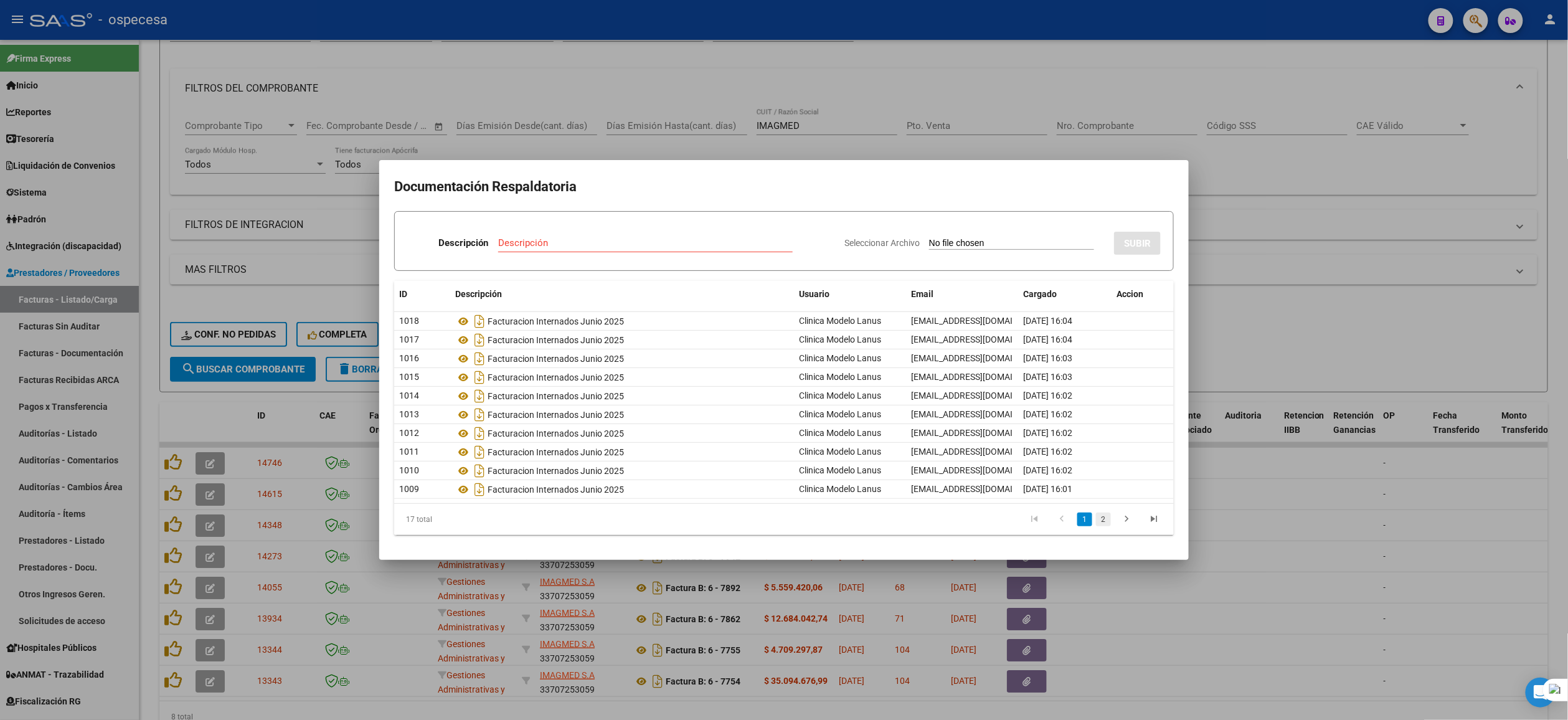
click at [1108, 519] on link "2" at bounding box center [1103, 520] width 15 height 13
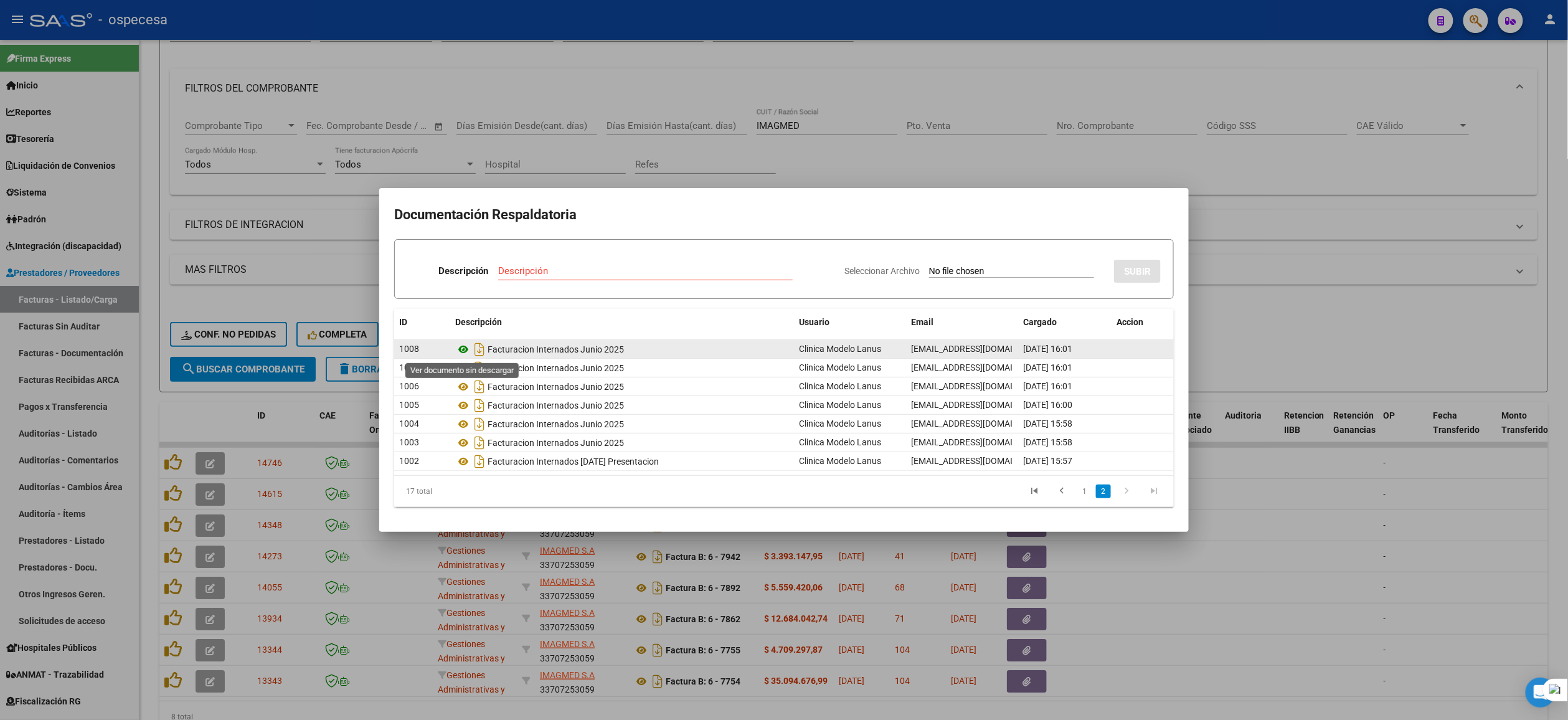
click at [464, 350] on icon at bounding box center [463, 350] width 16 height 15
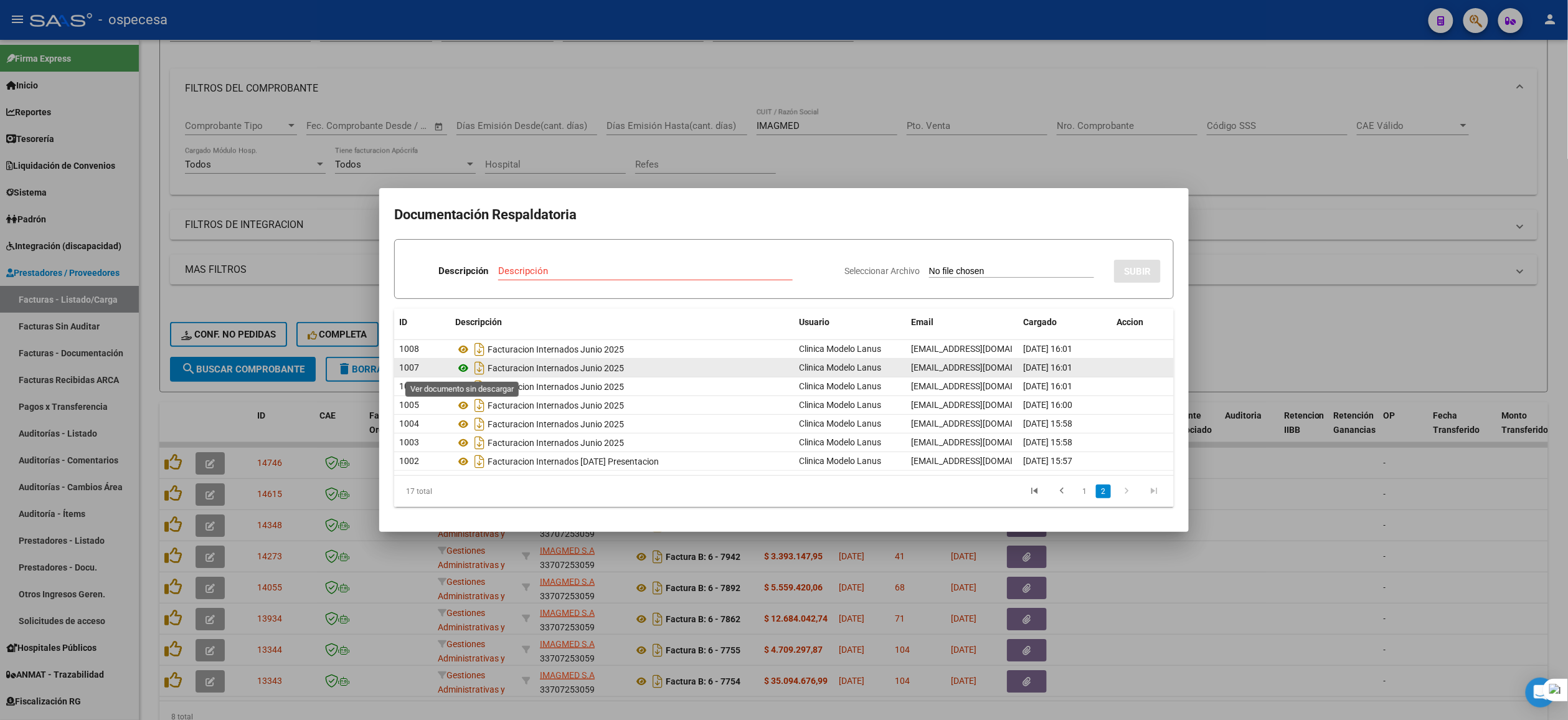
click at [466, 367] on icon at bounding box center [463, 368] width 16 height 15
